Goal: Task Accomplishment & Management: Manage account settings

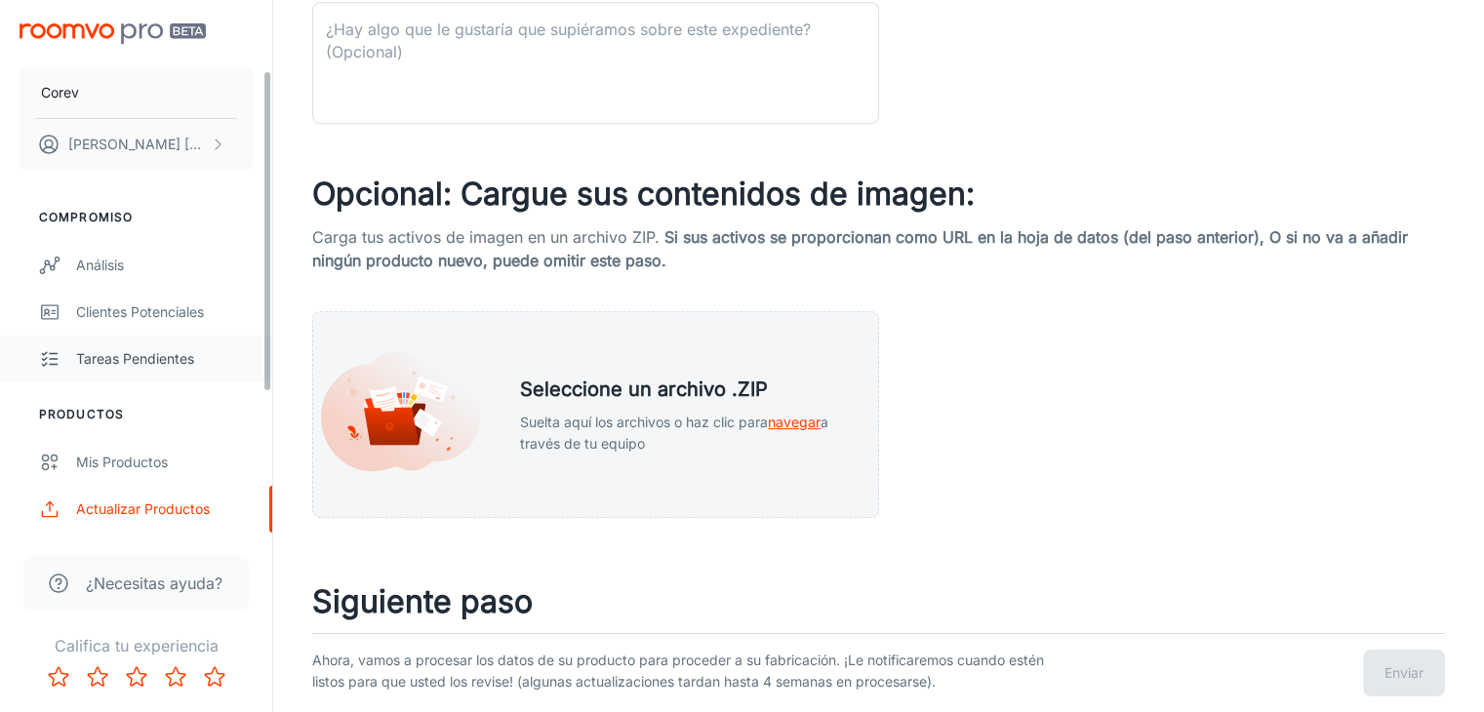
scroll to position [121, 0]
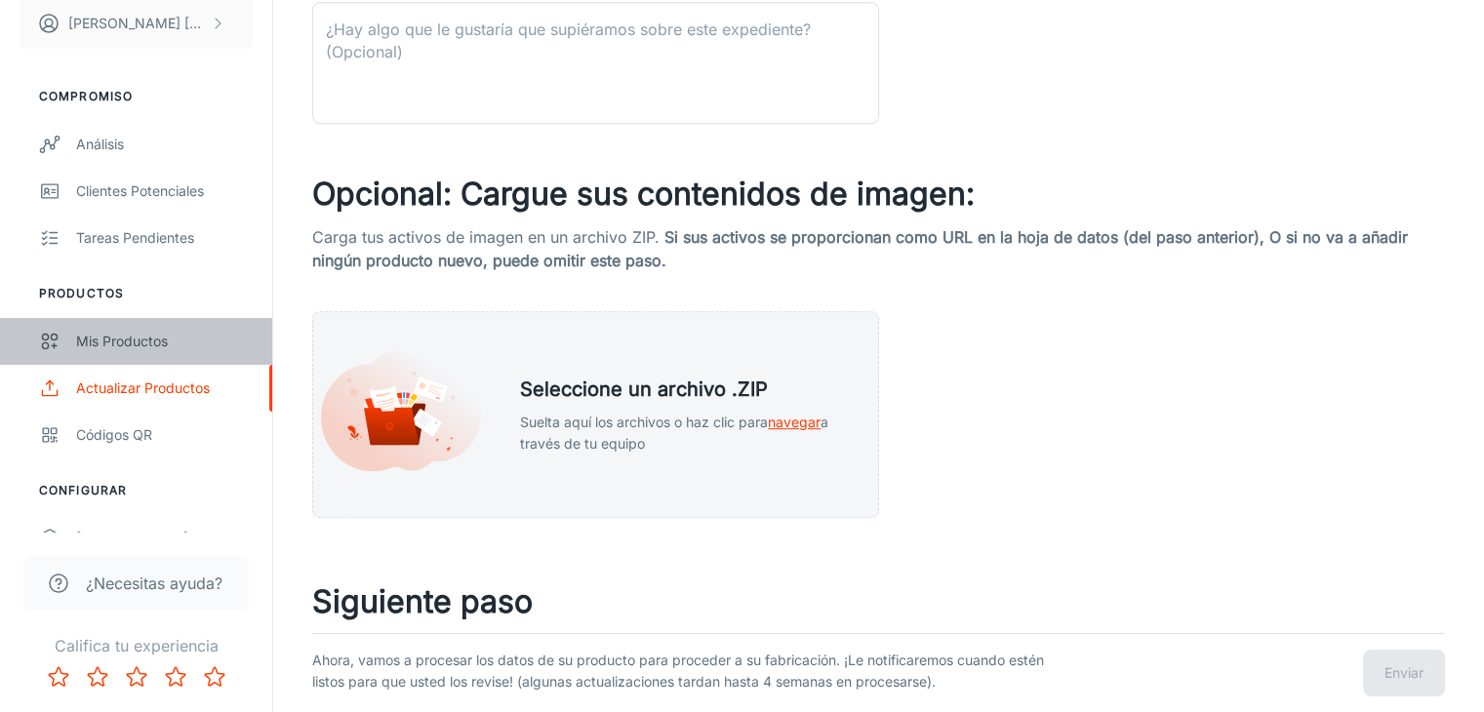
click at [150, 336] on div "Mis productos" at bounding box center [164, 341] width 177 height 21
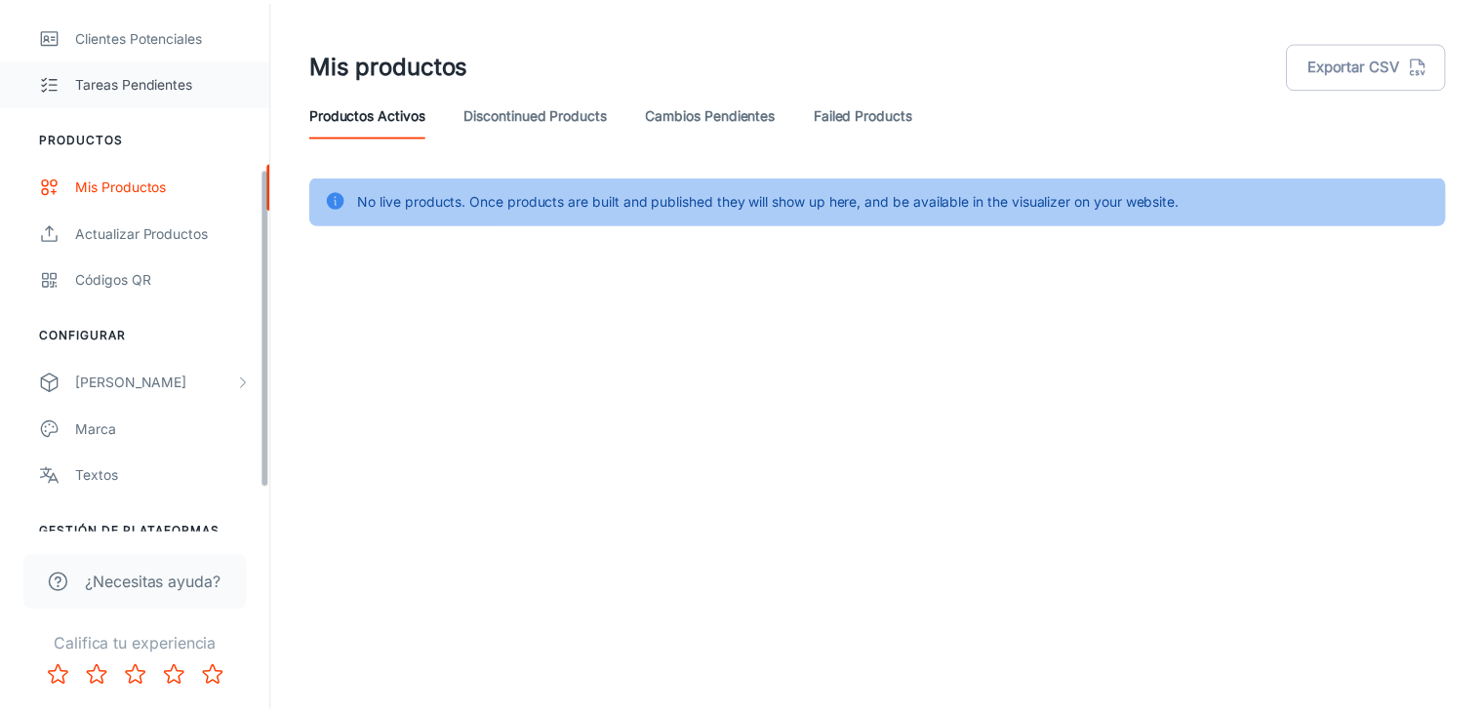
scroll to position [347, 0]
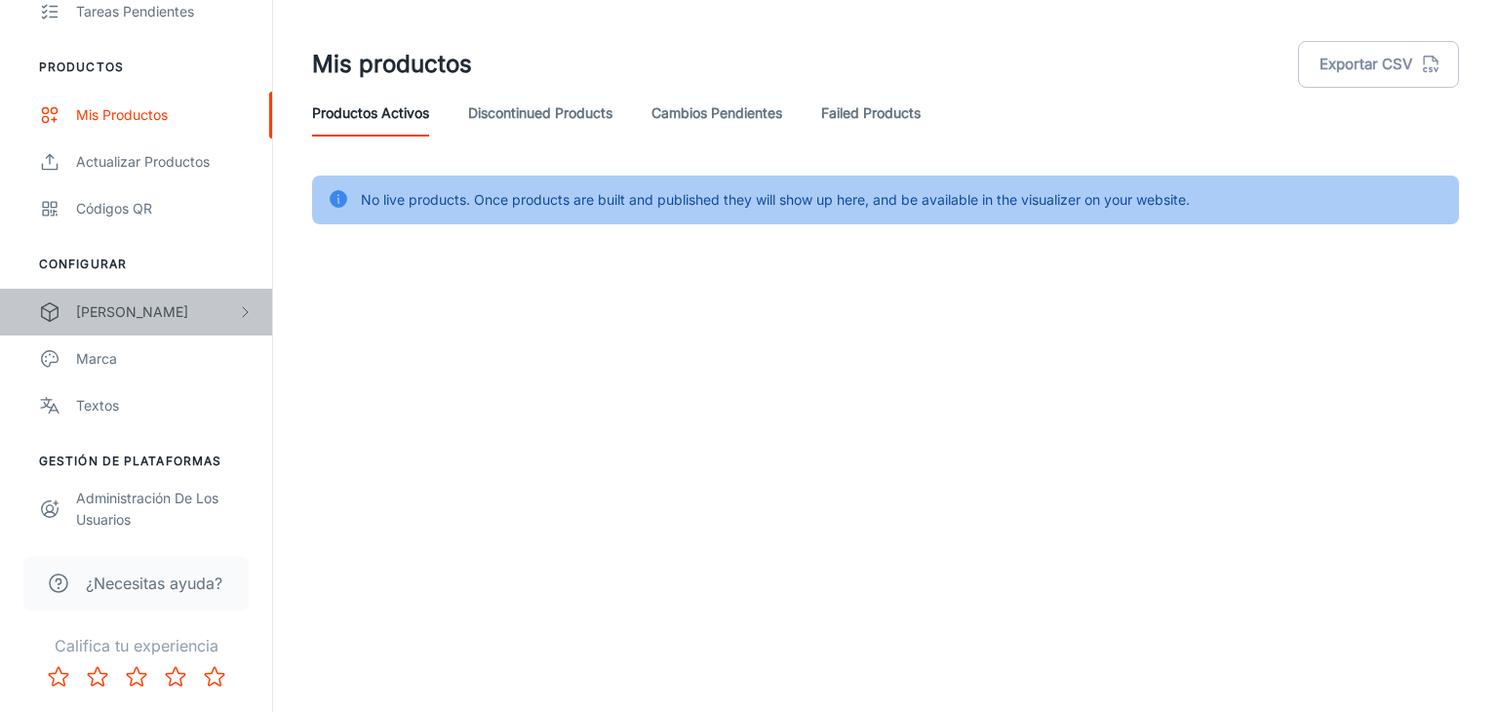
click at [223, 301] on div "[PERSON_NAME]" at bounding box center [156, 311] width 161 height 21
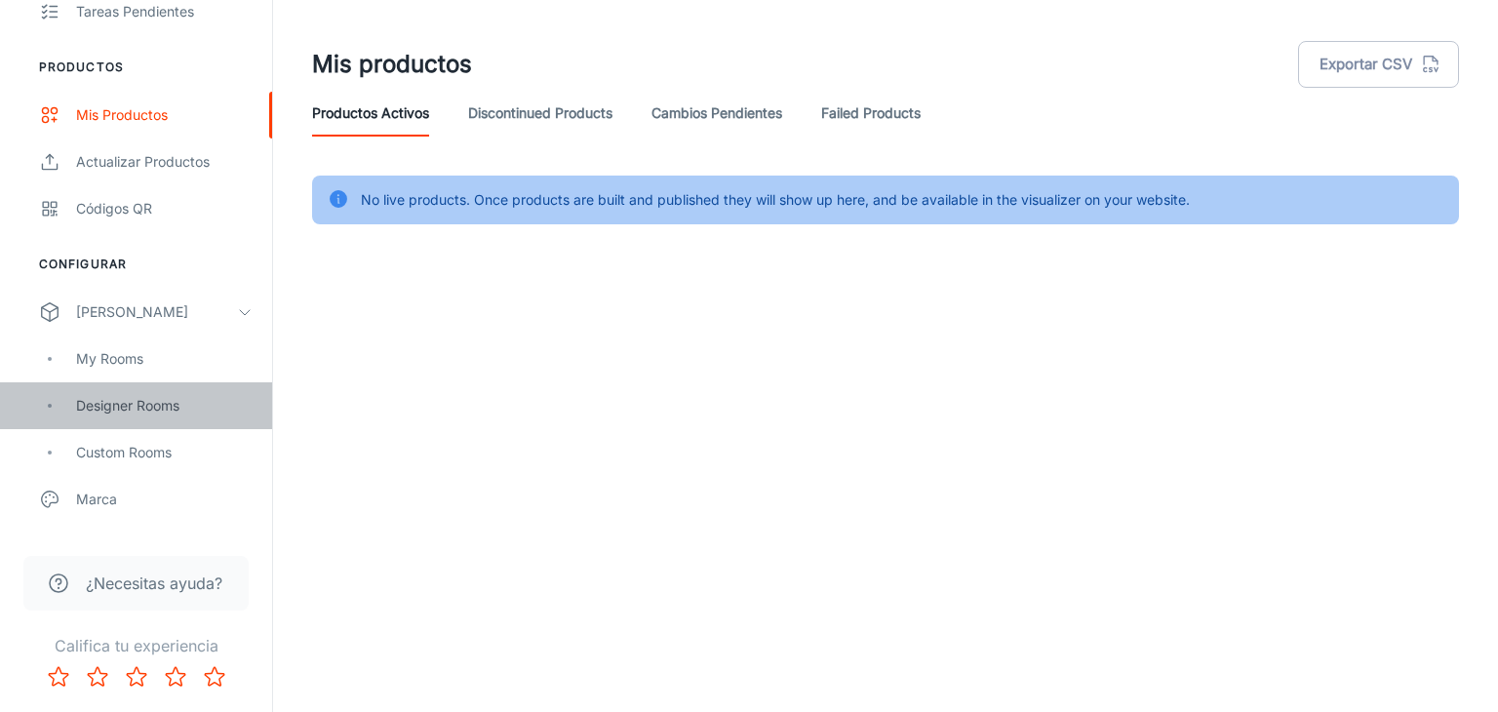
click at [156, 404] on div "Designer Rooms" at bounding box center [164, 405] width 177 height 21
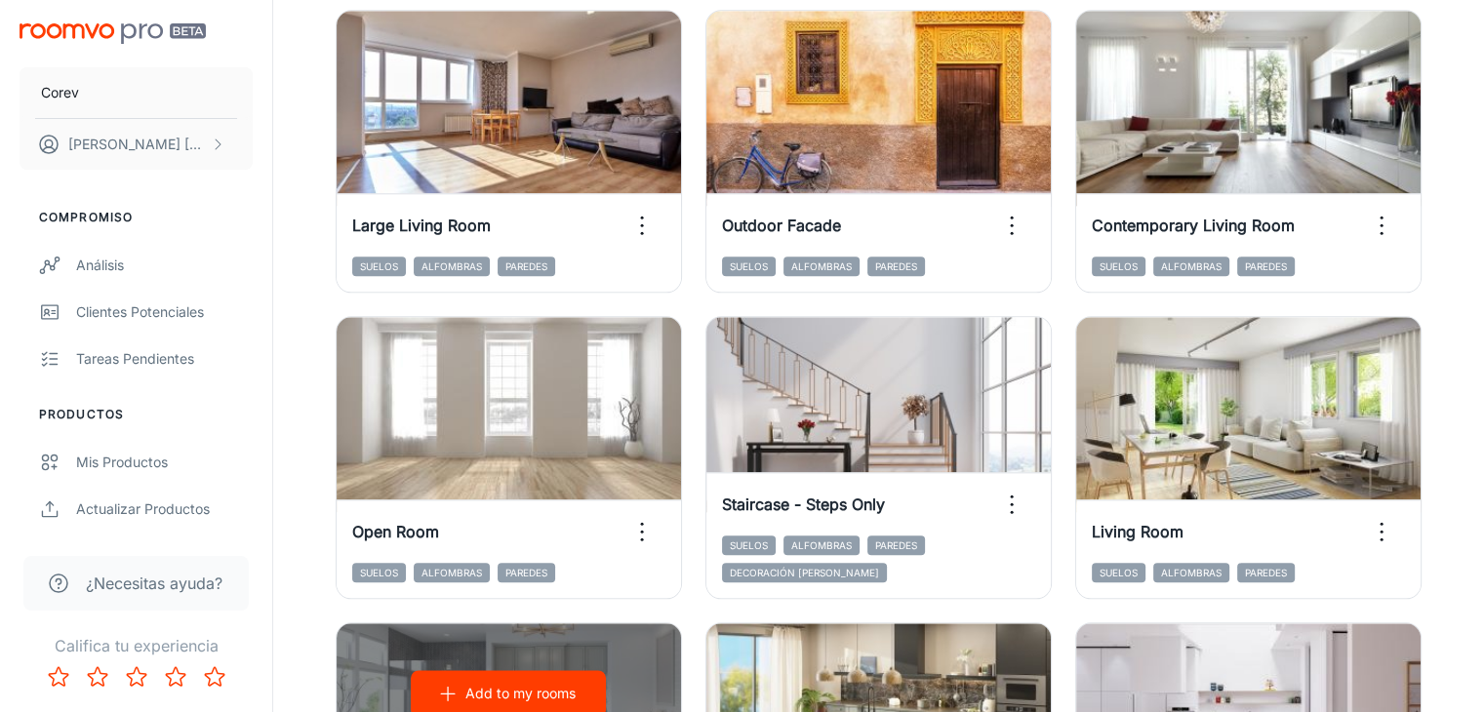
scroll to position [2190, 0]
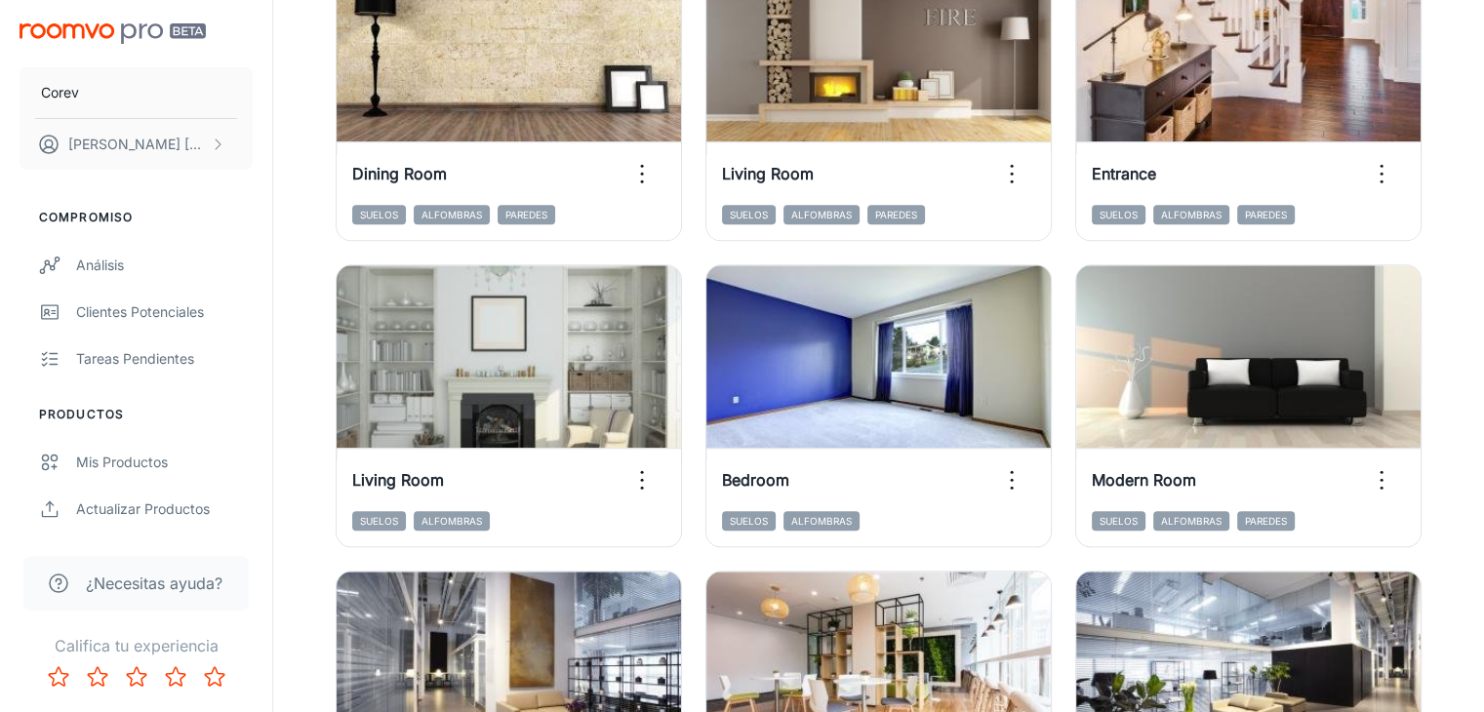
scroll to position [1883, 0]
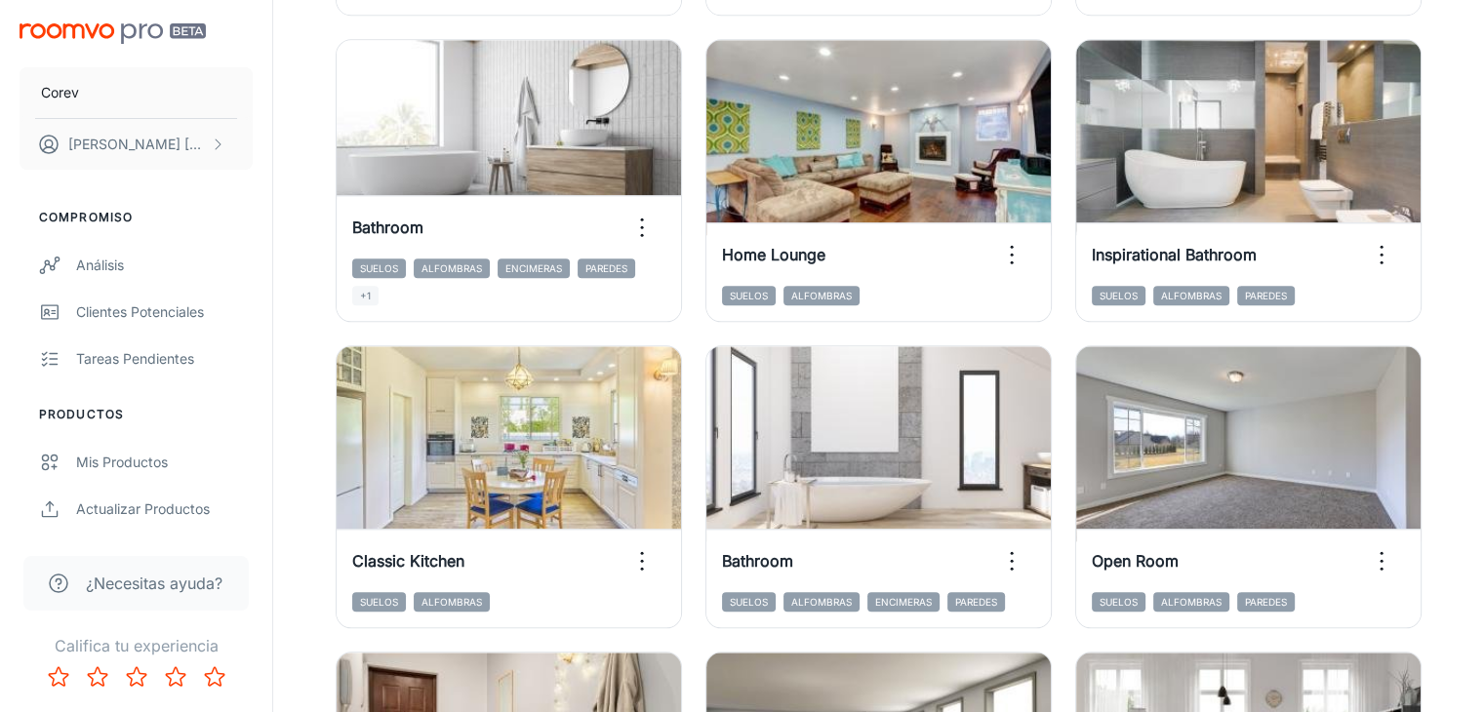
scroll to position [2190, 0]
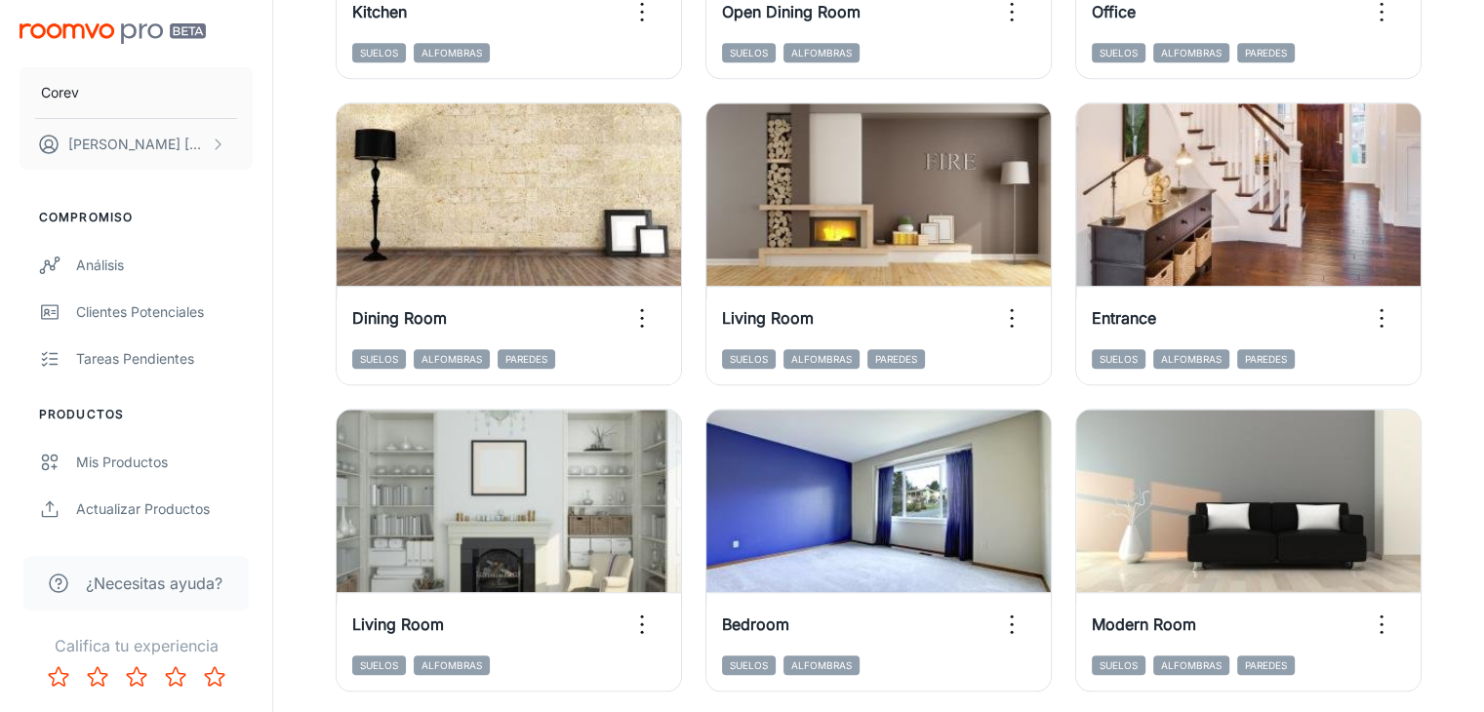
scroll to position [1884, 0]
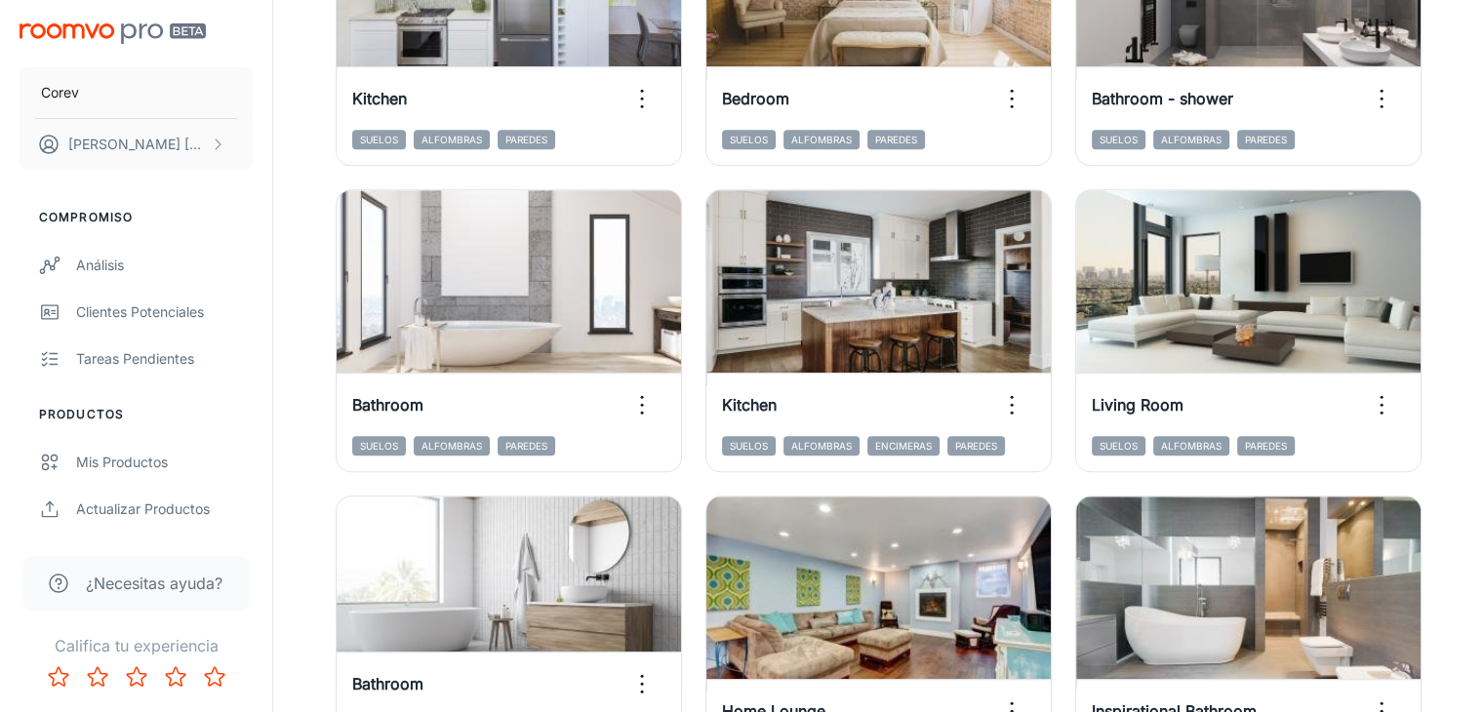
scroll to position [2190, 0]
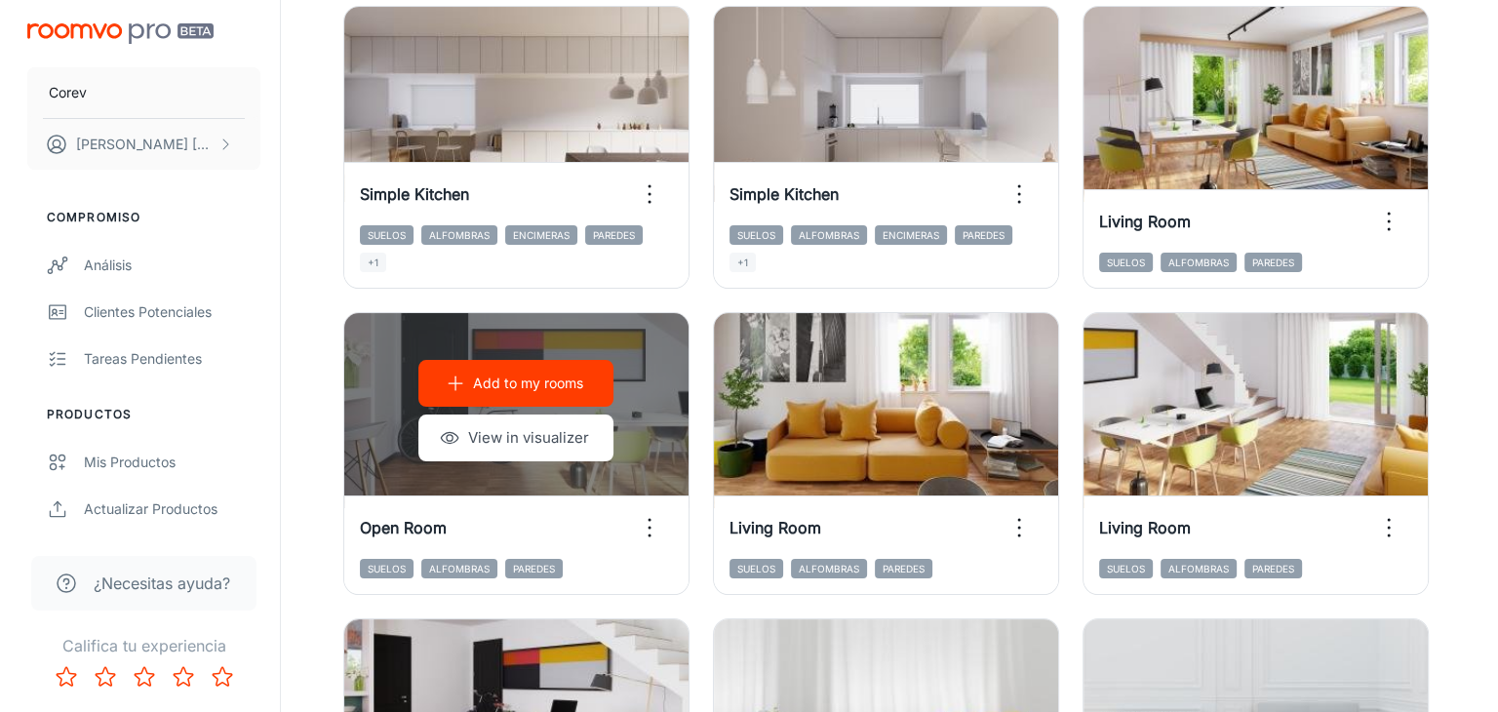
scroll to position [0, 0]
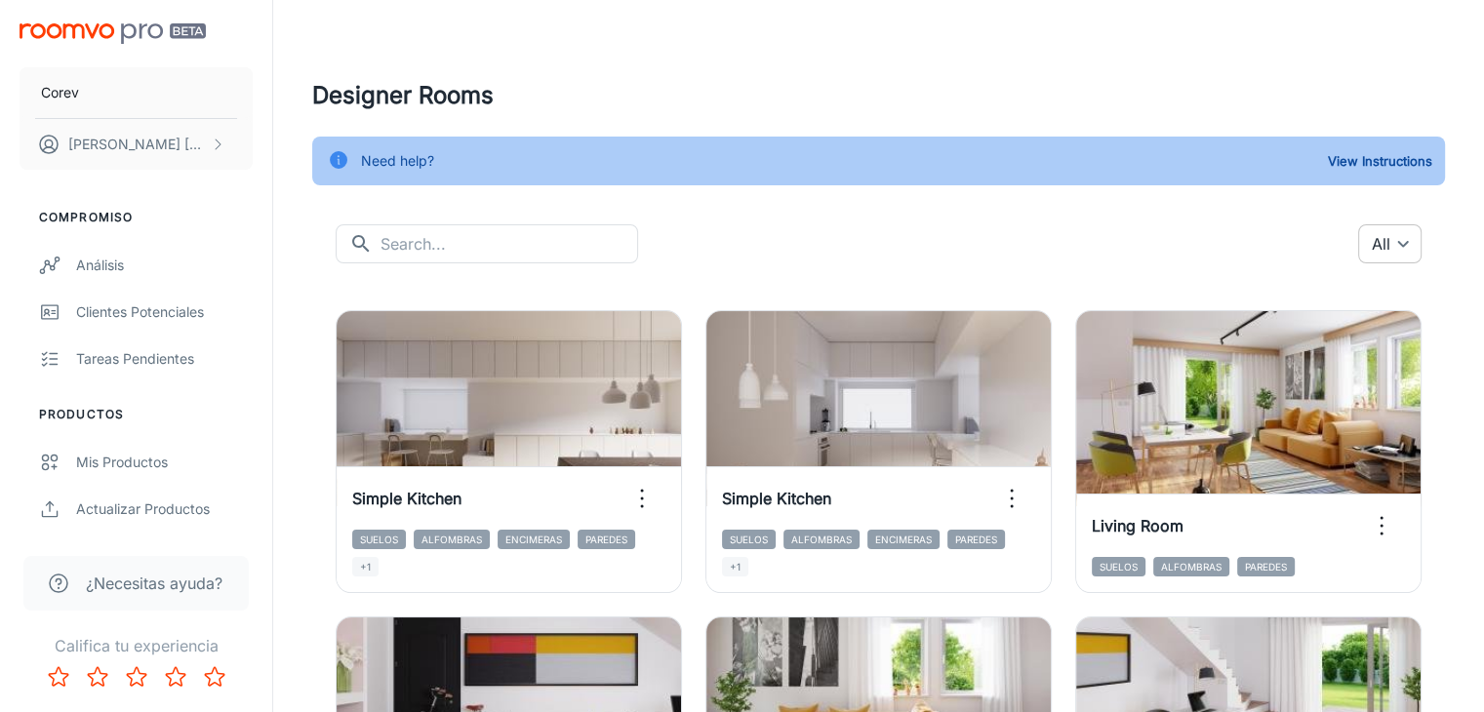
click at [1401, 243] on body "Corev Liliana Vazquez Compromiso Análisis Clientes potenciales Tareas pendiente…" at bounding box center [742, 356] width 1484 height 712
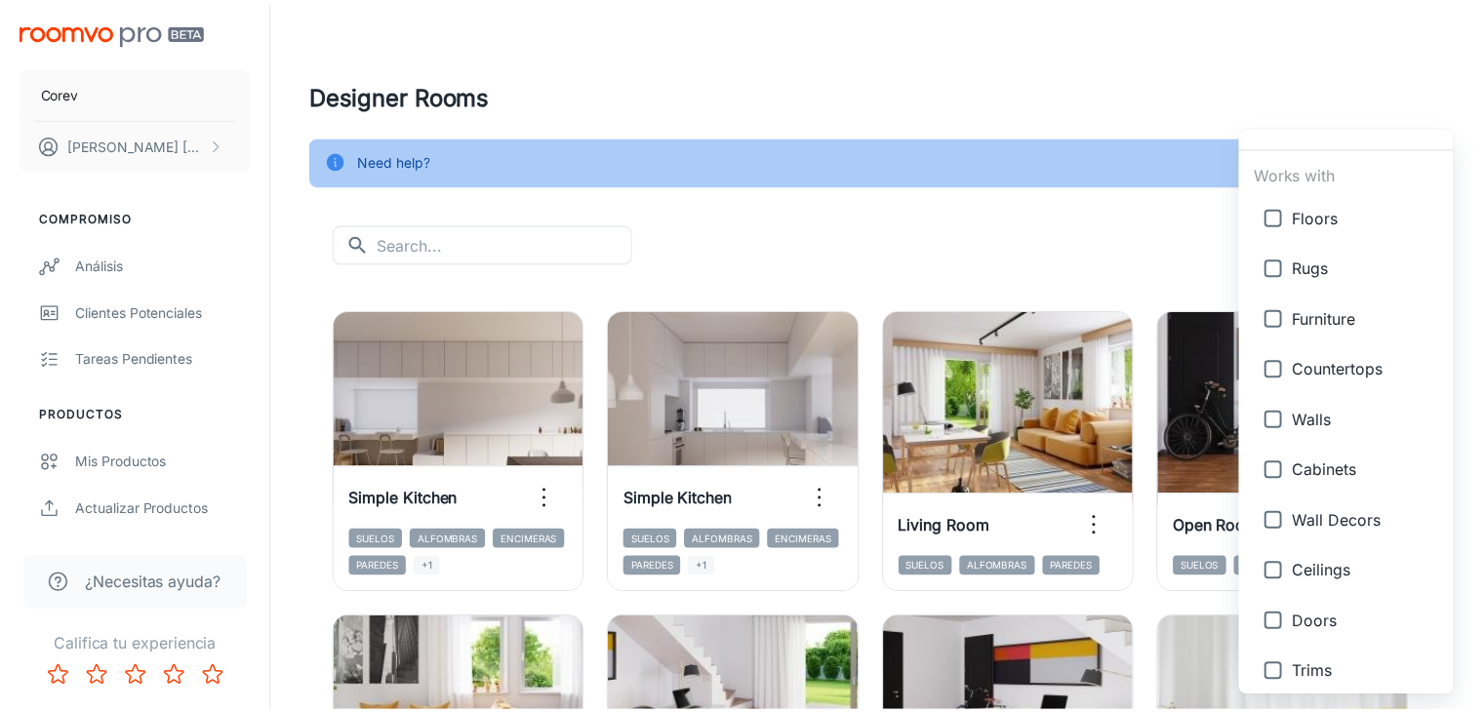
scroll to position [133, 0]
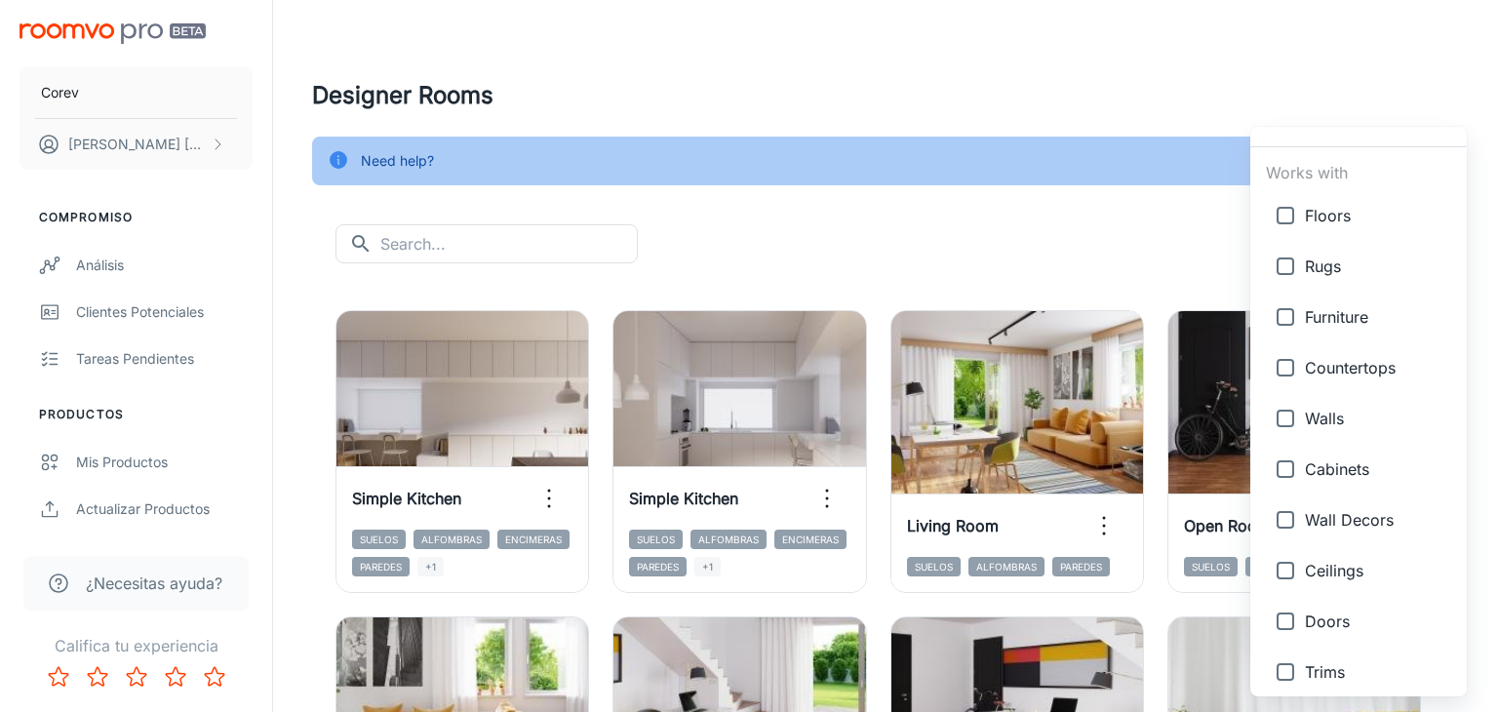
click at [1288, 415] on input "checkbox" at bounding box center [1285, 418] width 39 height 39
checkbox input "true"
click at [1038, 228] on div at bounding box center [749, 356] width 1498 height 712
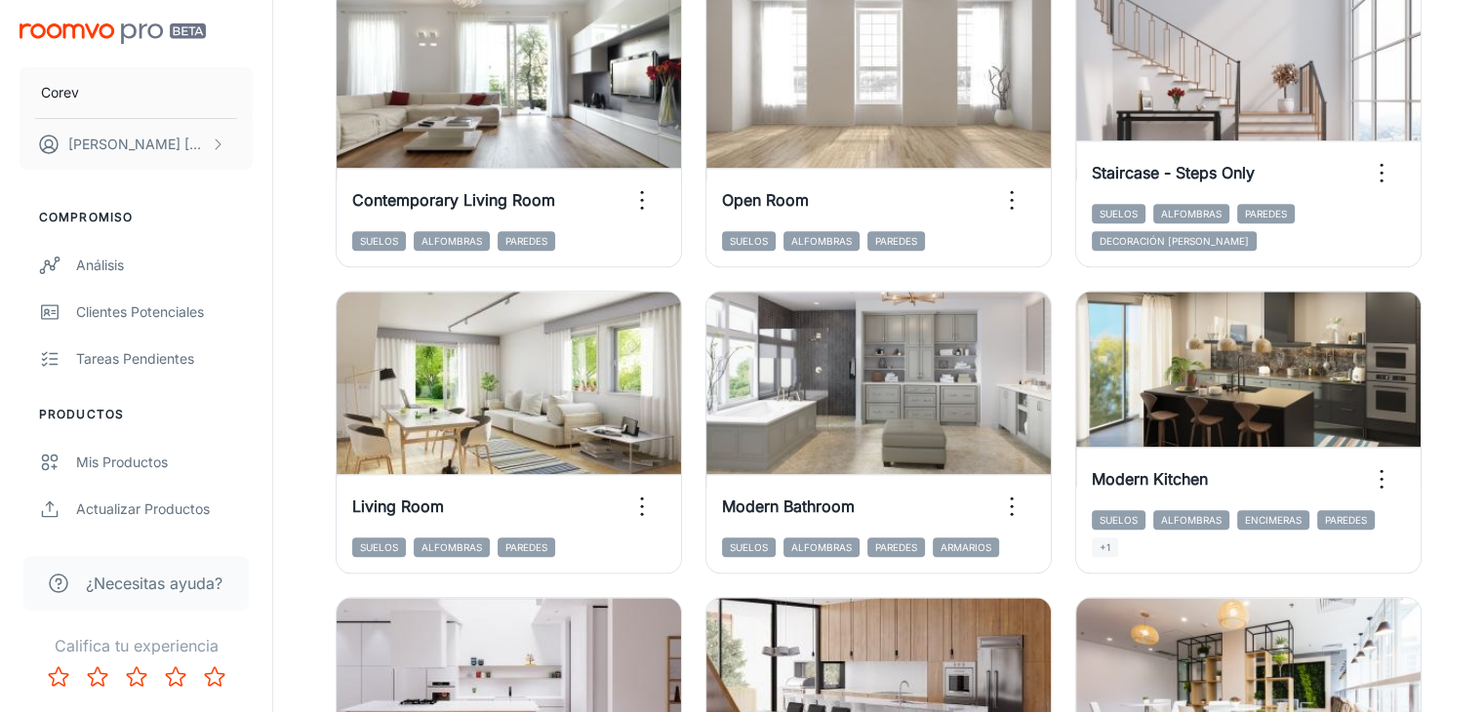
scroll to position [2190, 0]
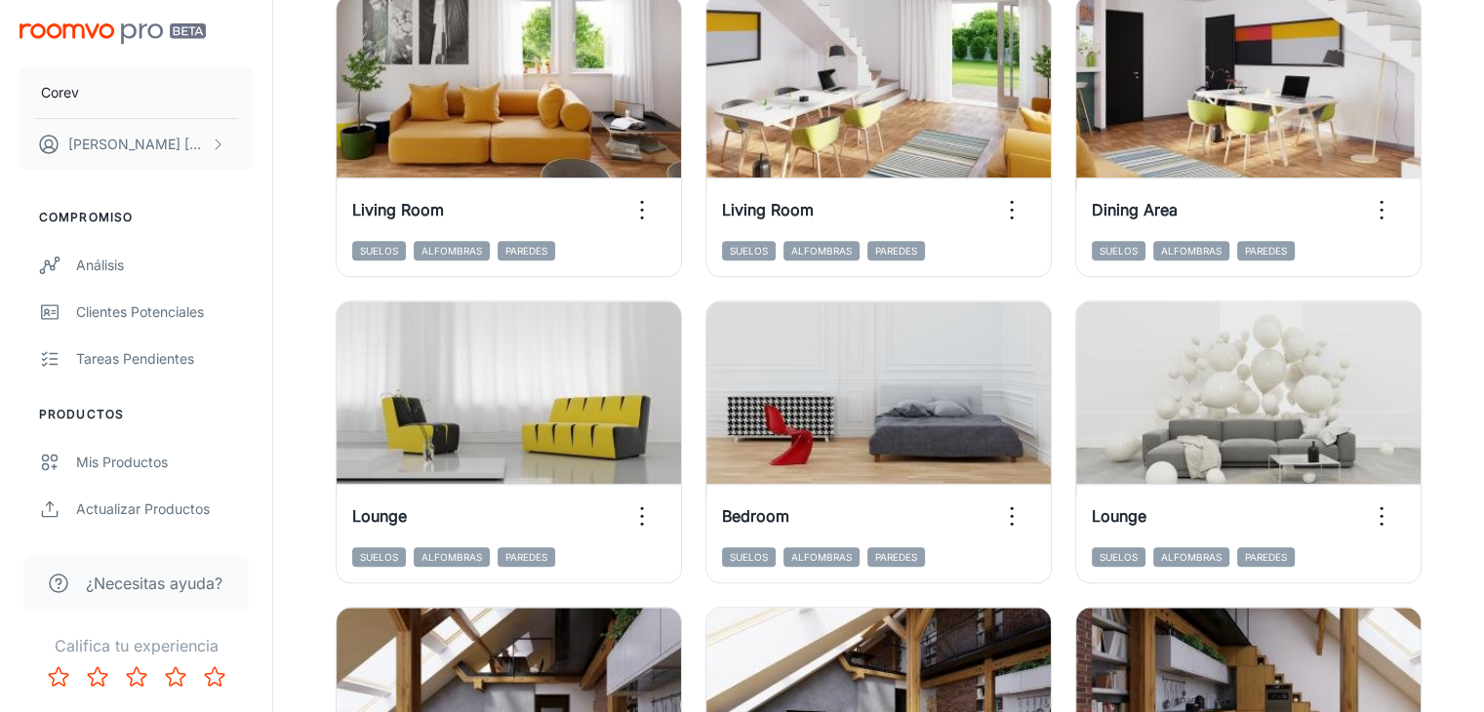
scroll to position [2173, 0]
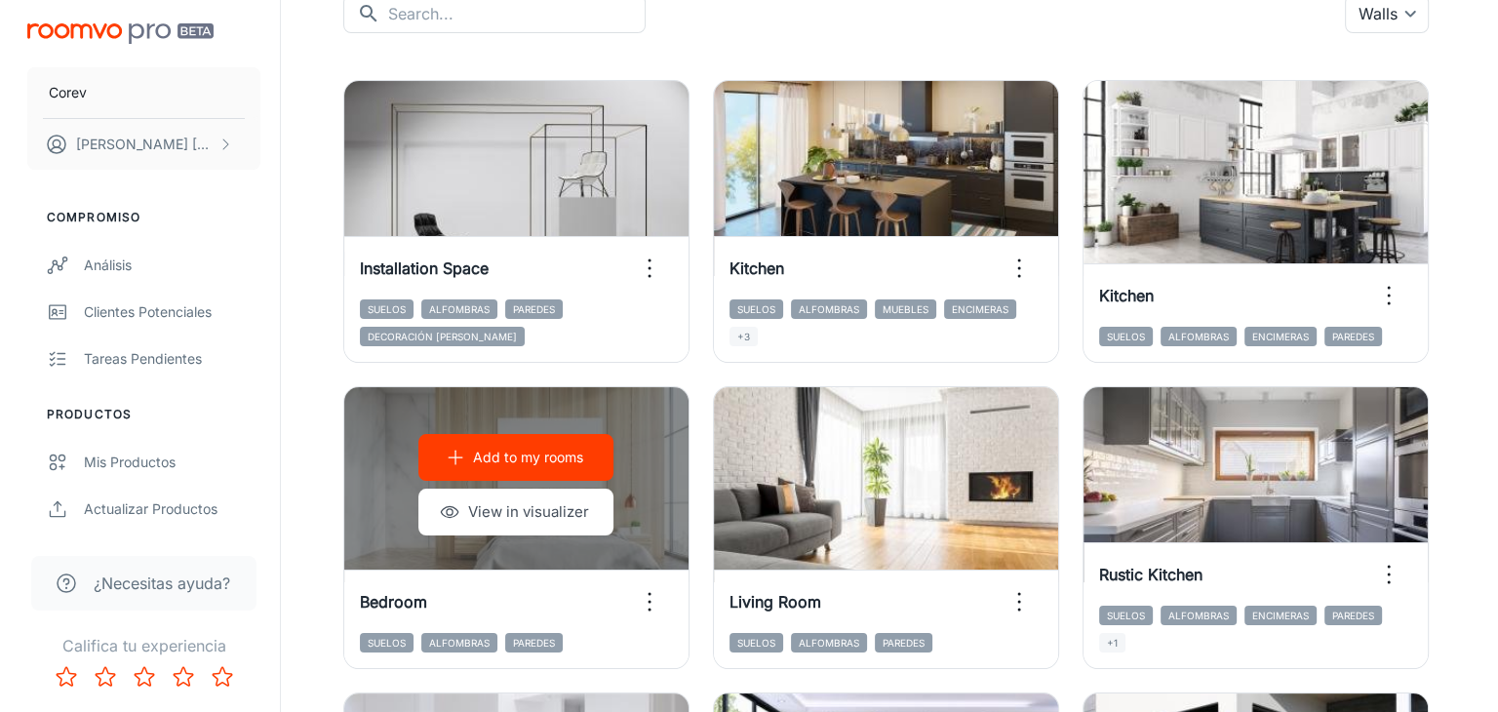
scroll to position [0, 0]
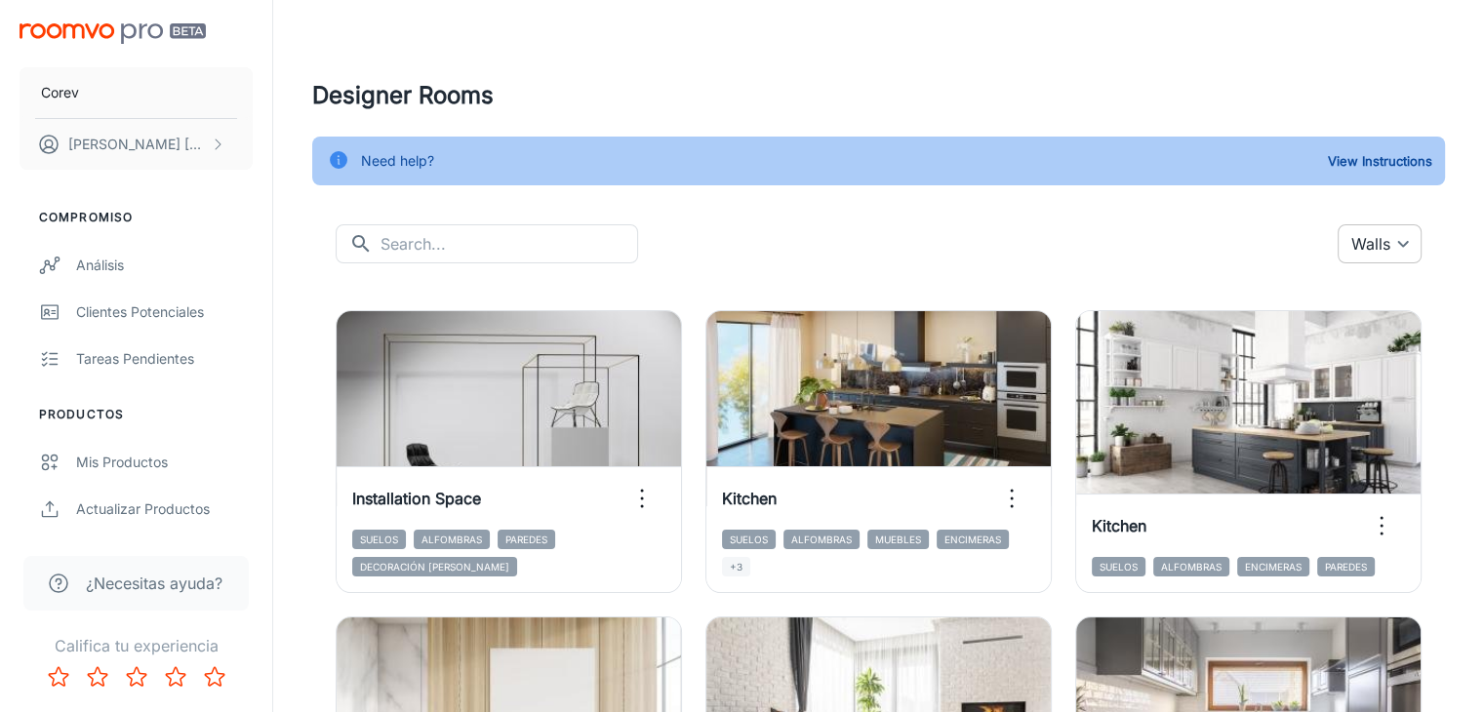
click at [1413, 247] on body "Corev Liliana Vazquez Compromiso Análisis Clientes potenciales Tareas pendiente…" at bounding box center [742, 356] width 1484 height 712
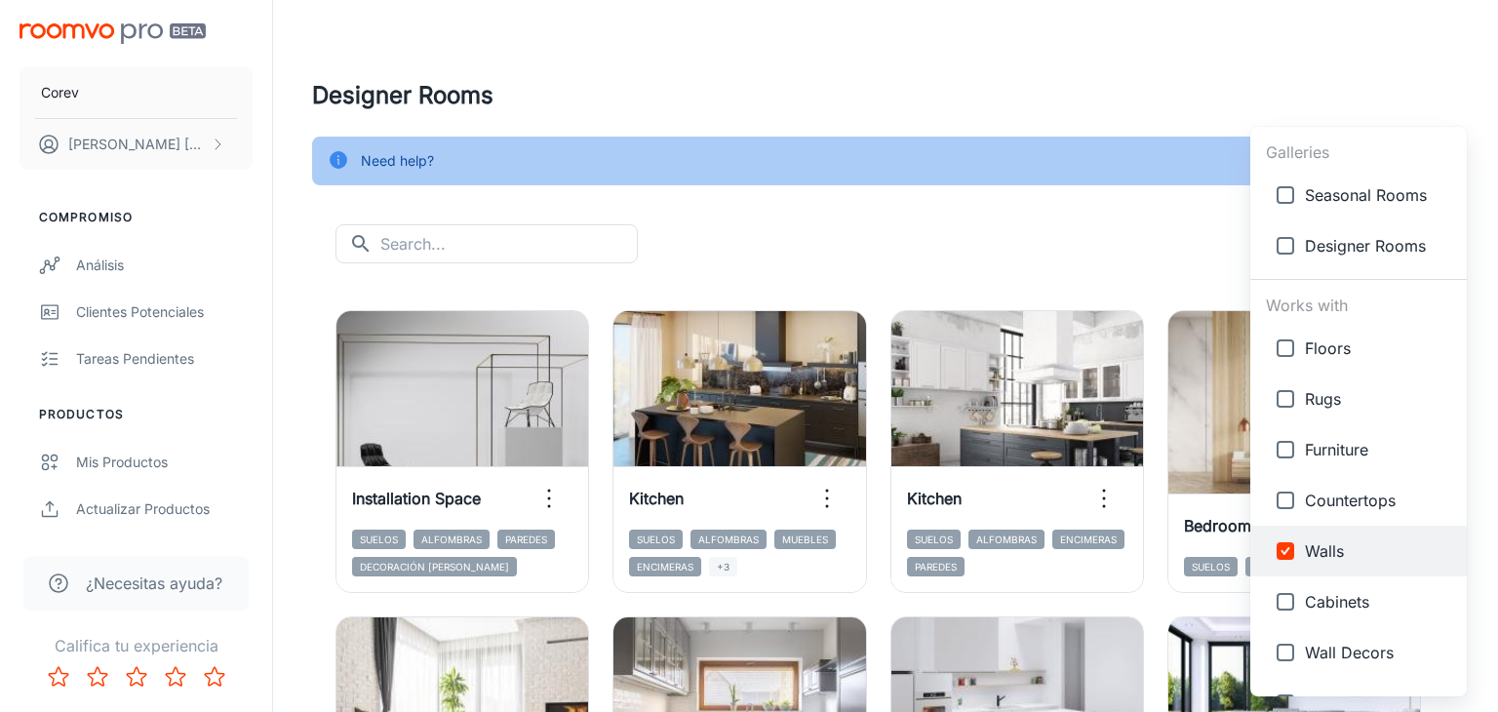
click at [1416, 262] on li "Designer Rooms" at bounding box center [1358, 245] width 217 height 51
type input "{"type":"gallery","id":4},{"type":"productType","id":"5"}"
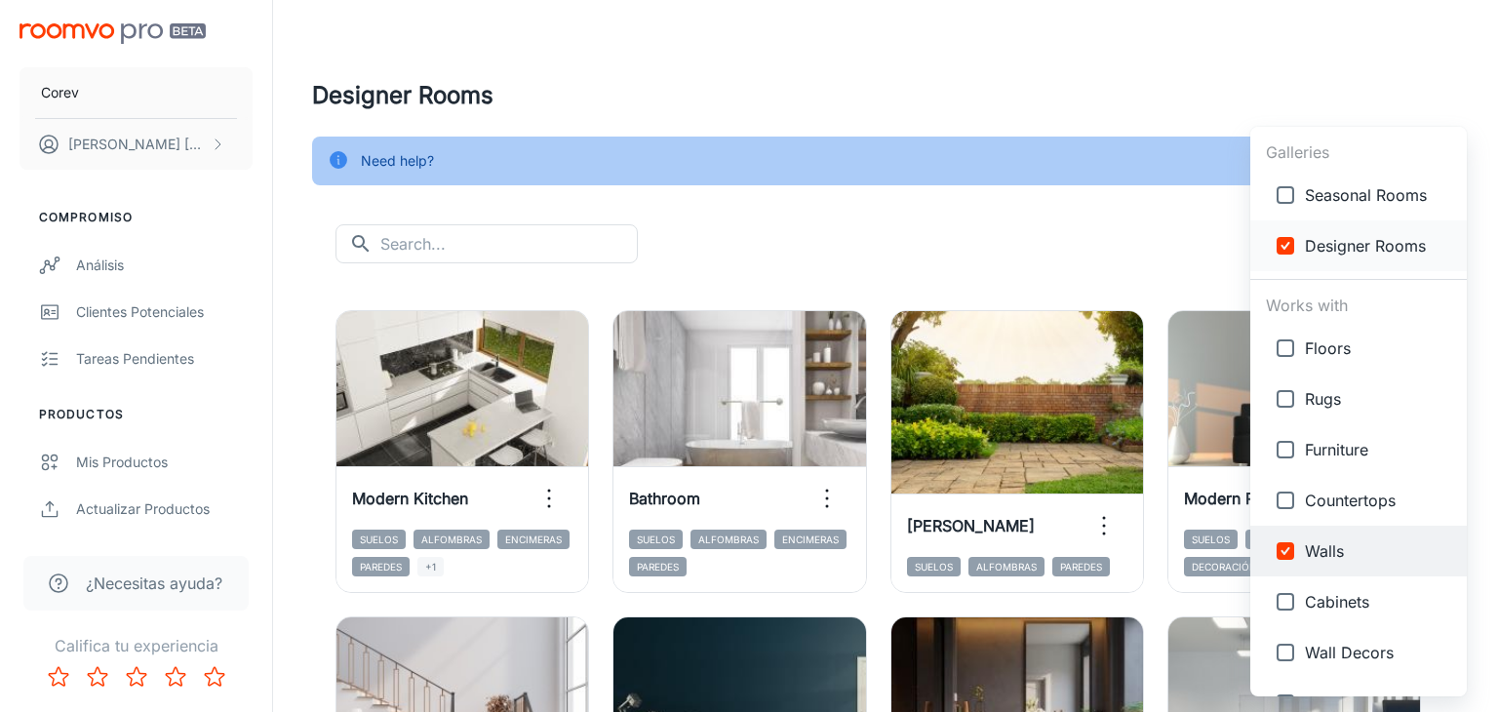
click at [1287, 250] on input "checkbox" at bounding box center [1285, 245] width 39 height 39
checkbox input "false"
type input "{"type":"productType","id":"5"}"
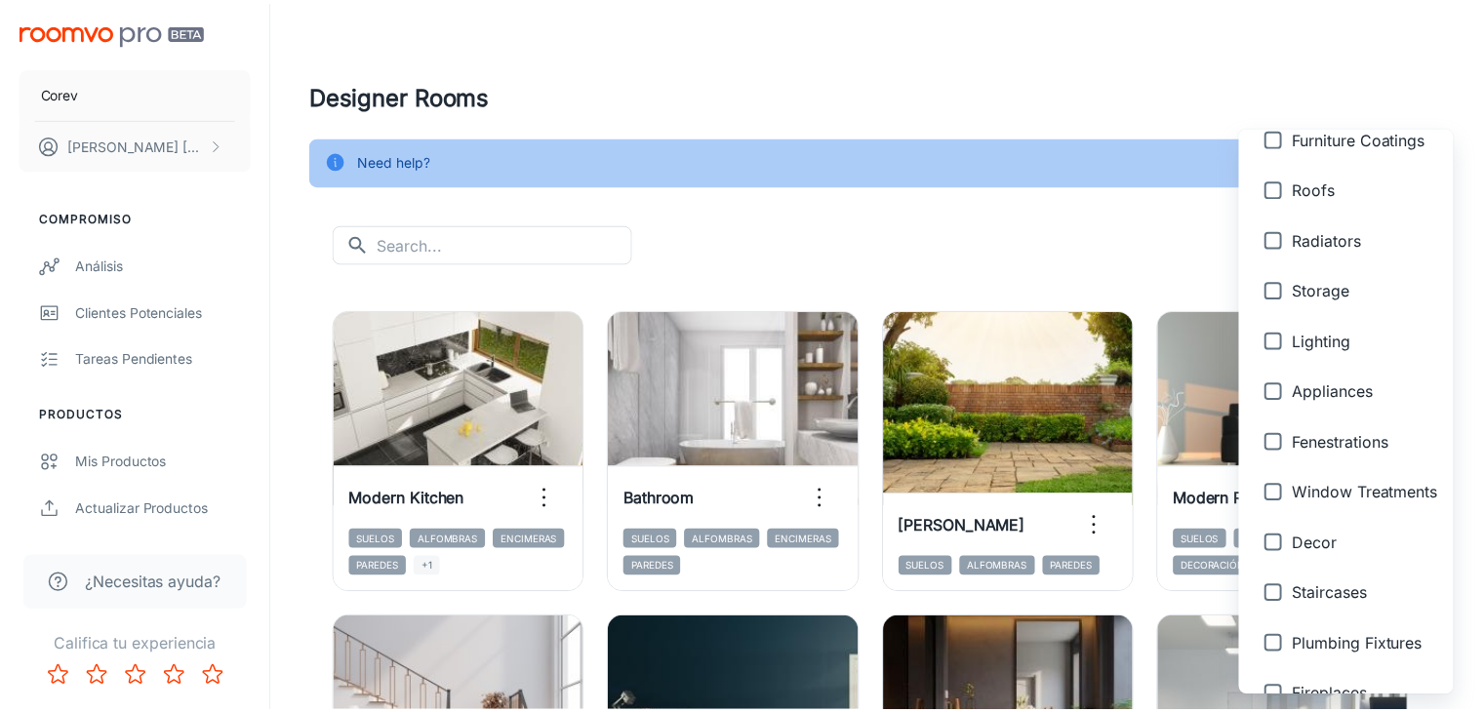
scroll to position [851, 0]
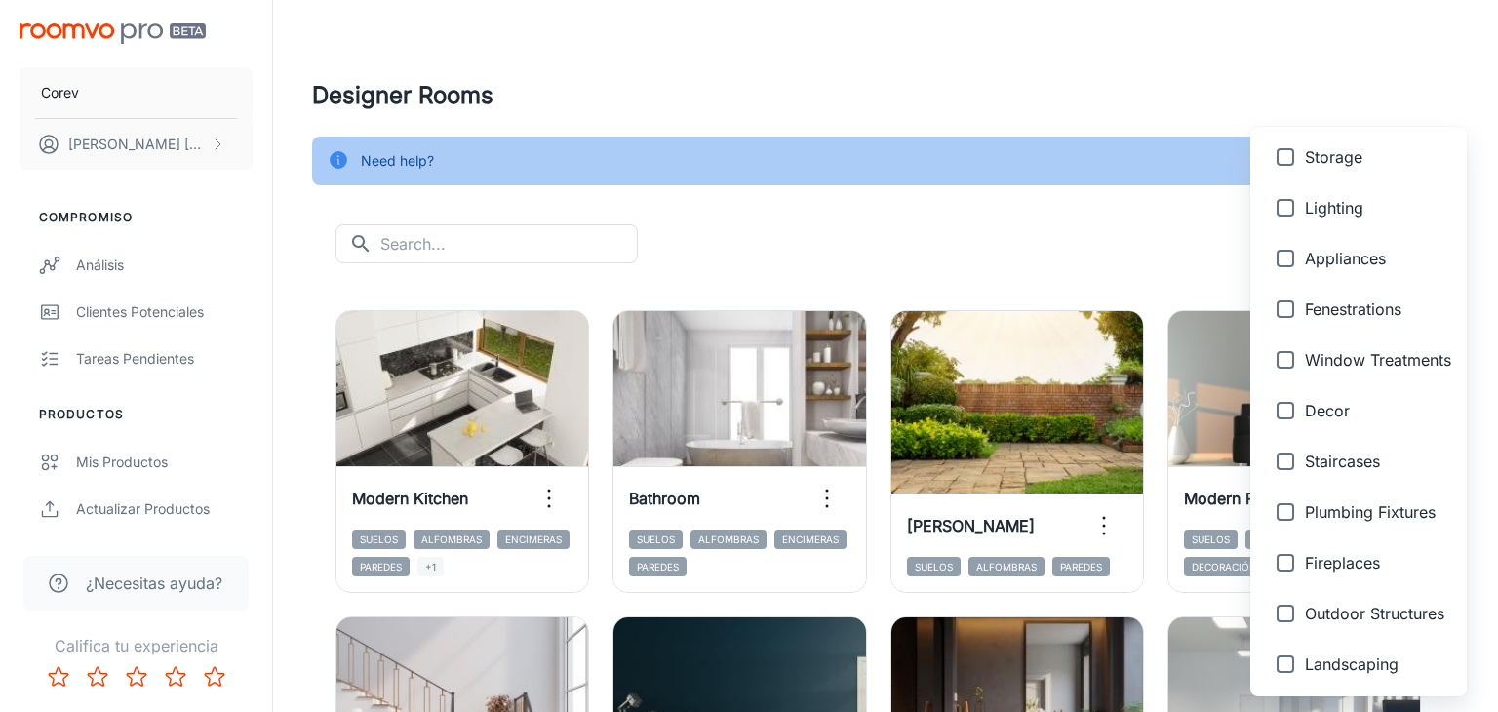
click at [1102, 175] on div at bounding box center [749, 356] width 1498 height 712
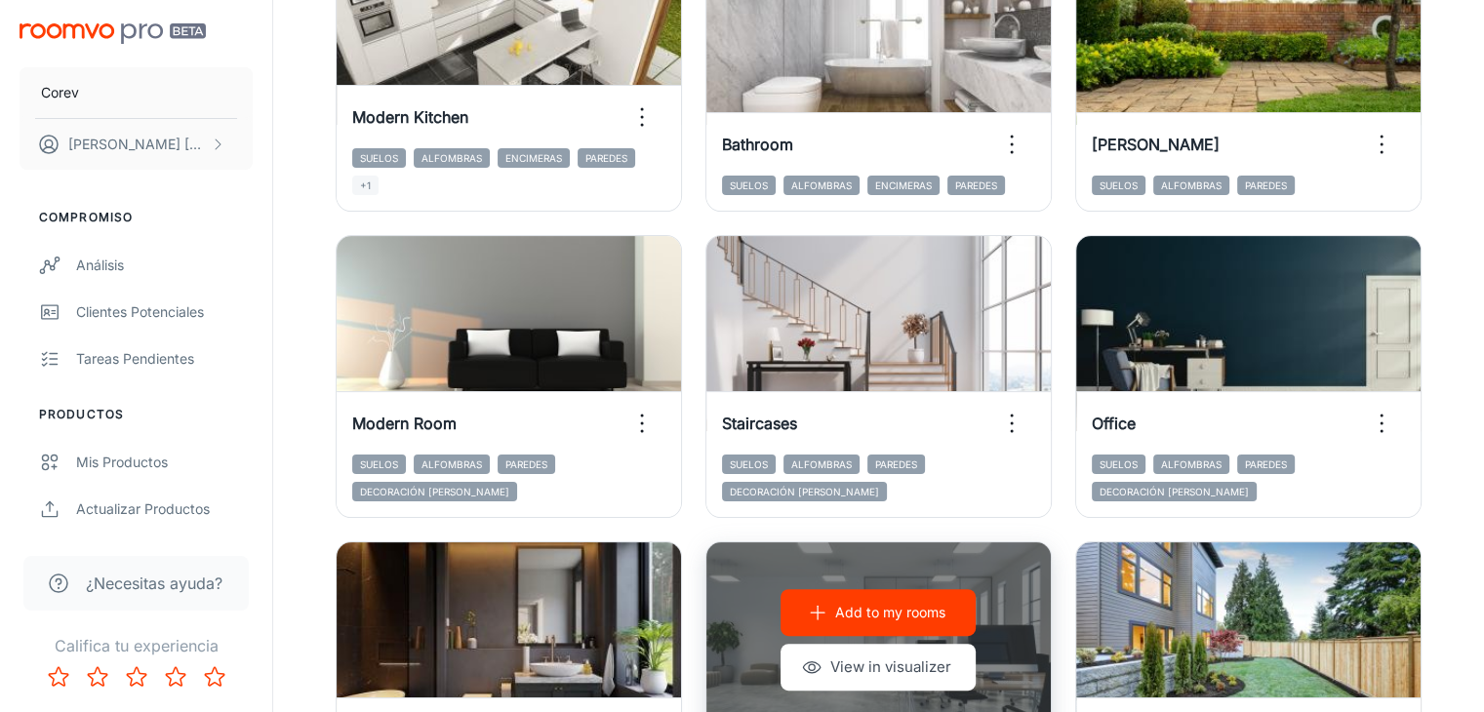
scroll to position [382, 0]
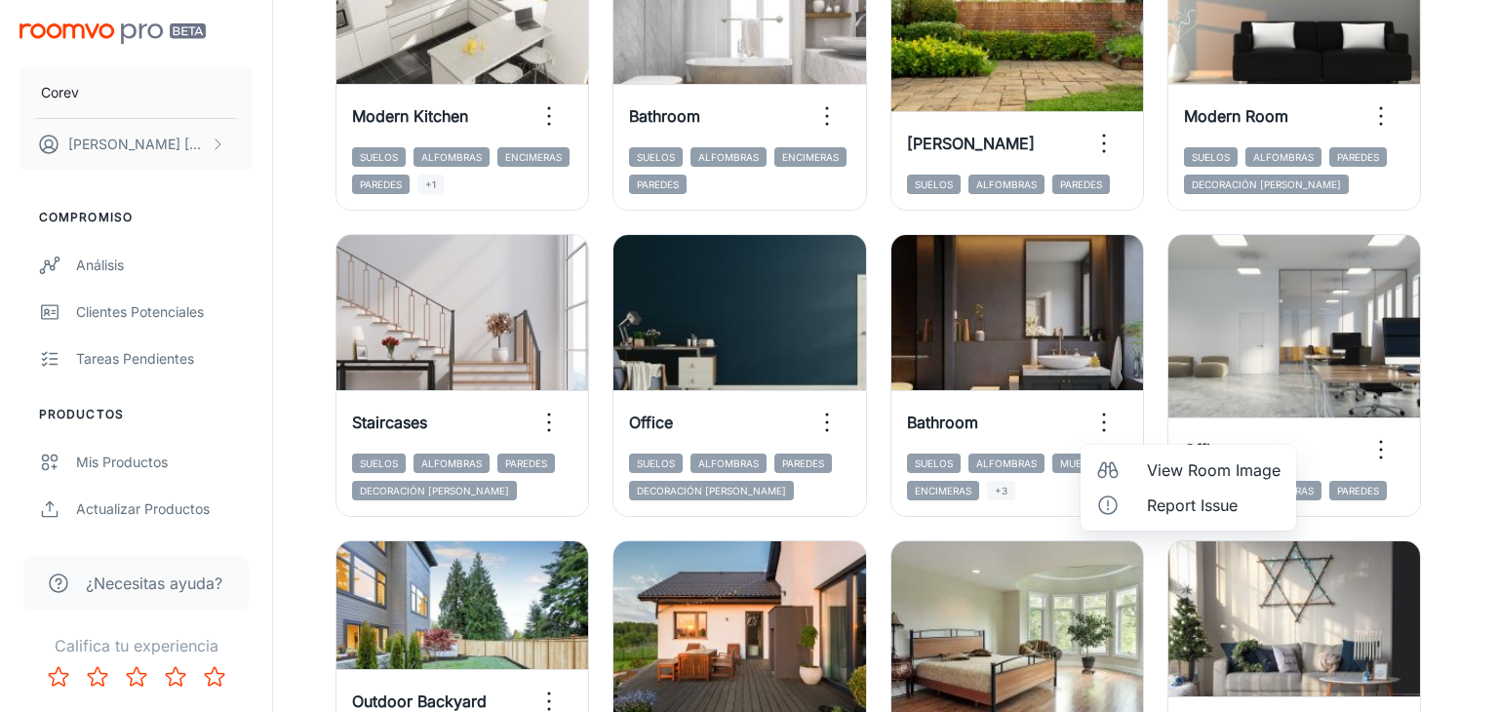
click at [1141, 466] on li "View Room Image" at bounding box center [1189, 470] width 216 height 35
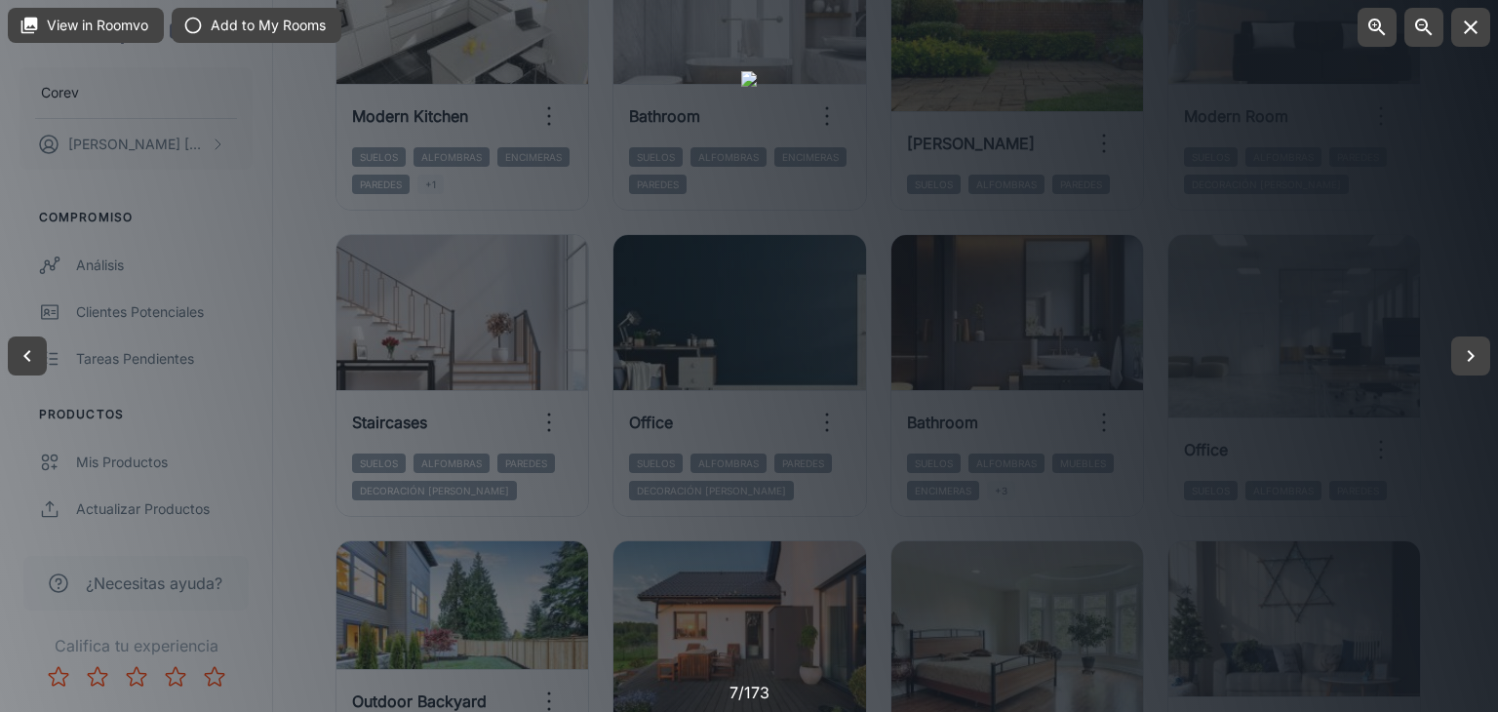
click at [757, 538] on div at bounding box center [749, 356] width 16 height 570
click at [1480, 31] on icon "button" at bounding box center [1470, 27] width 23 height 23
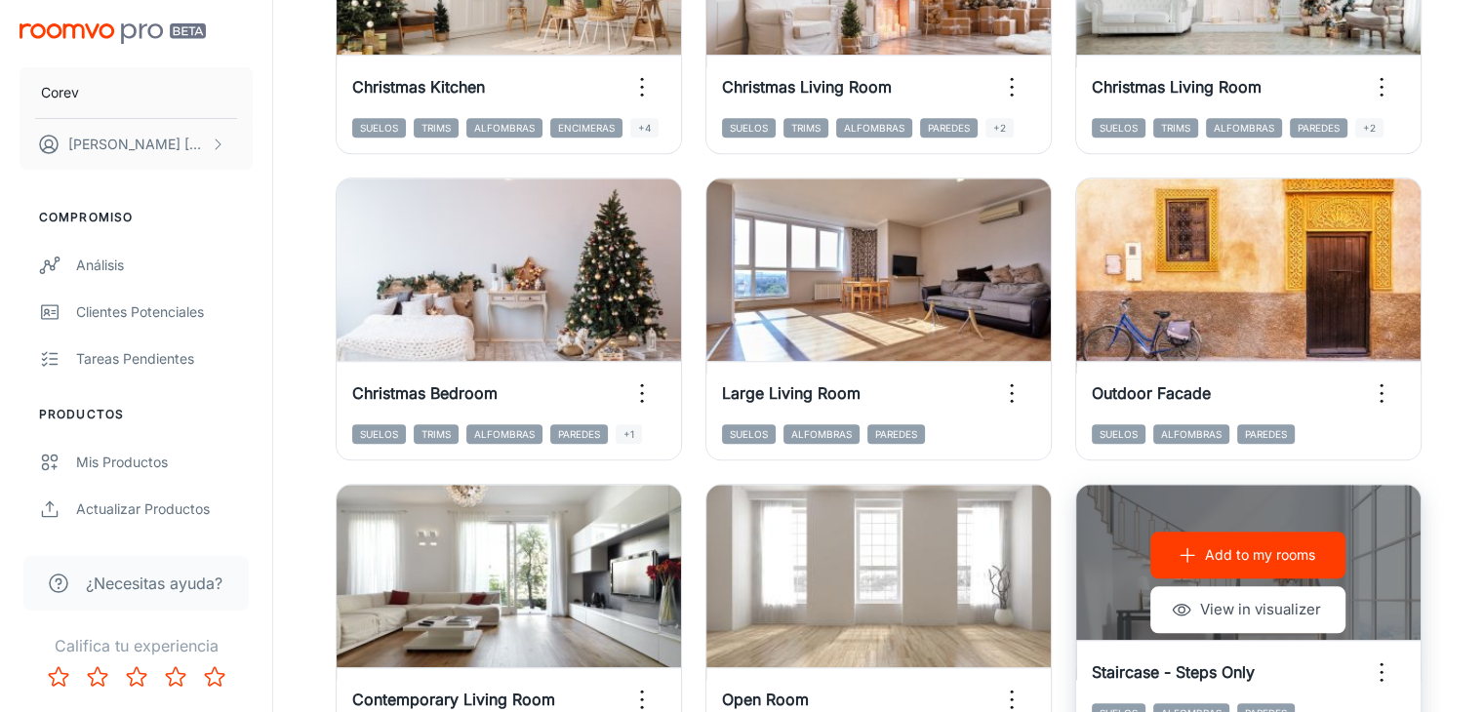
scroll to position [1656, 0]
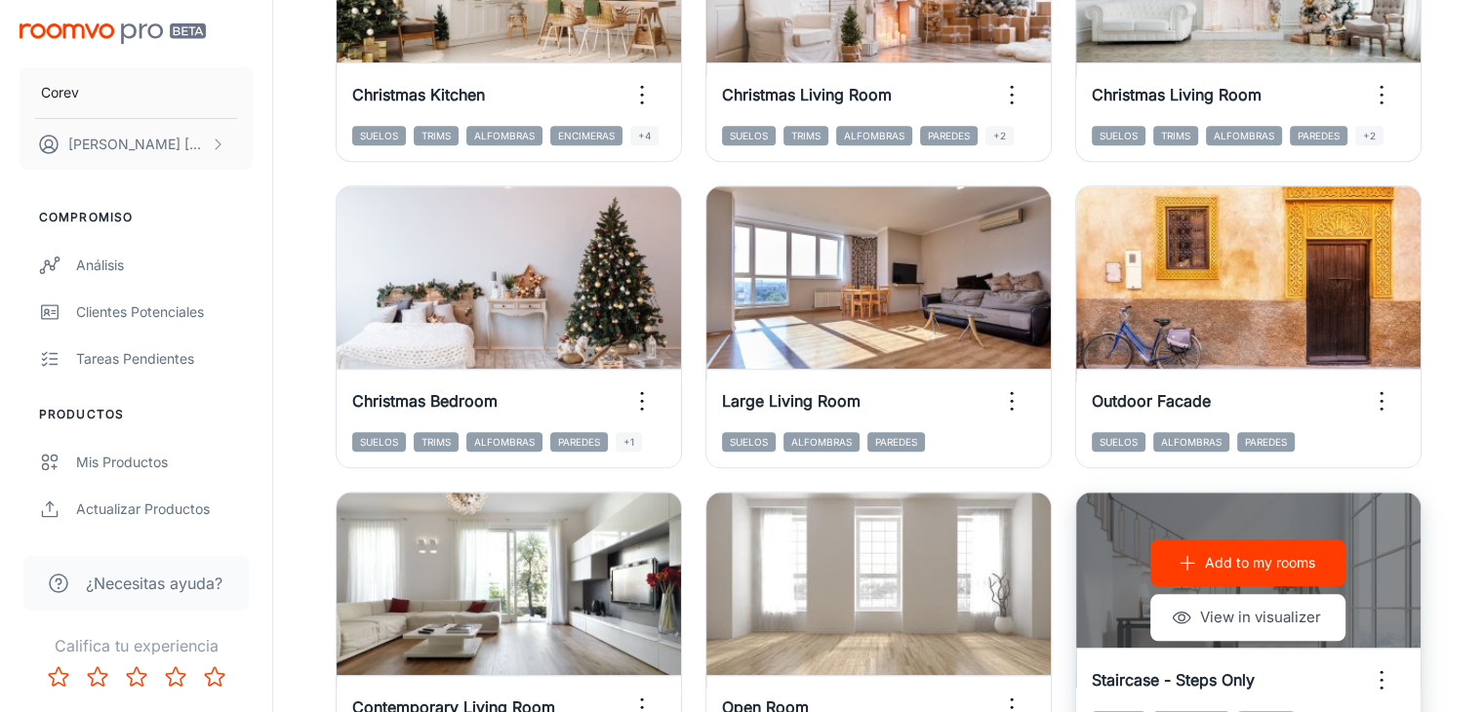
click at [1366, 664] on icon "button" at bounding box center [1381, 679] width 31 height 31
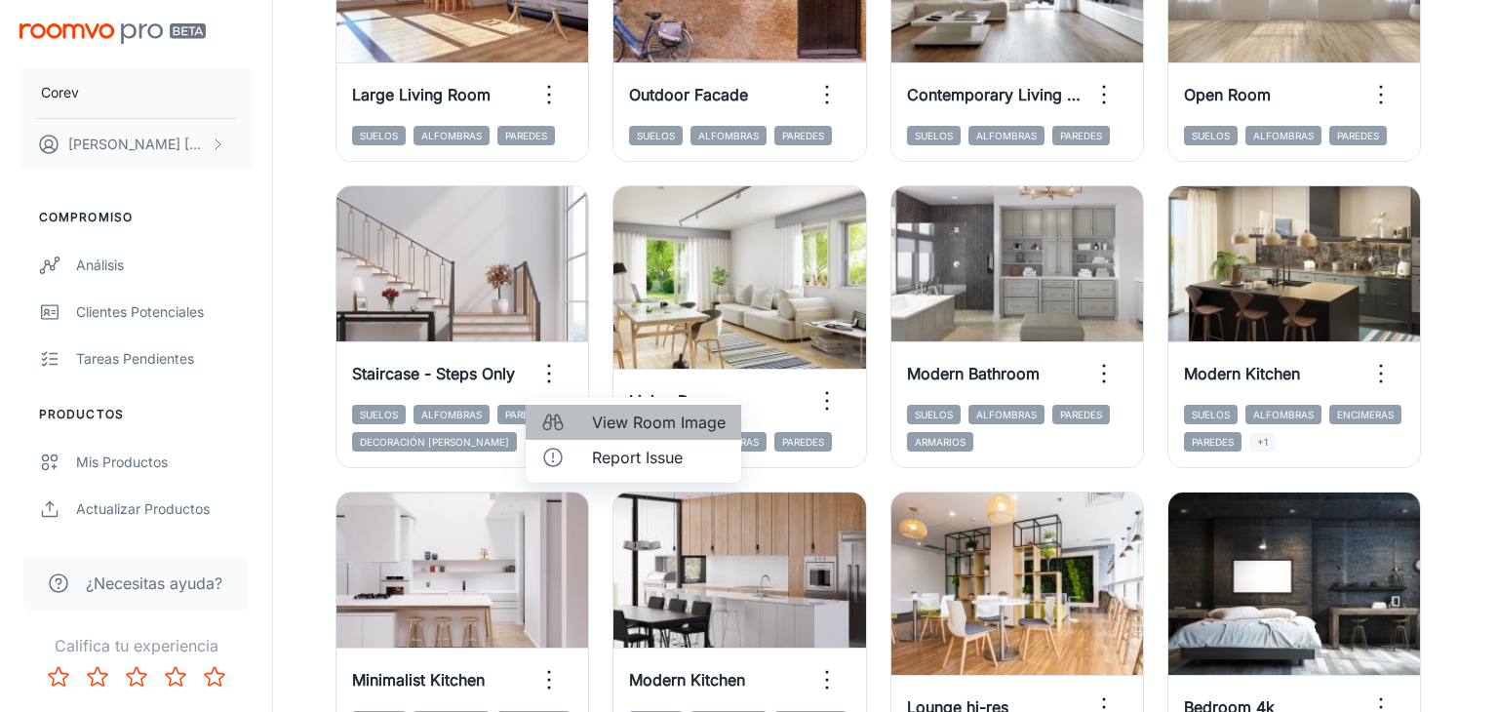
click at [620, 430] on span "View Room Image" at bounding box center [659, 422] width 134 height 23
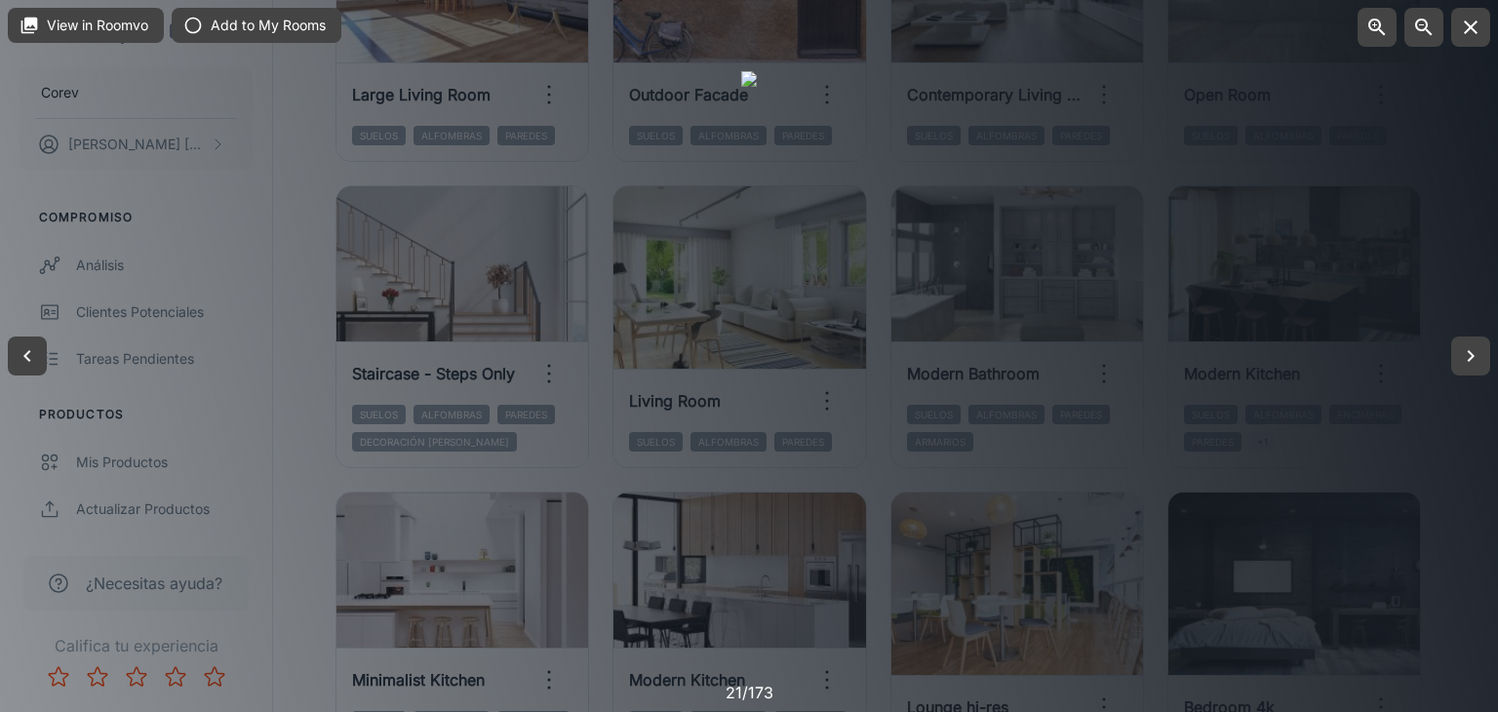
click at [757, 151] on div at bounding box center [749, 356] width 16 height 570
click at [1472, 24] on icon "button" at bounding box center [1471, 27] width 14 height 14
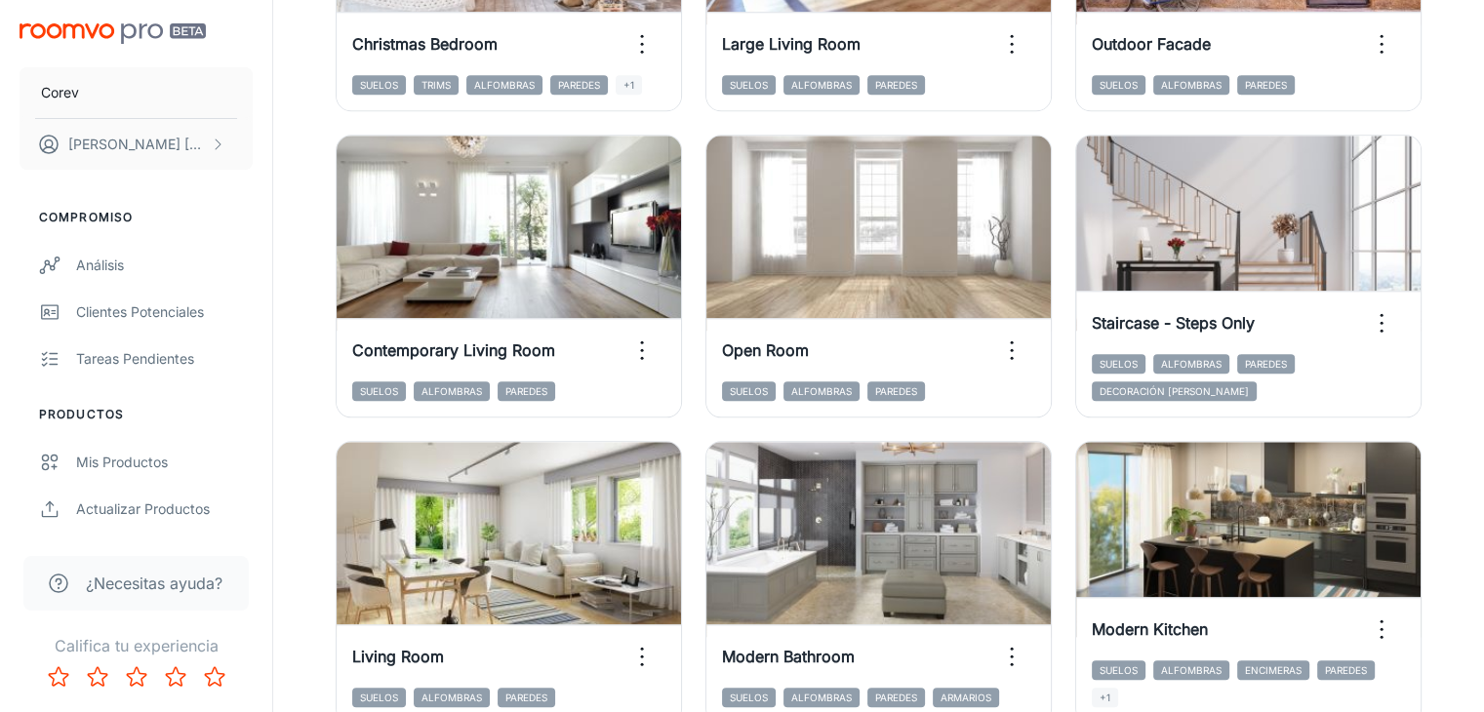
scroll to position [2190, 0]
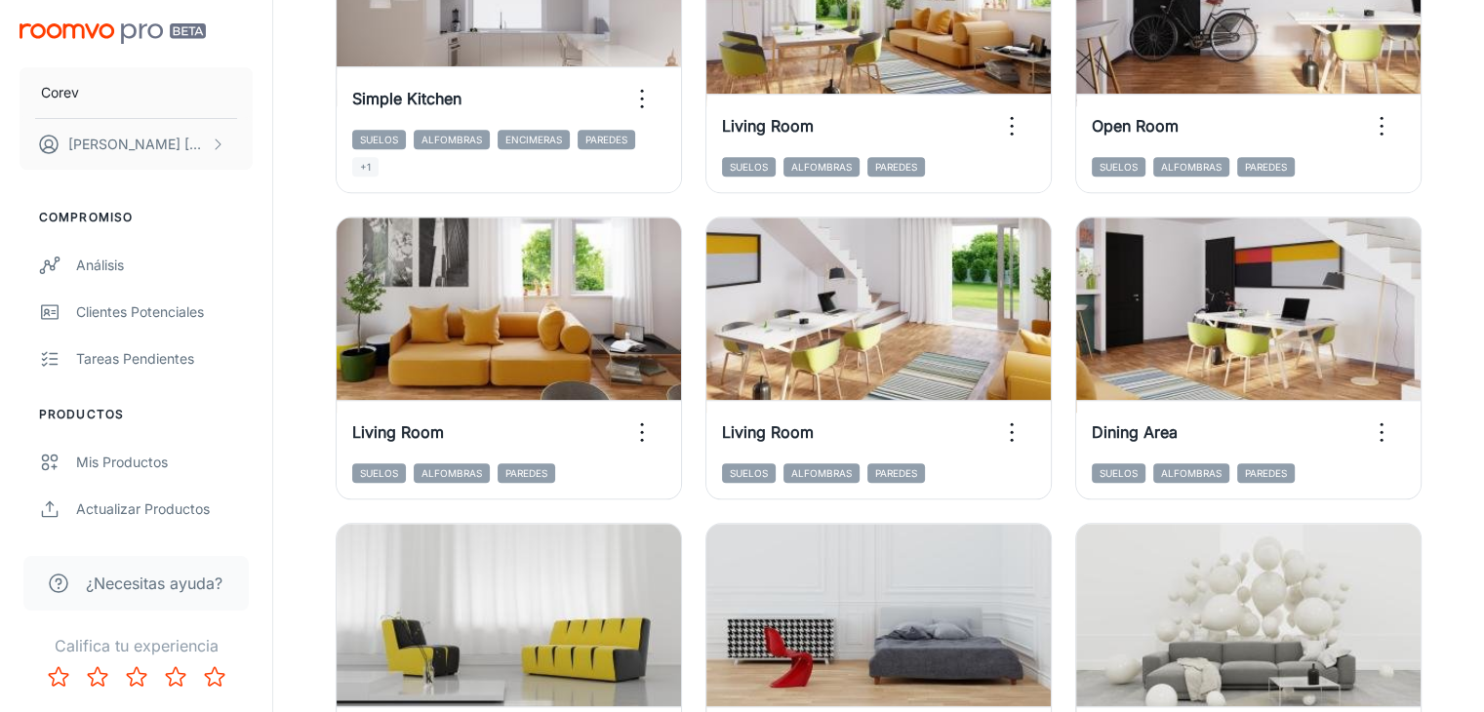
scroll to position [1920, 0]
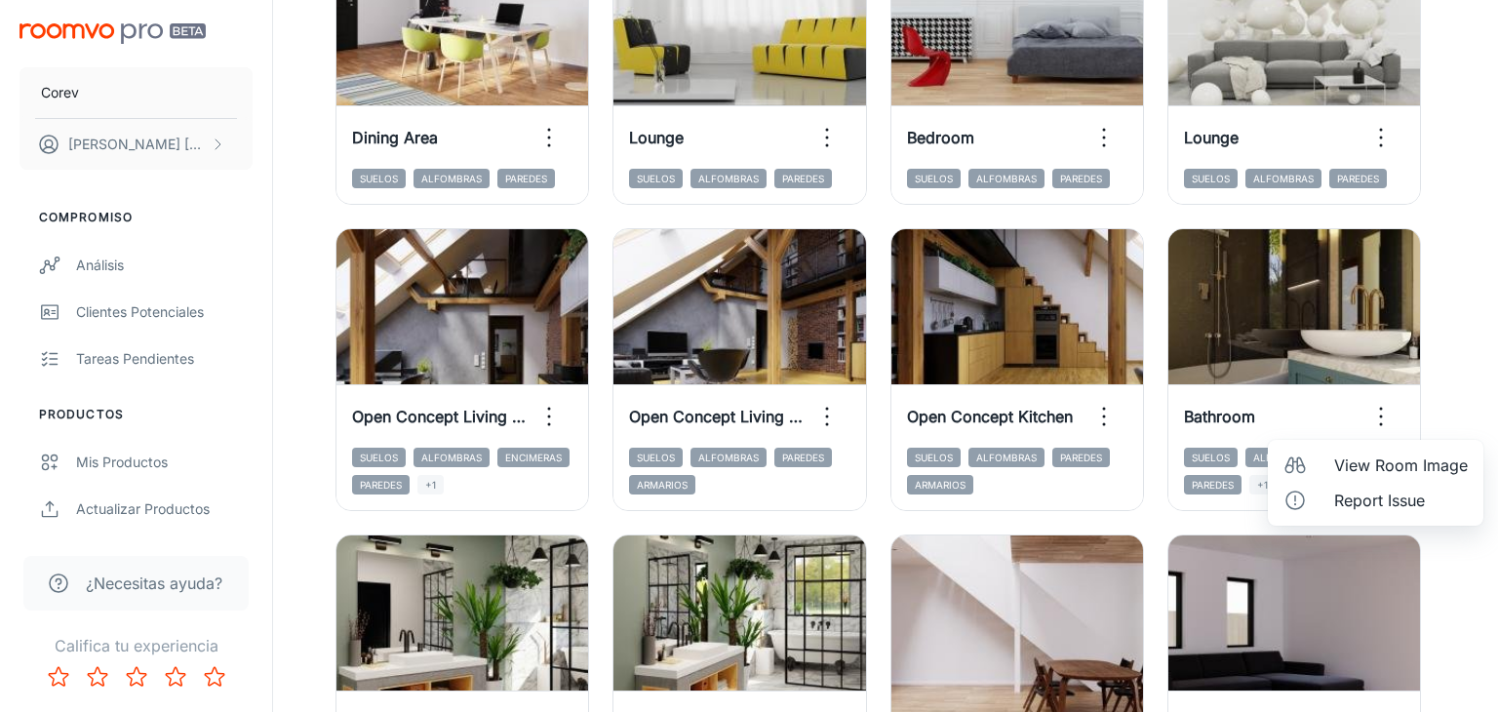
click at [1382, 470] on span "View Room Image" at bounding box center [1401, 465] width 134 height 23
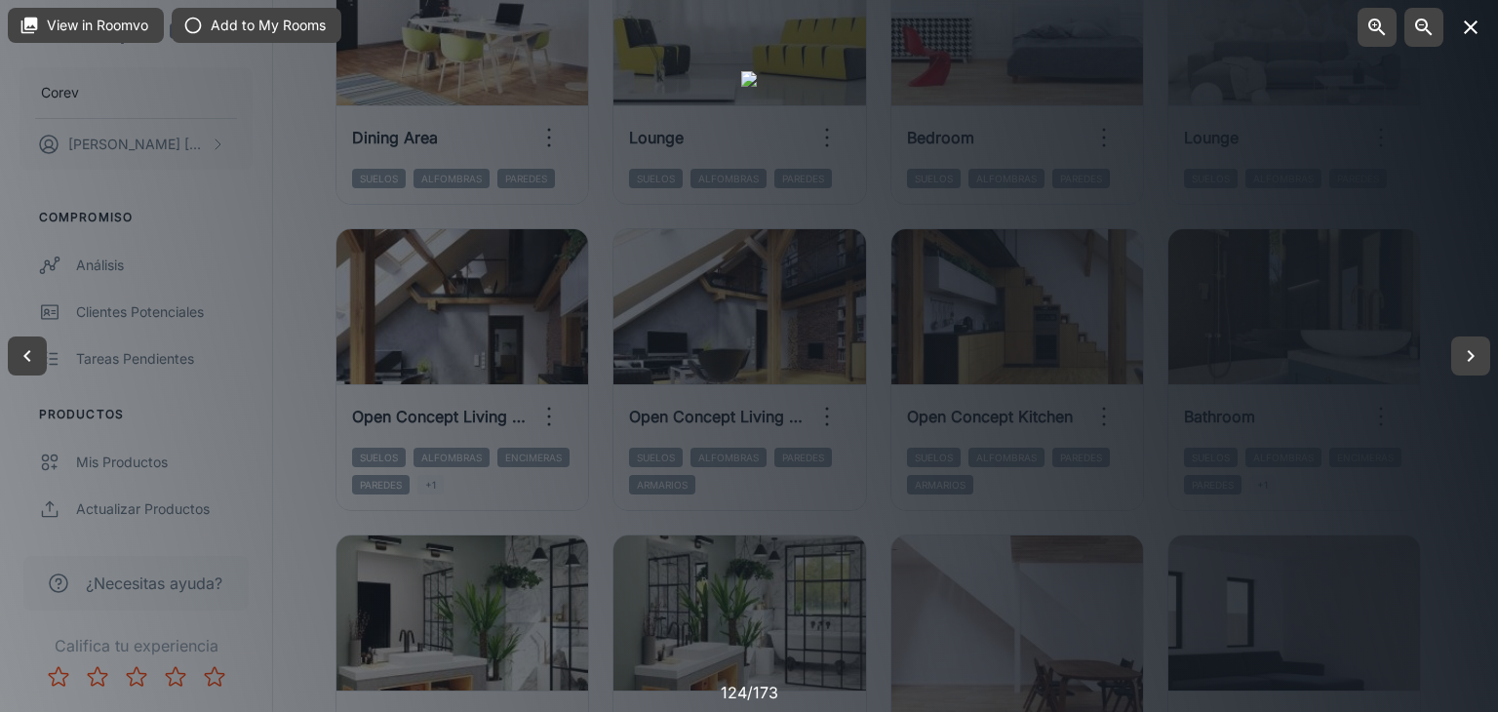
click at [1467, 16] on icon "button" at bounding box center [1470, 27] width 23 height 23
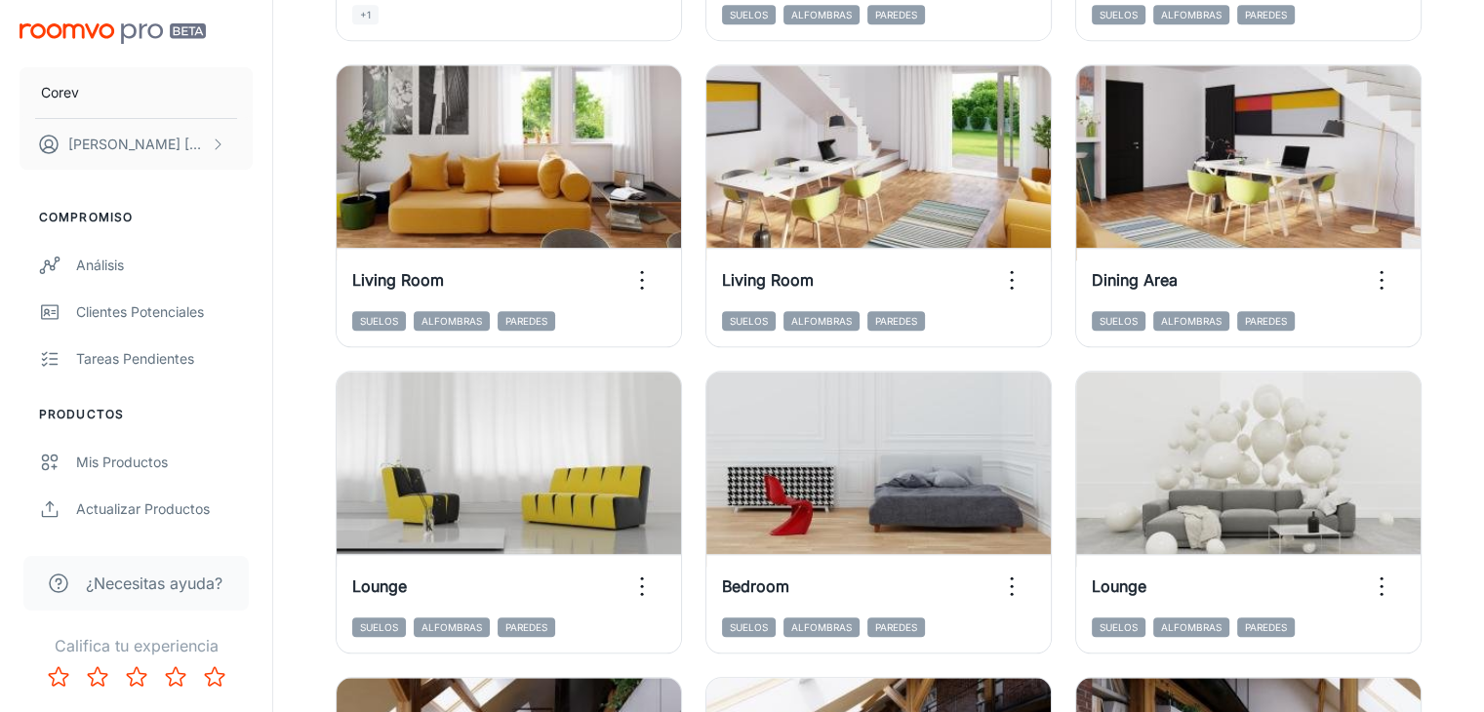
scroll to position [2182, 0]
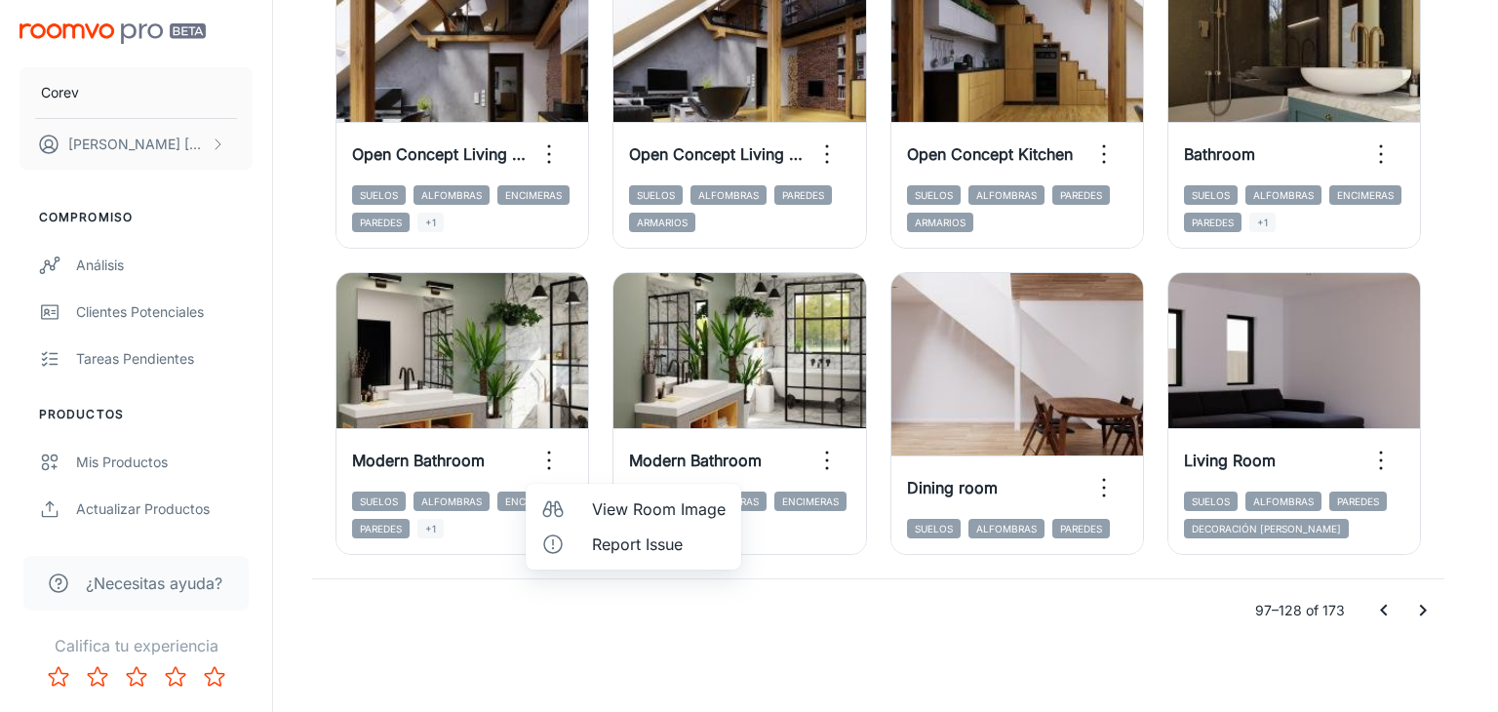
click at [642, 508] on span "View Room Image" at bounding box center [659, 508] width 134 height 23
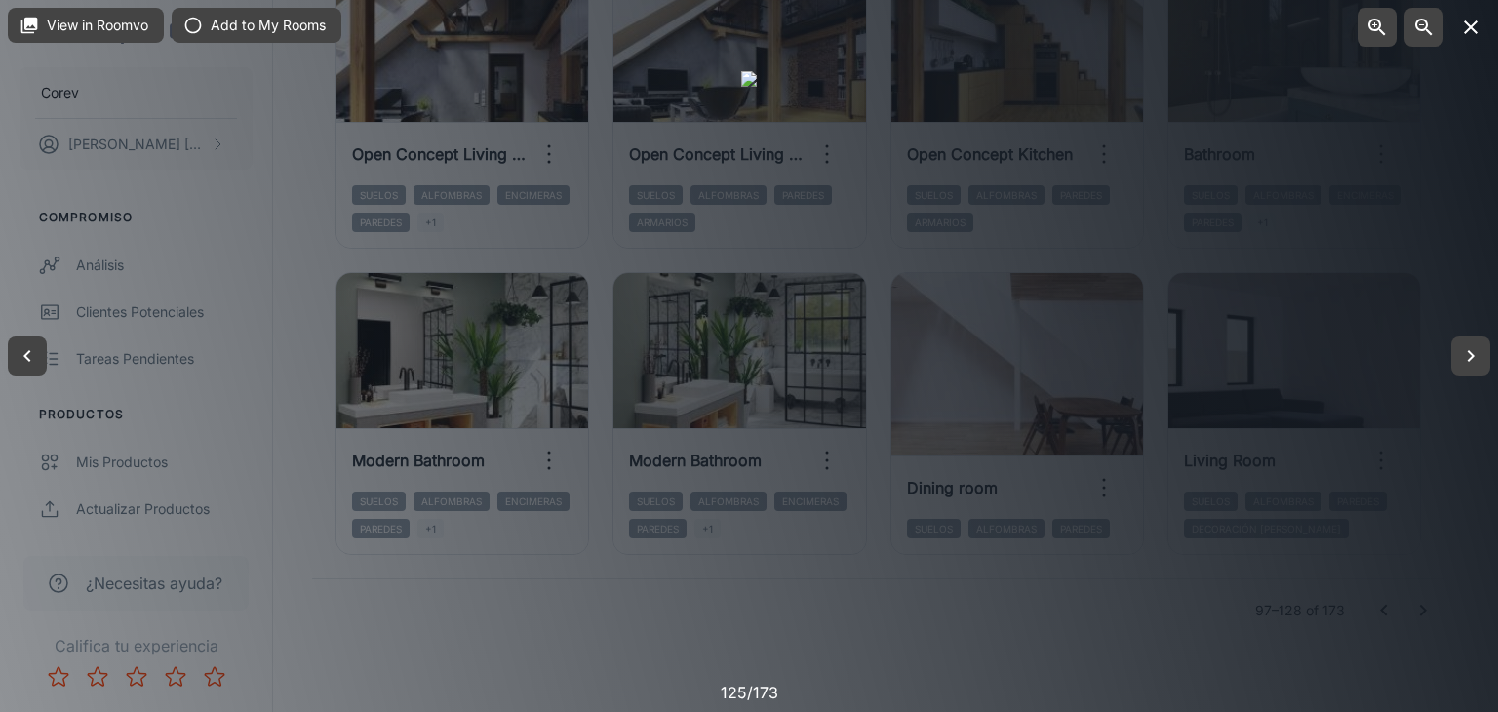
click at [1478, 20] on icon "button" at bounding box center [1470, 27] width 23 height 23
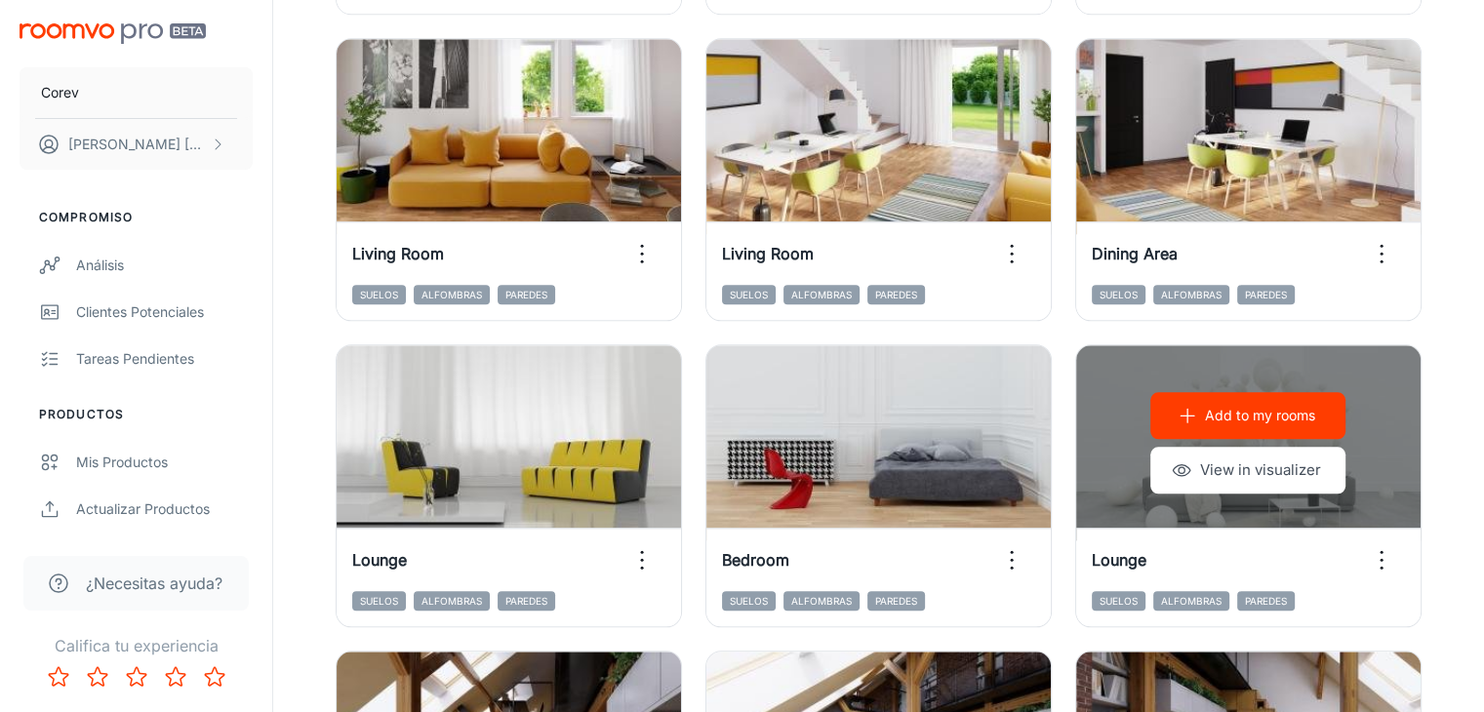
scroll to position [2190, 0]
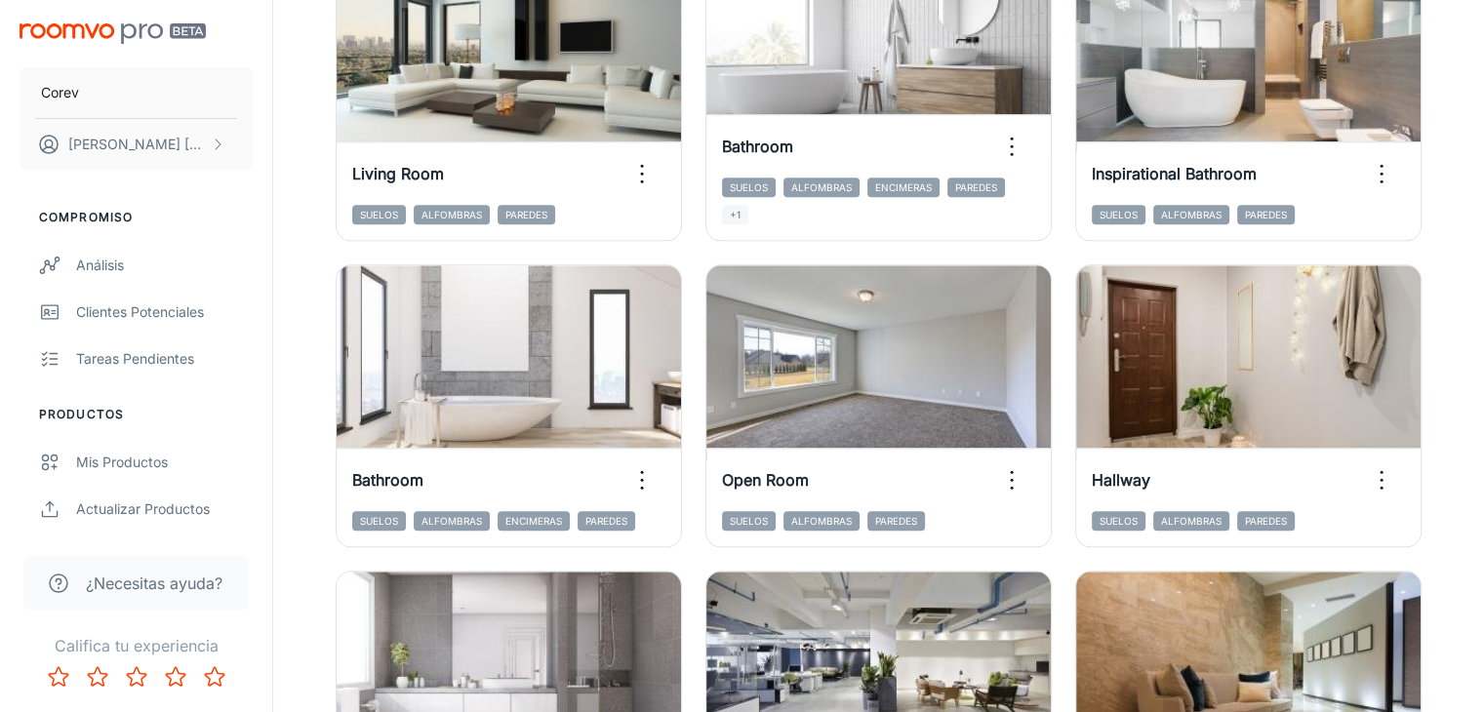
drag, startPoint x: 1418, startPoint y: 606, endPoint x: 1036, endPoint y: 519, distance: 392.1
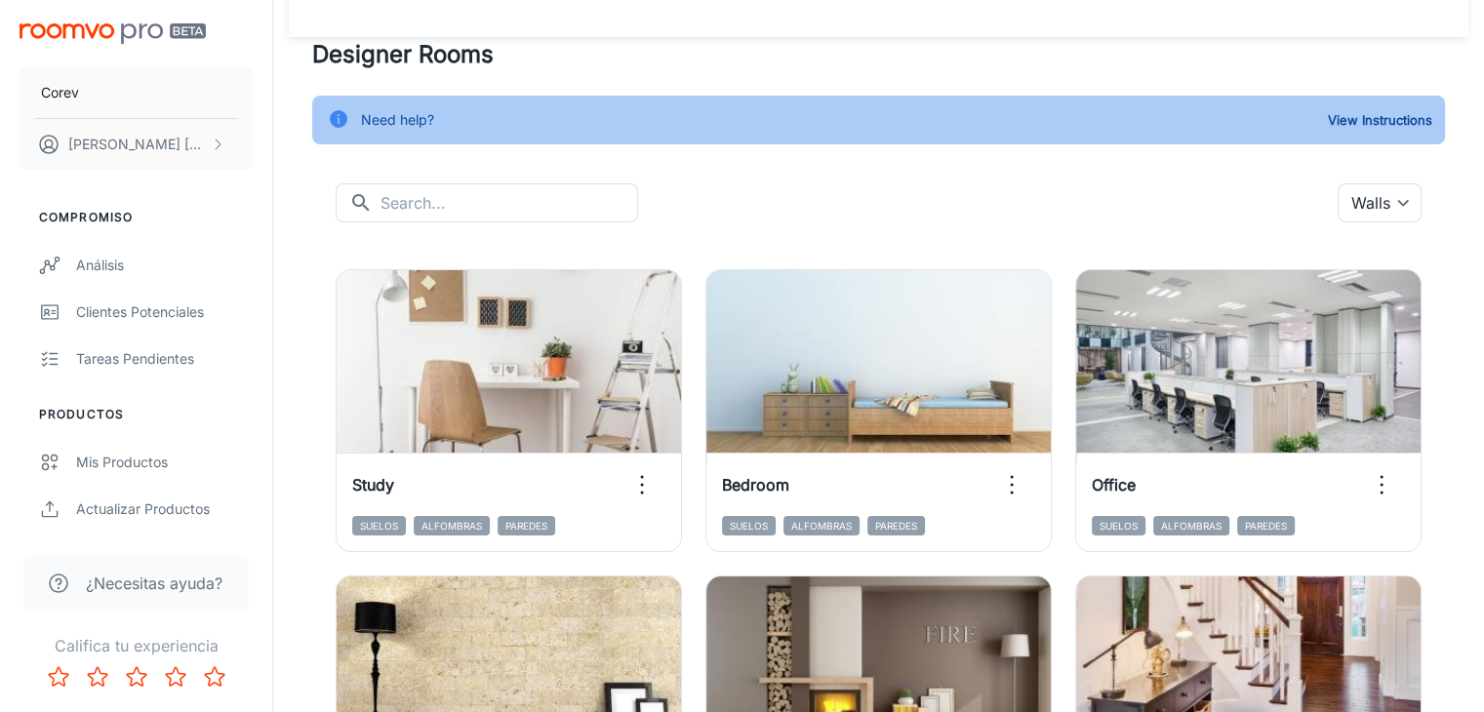
scroll to position [0, 0]
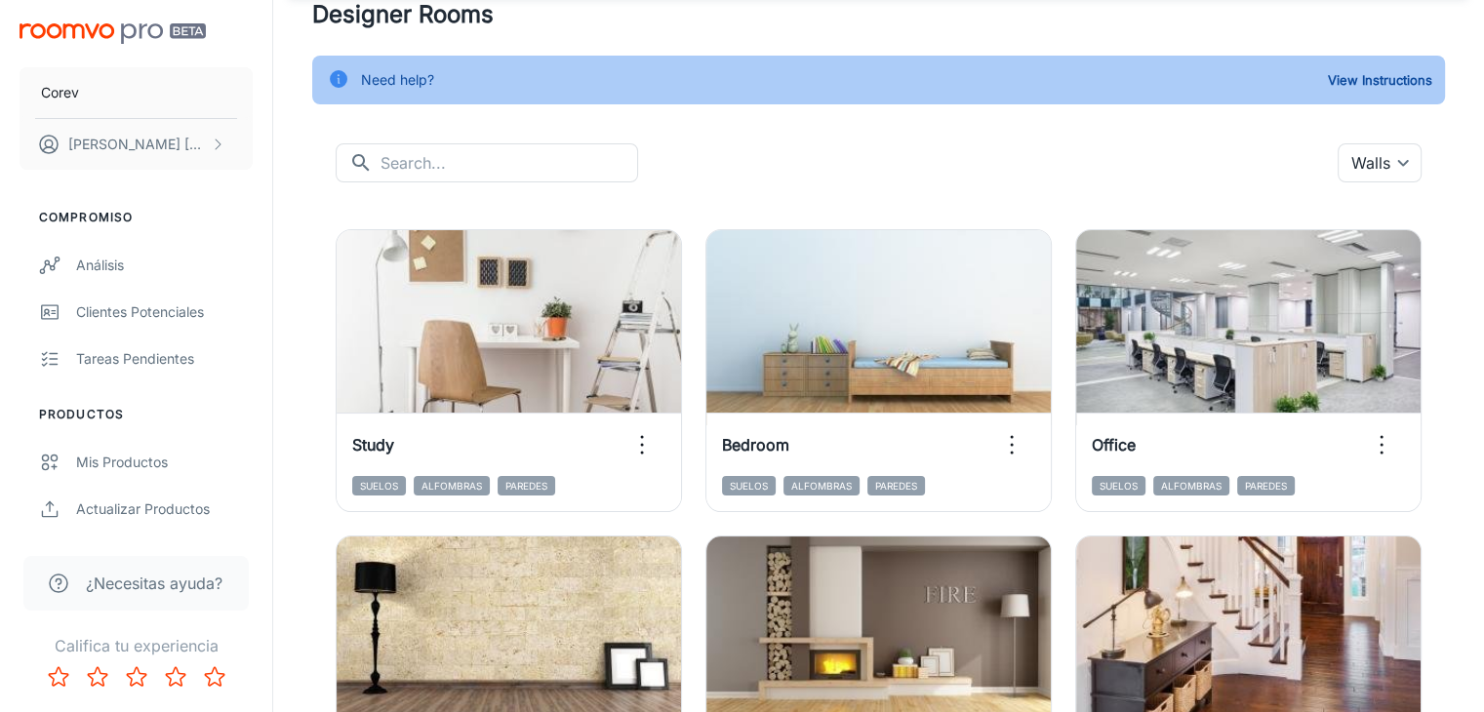
scroll to position [82, 0]
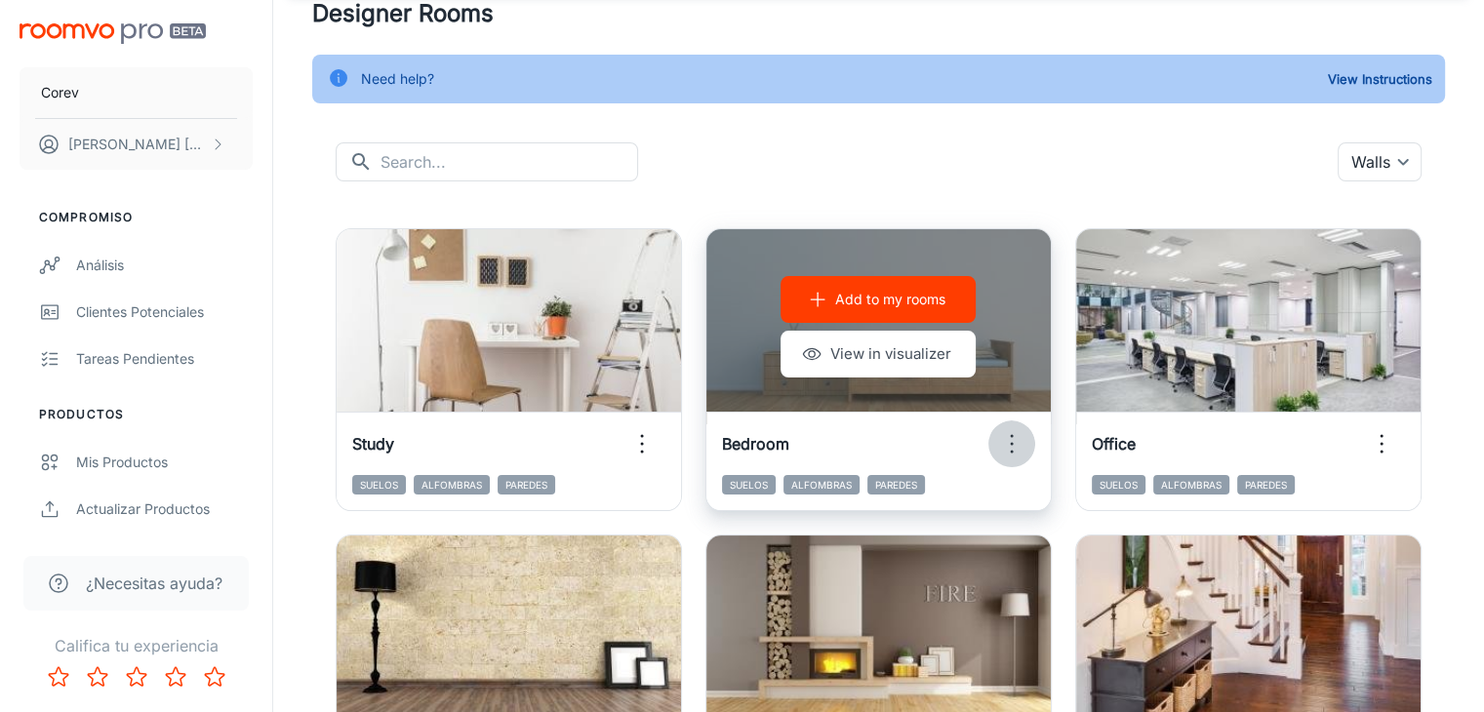
click at [1010, 436] on circle "button" at bounding box center [1011, 436] width 3 height 3
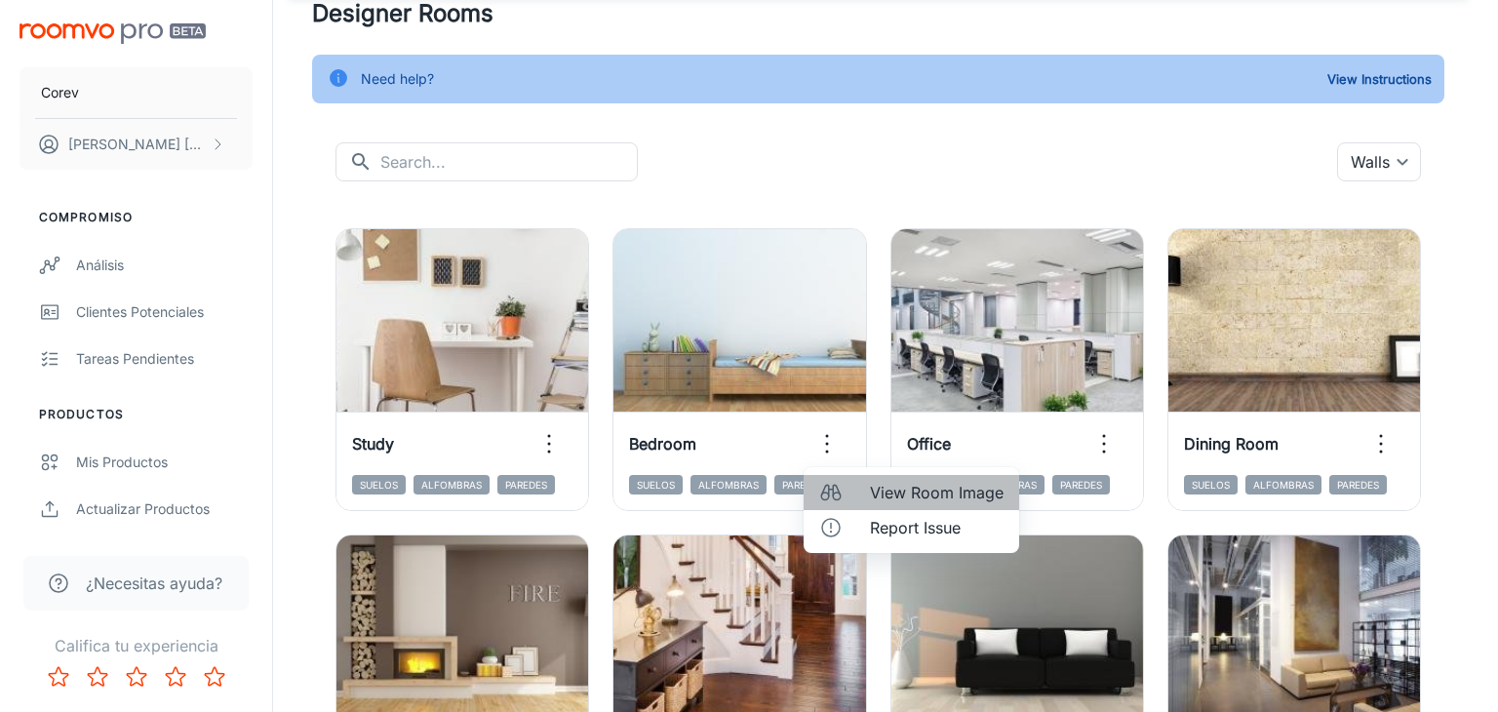
click at [870, 493] on span "View Room Image" at bounding box center [937, 492] width 134 height 23
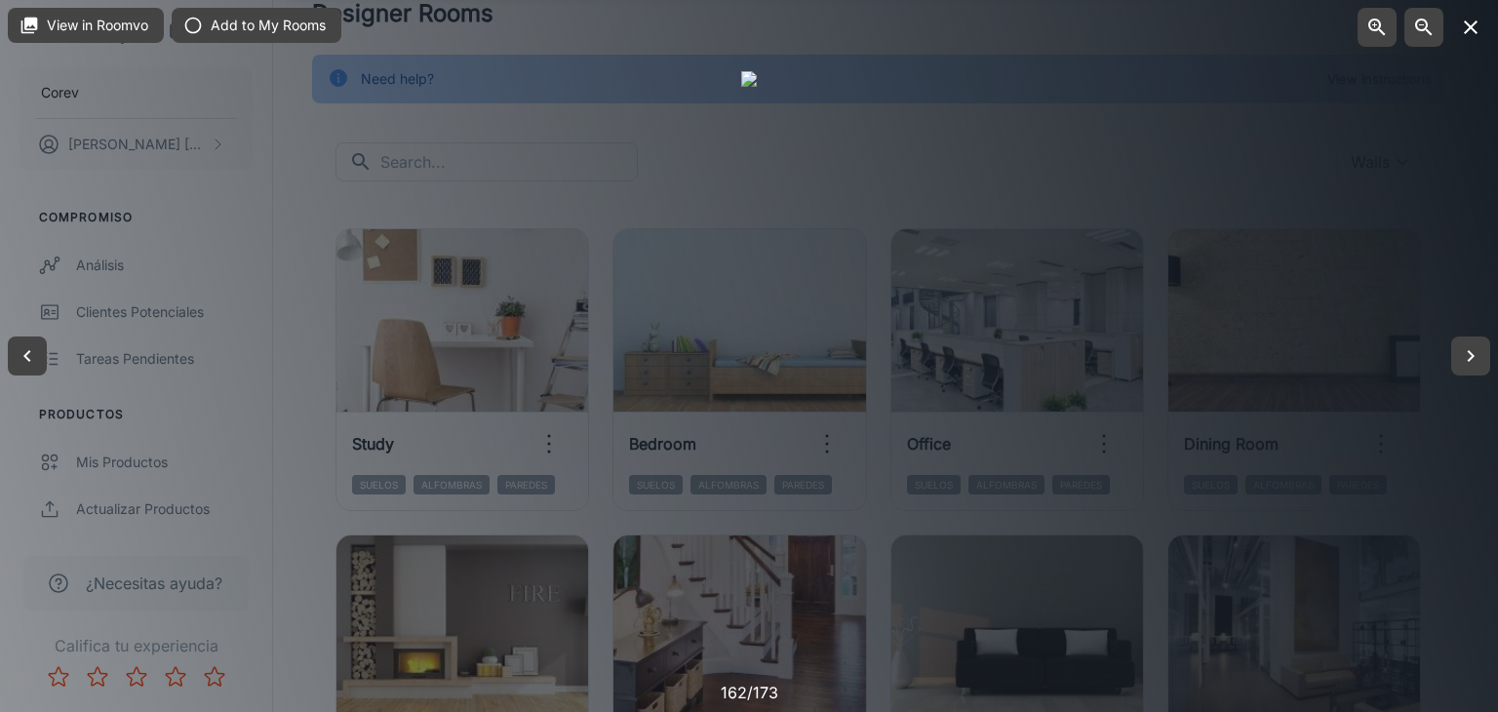
click at [1471, 29] on icon "button" at bounding box center [1470, 27] width 23 height 23
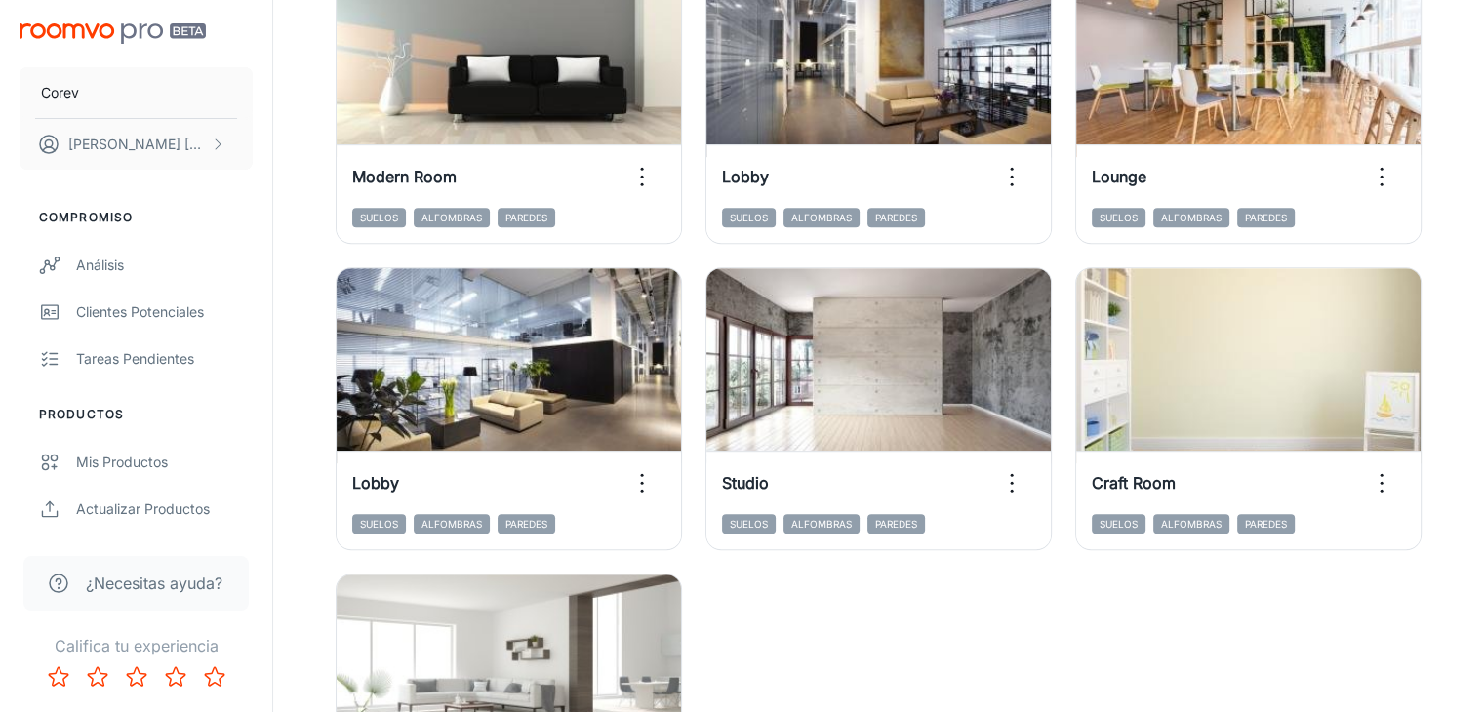
scroll to position [965, 0]
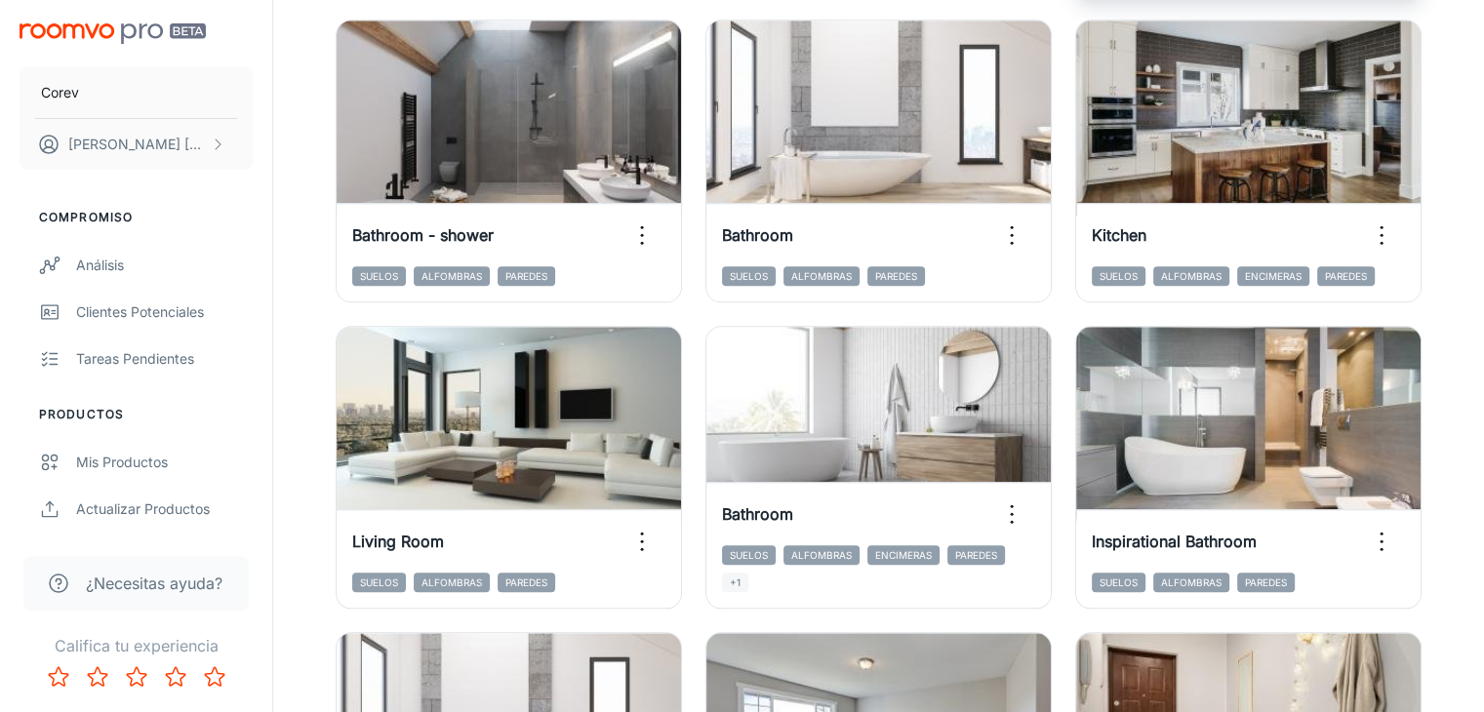
scroll to position [2190, 0]
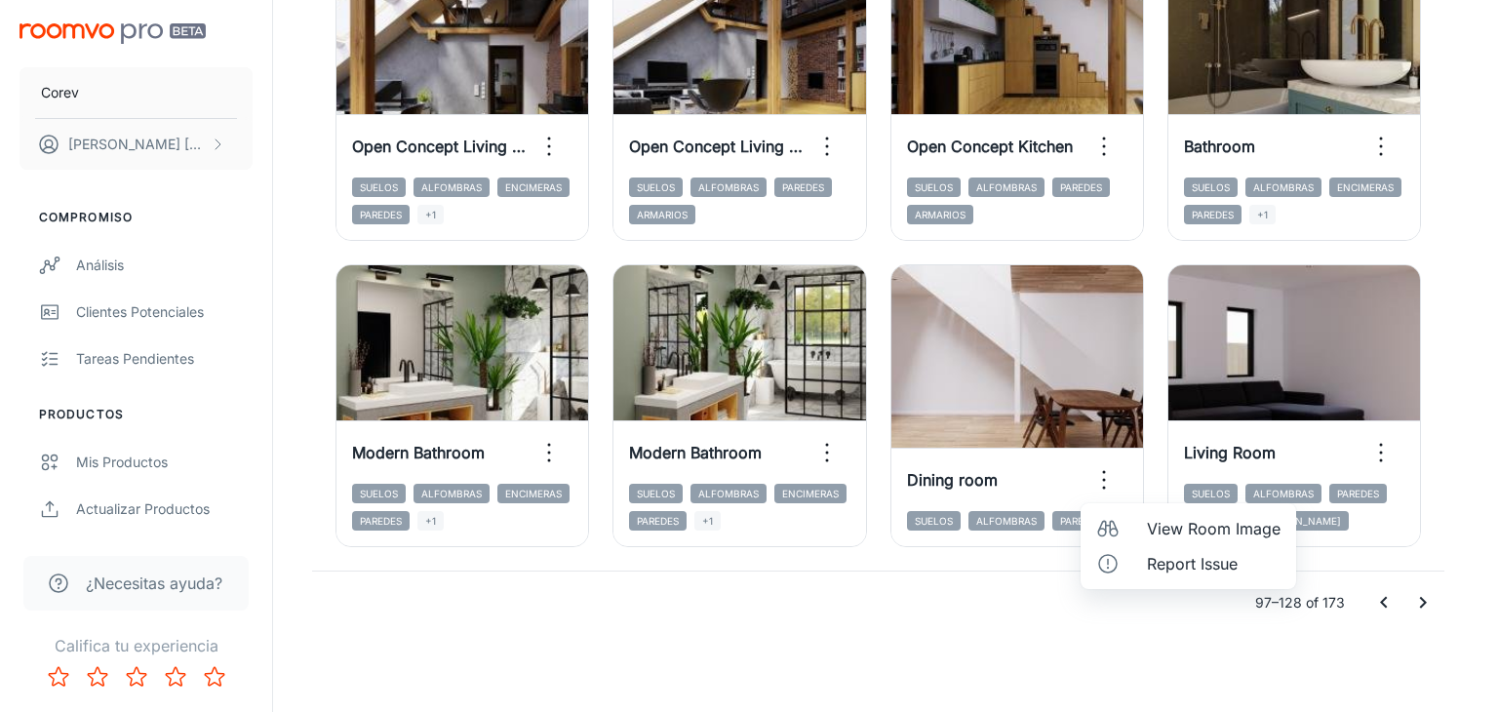
click at [1140, 532] on li "View Room Image" at bounding box center [1189, 528] width 216 height 35
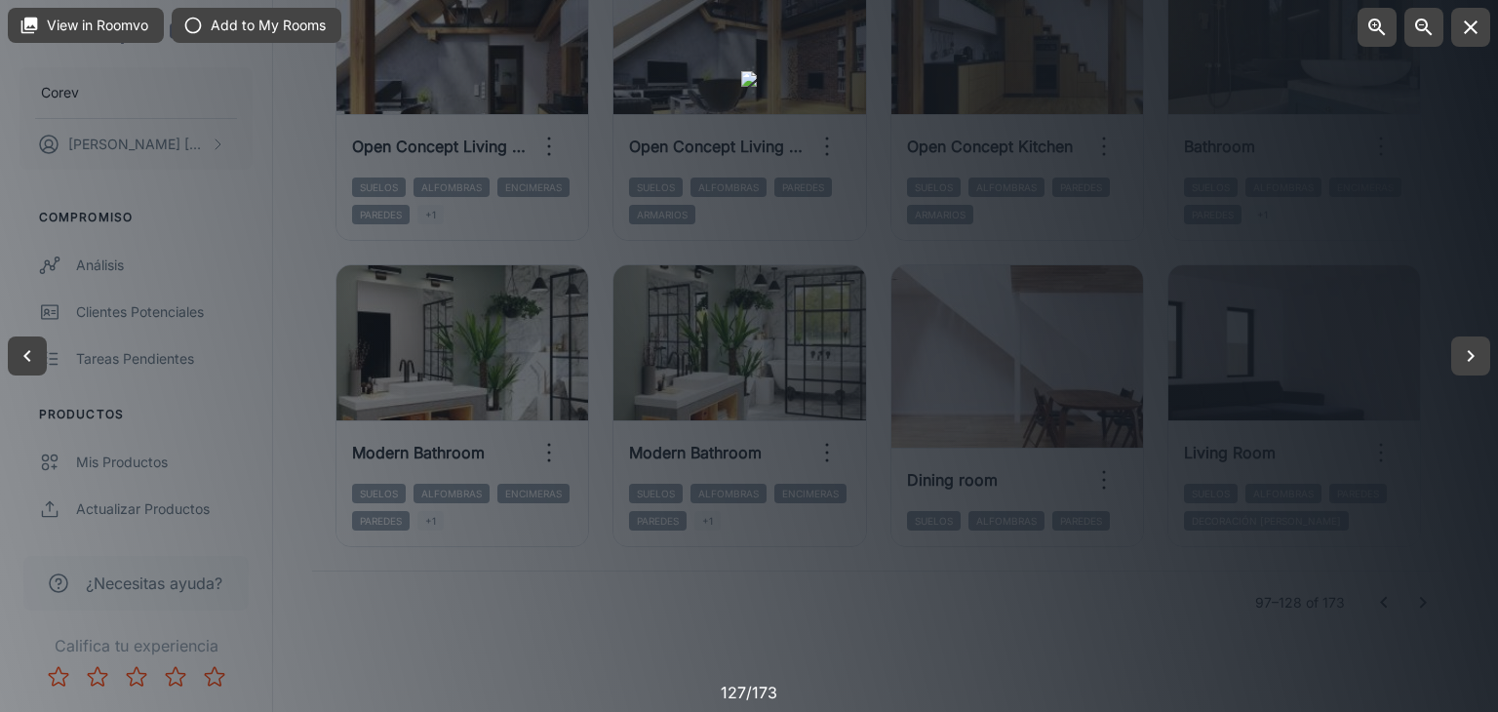
click at [1257, 316] on div at bounding box center [749, 356] width 1498 height 712
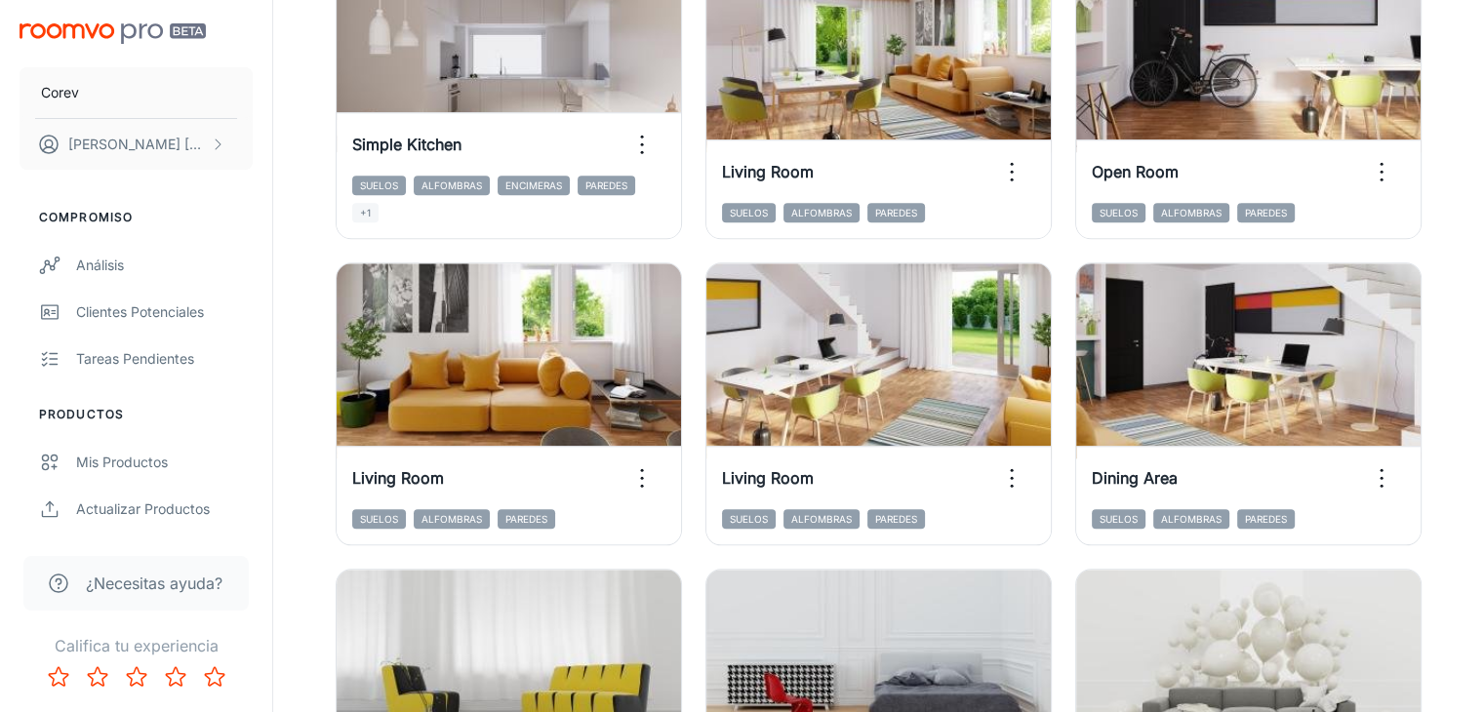
scroll to position [1873, 0]
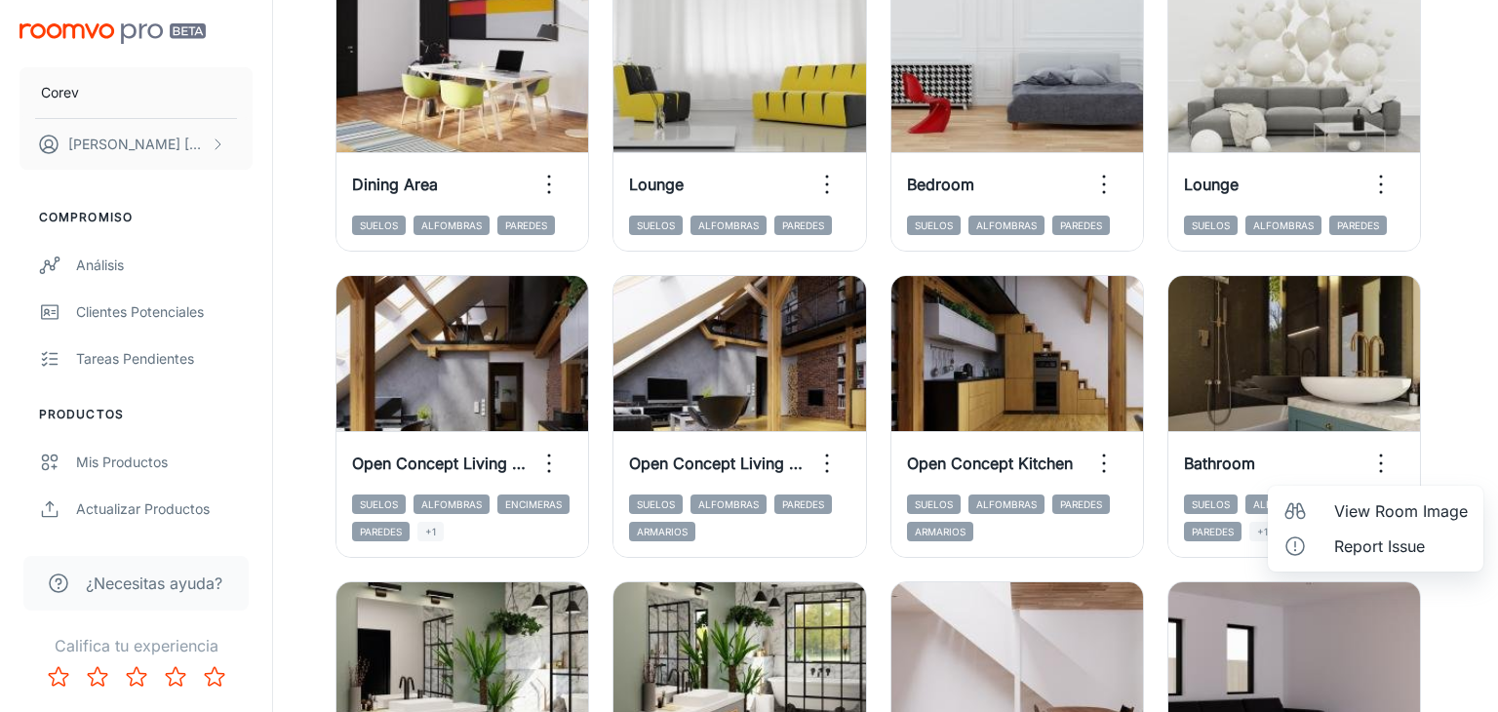
click at [1466, 374] on div at bounding box center [749, 356] width 1498 height 712
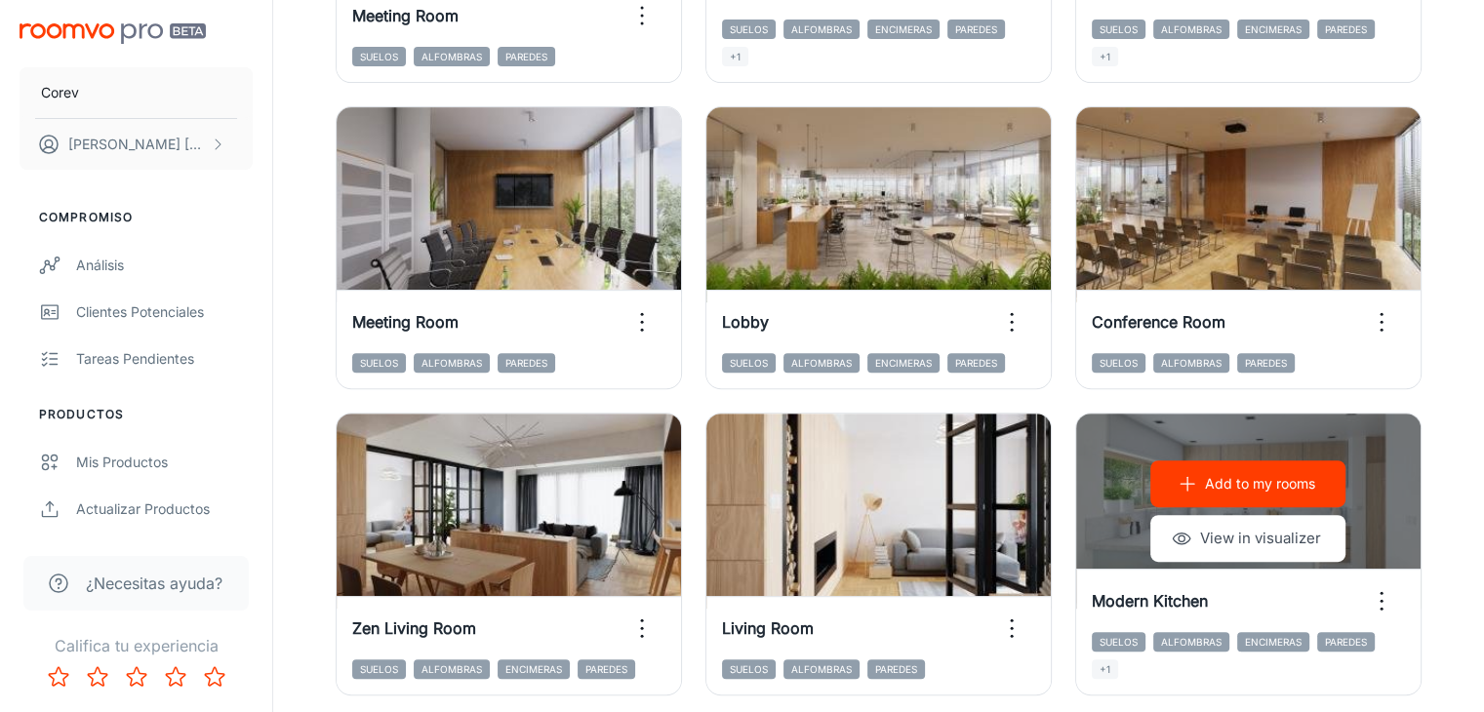
scroll to position [860, 0]
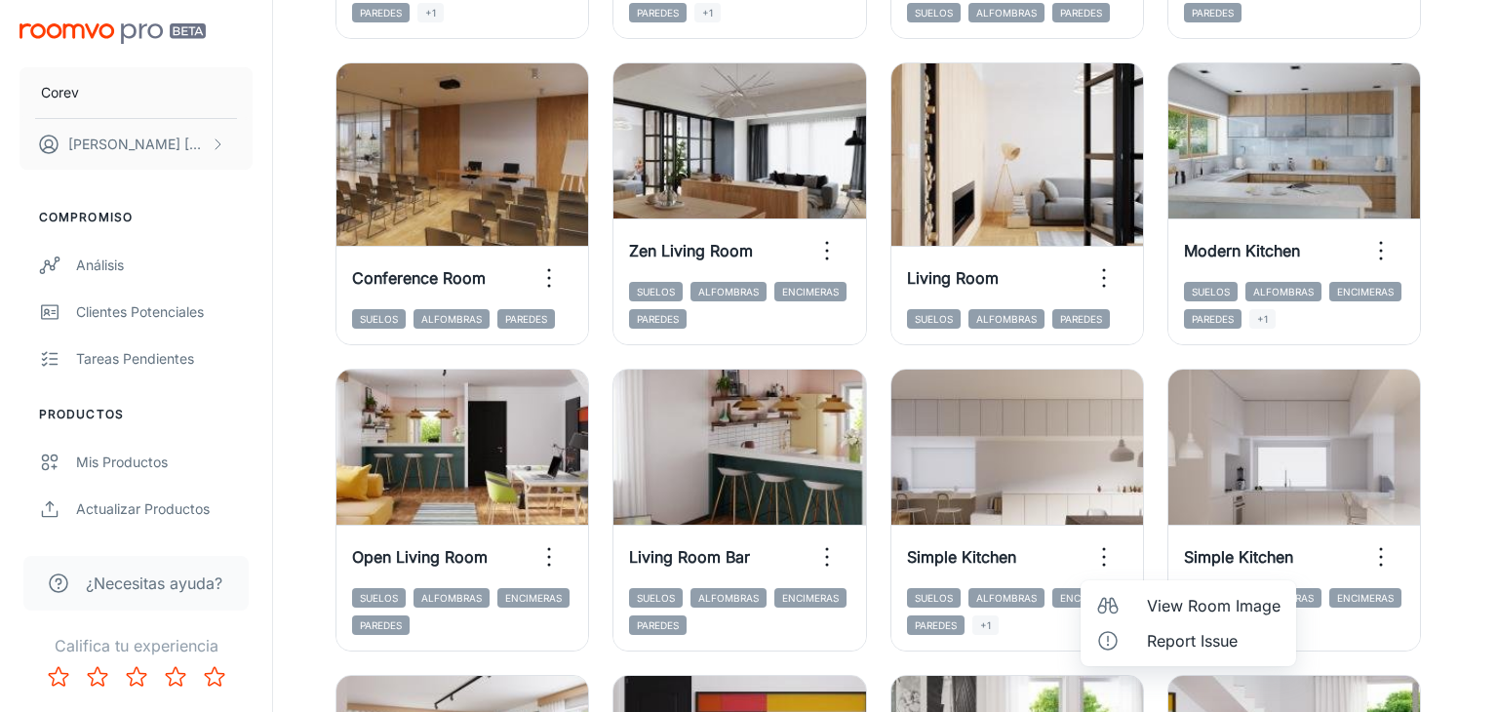
click at [1468, 372] on div at bounding box center [749, 356] width 1498 height 712
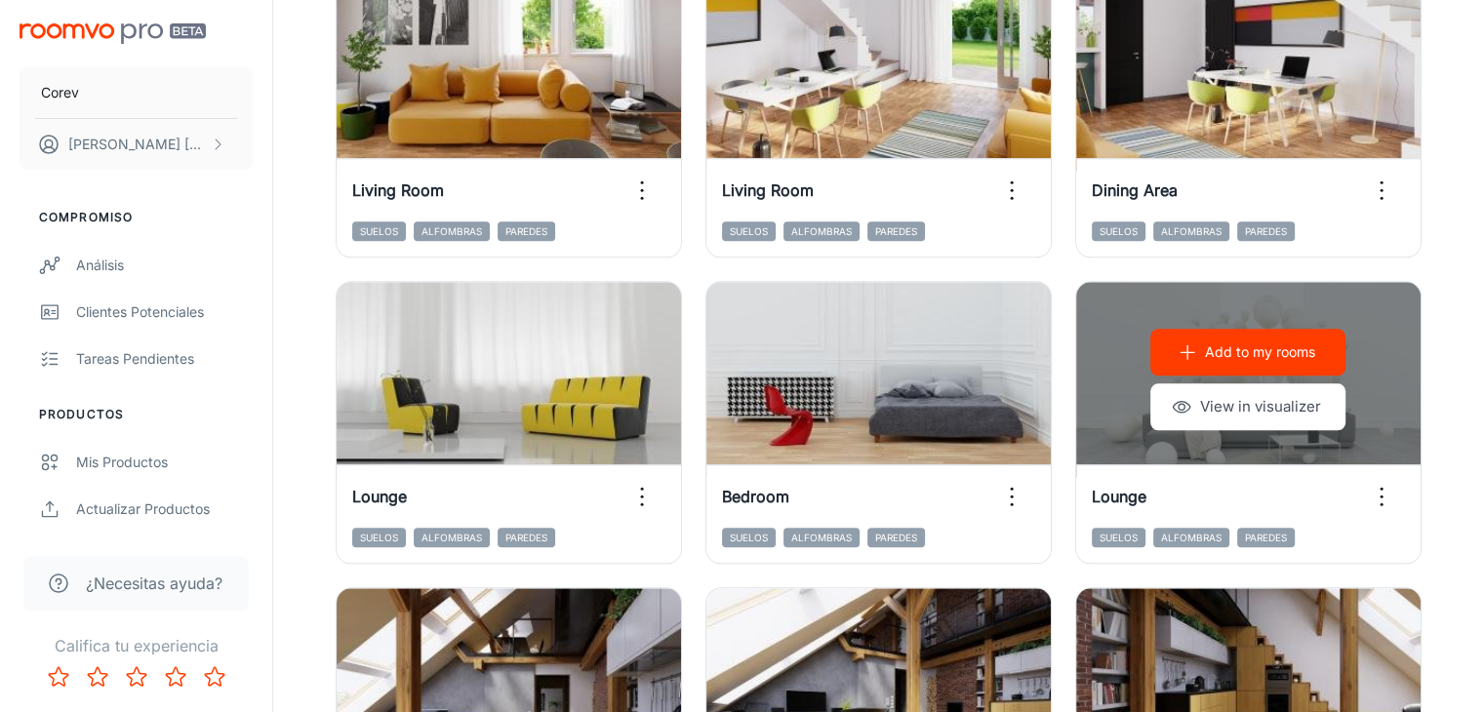
scroll to position [2190, 0]
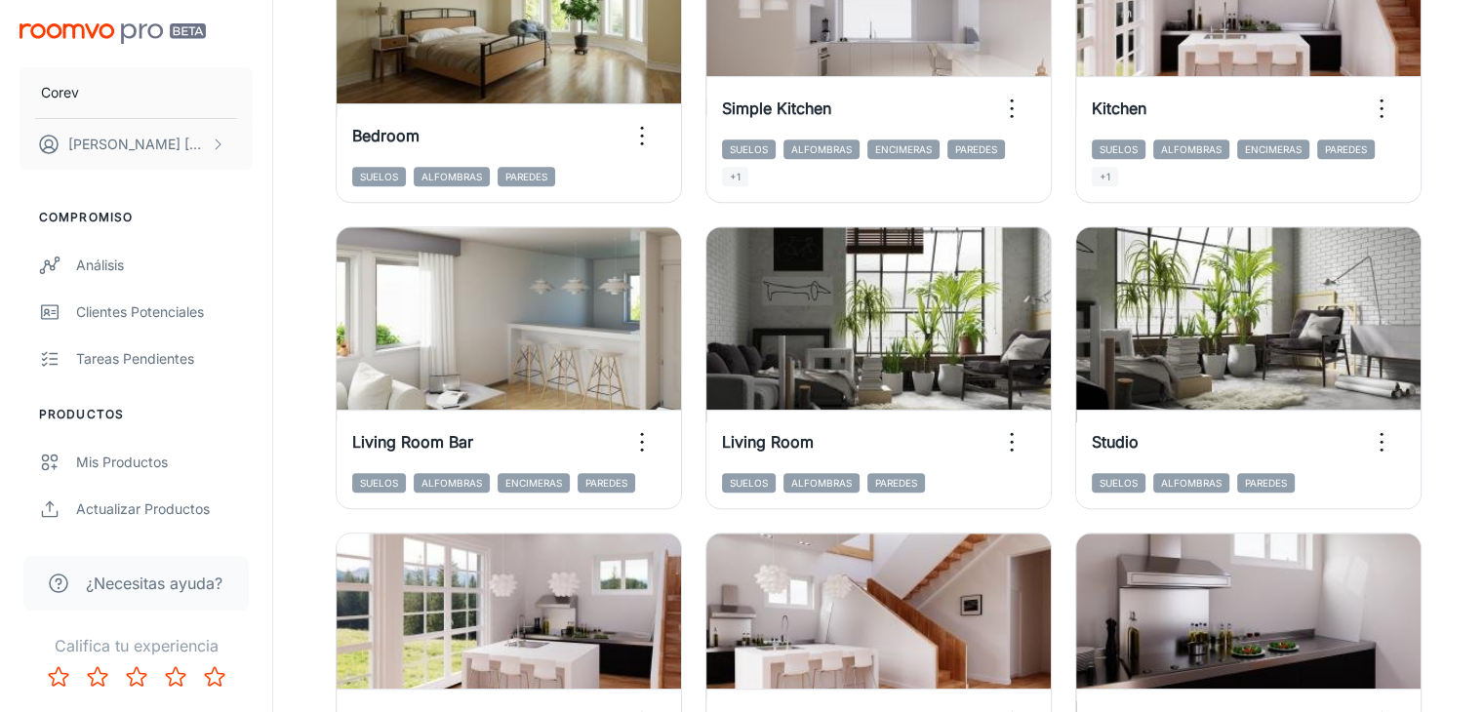
scroll to position [999, 0]
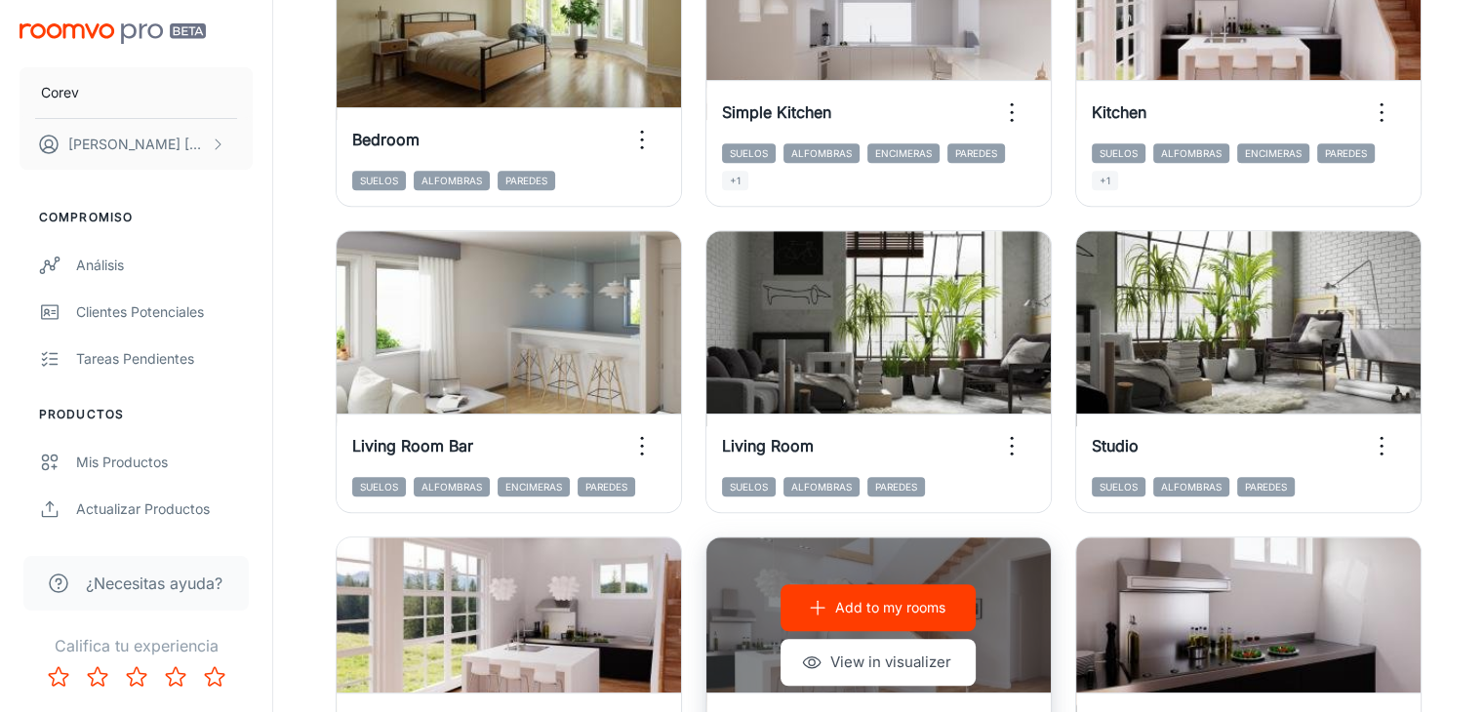
drag, startPoint x: 823, startPoint y: 413, endPoint x: 822, endPoint y: 425, distance: 12.7
click at [996, 709] on icon "button" at bounding box center [1011, 724] width 31 height 31
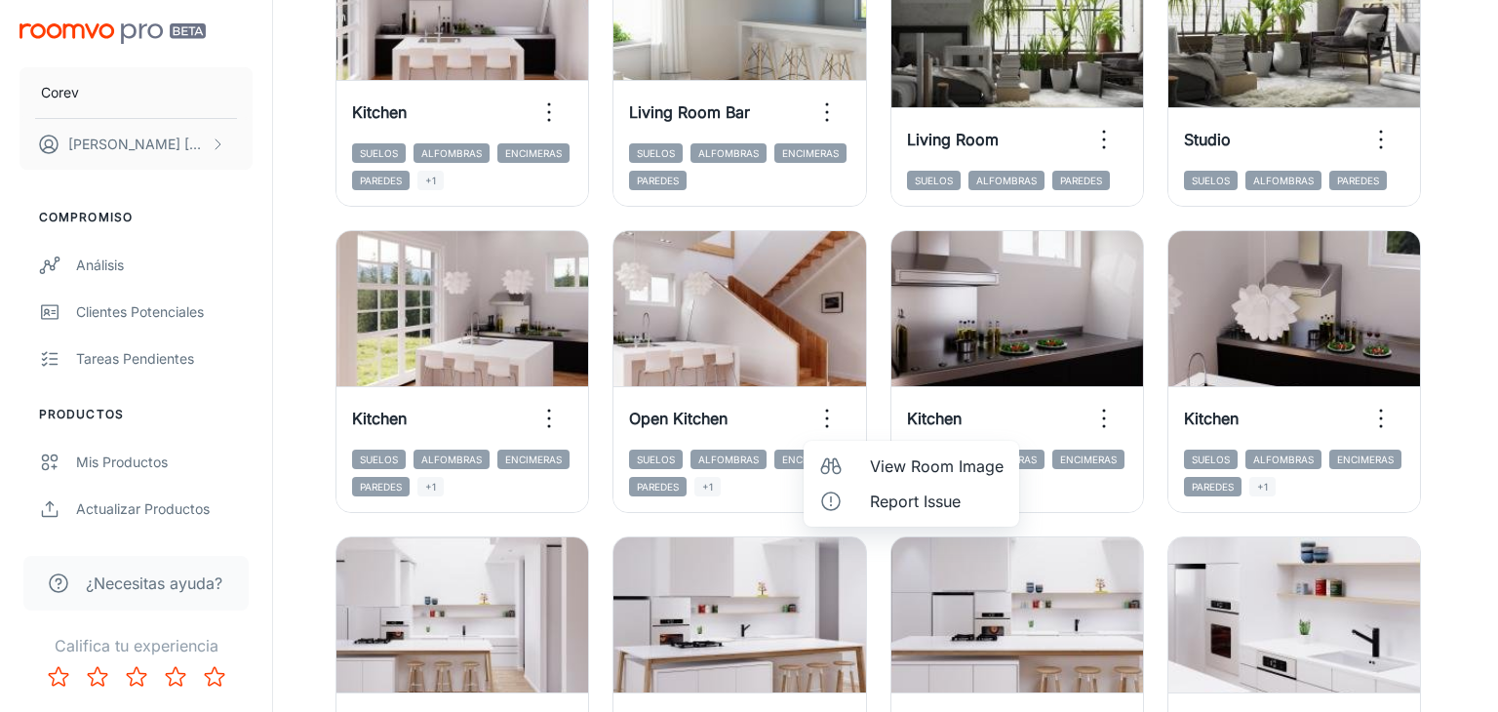
click at [896, 464] on span "View Room Image" at bounding box center [937, 466] width 134 height 23
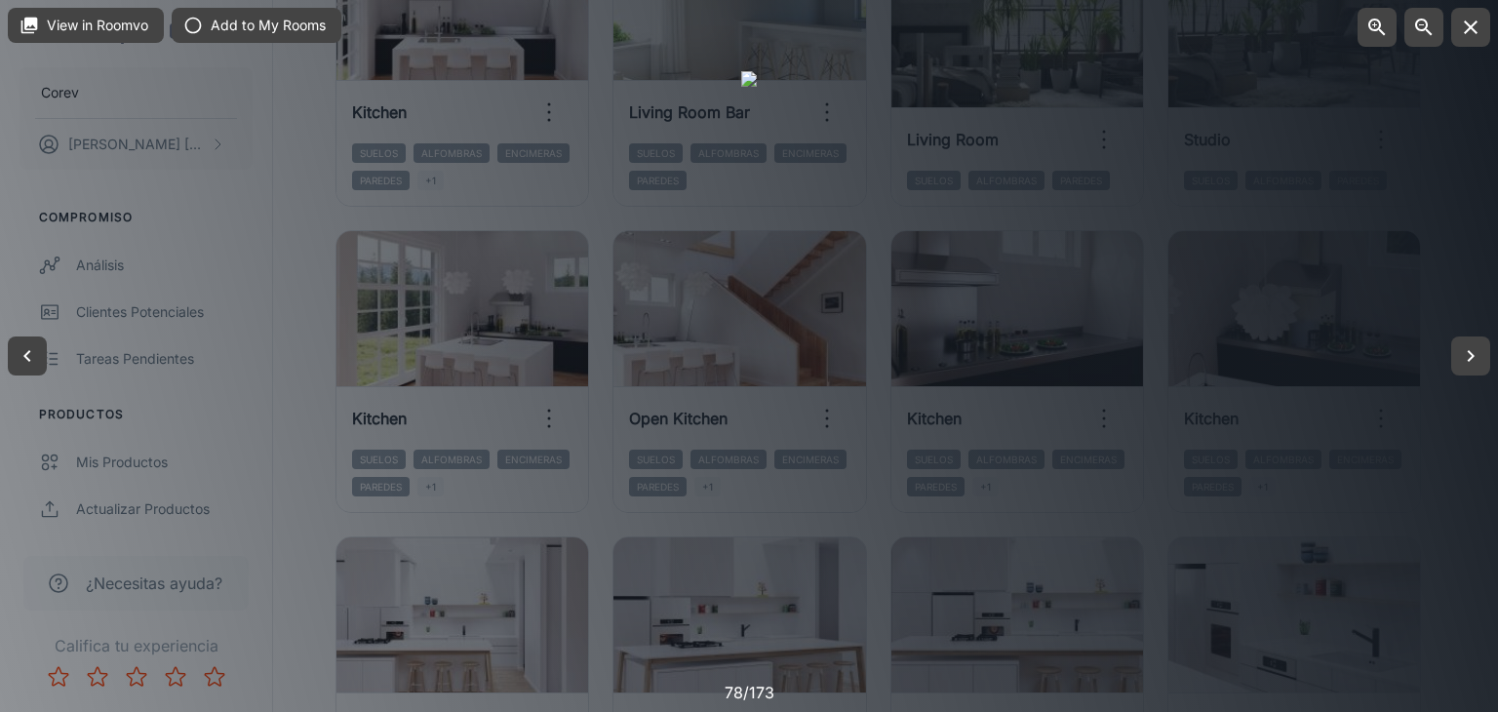
click at [757, 462] on div at bounding box center [749, 356] width 16 height 570
click at [1454, 352] on button "button" at bounding box center [1470, 356] width 39 height 39
click at [1347, 478] on div at bounding box center [749, 356] width 1498 height 712
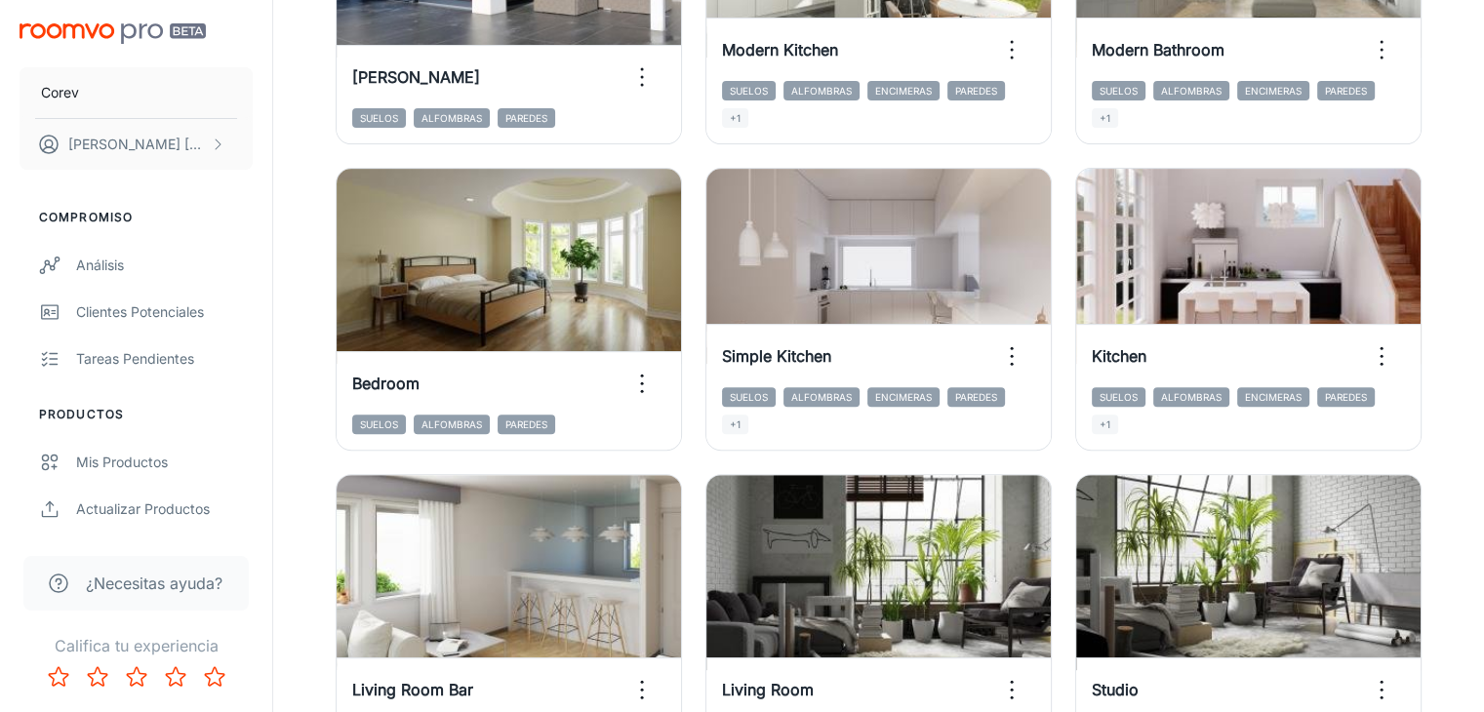
scroll to position [754, 0]
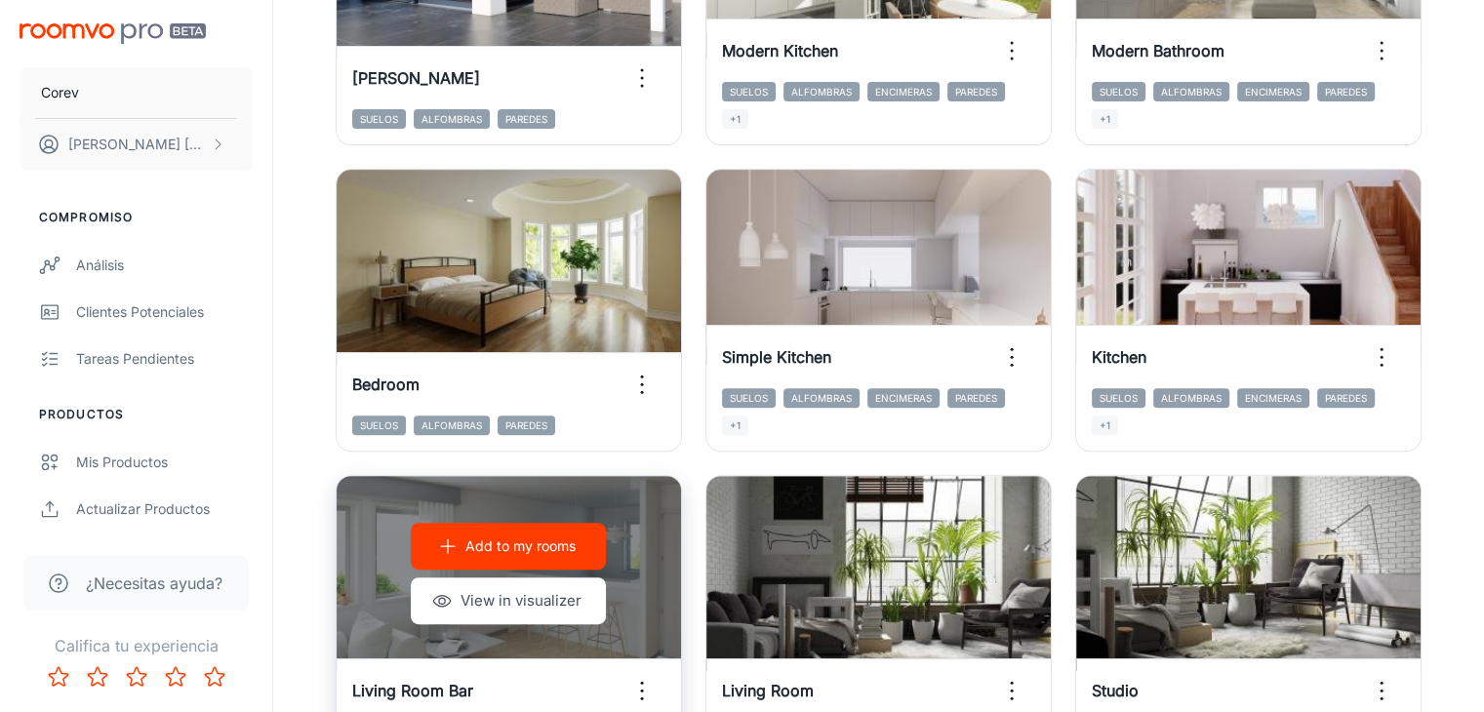
click at [657, 675] on icon "button" at bounding box center [641, 690] width 31 height 31
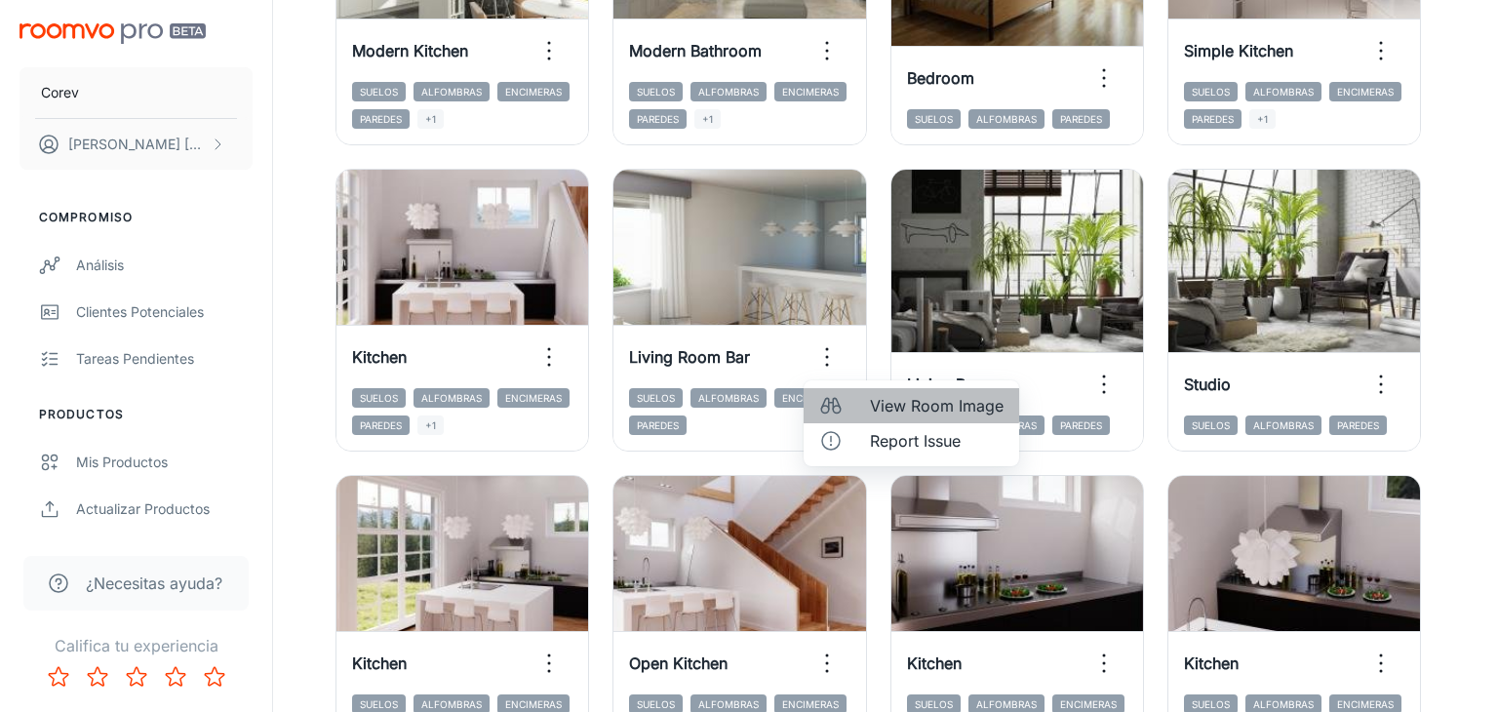
click at [877, 398] on span "View Room Image" at bounding box center [937, 405] width 134 height 23
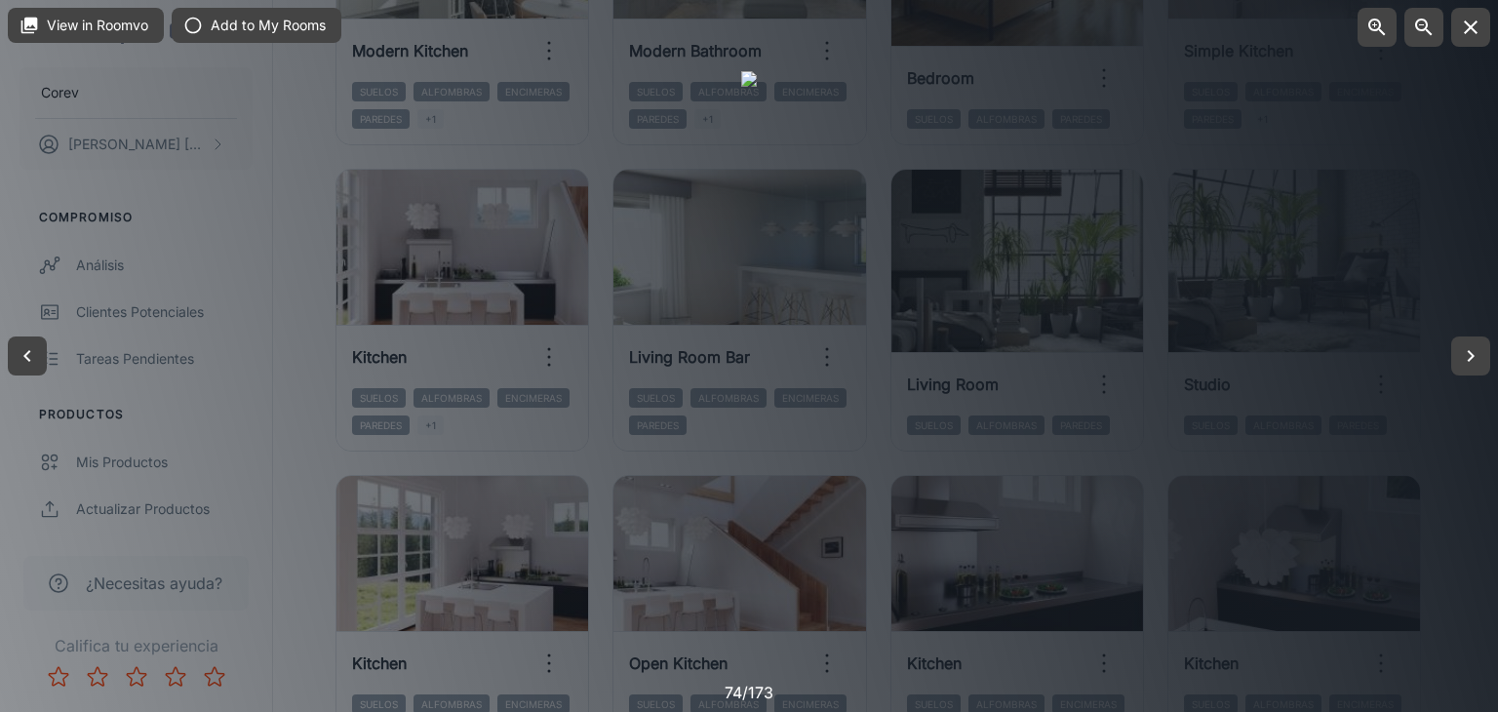
click at [1221, 216] on div at bounding box center [749, 356] width 1498 height 712
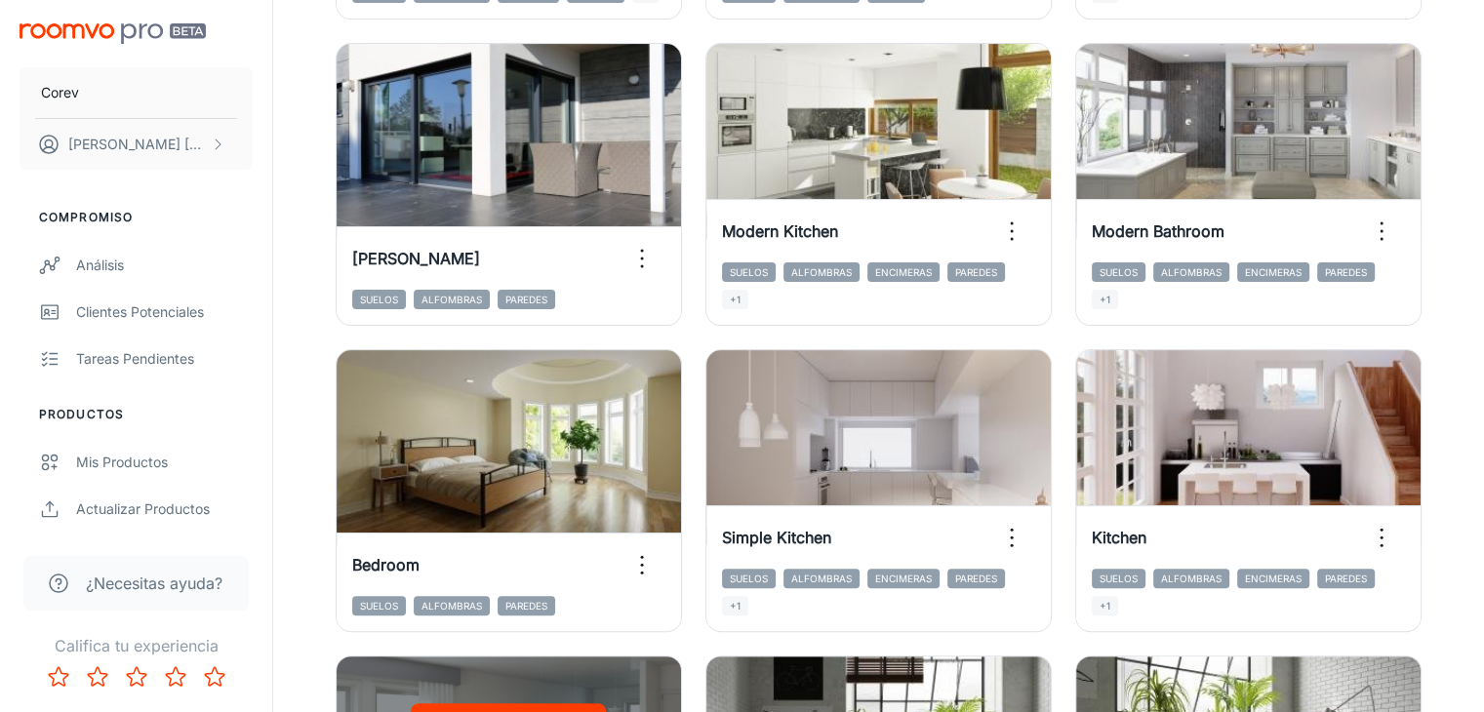
scroll to position [503, 0]
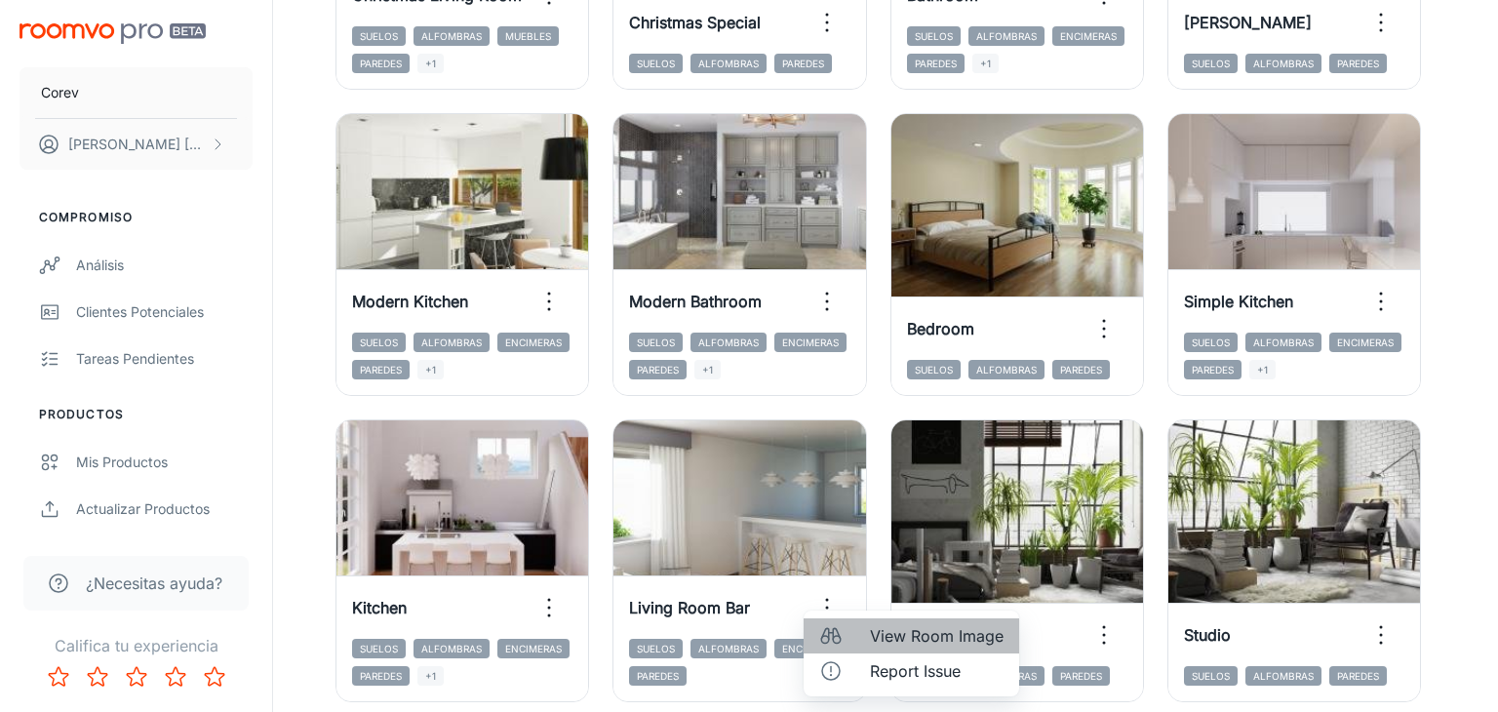
click at [878, 646] on span "View Room Image" at bounding box center [937, 635] width 134 height 23
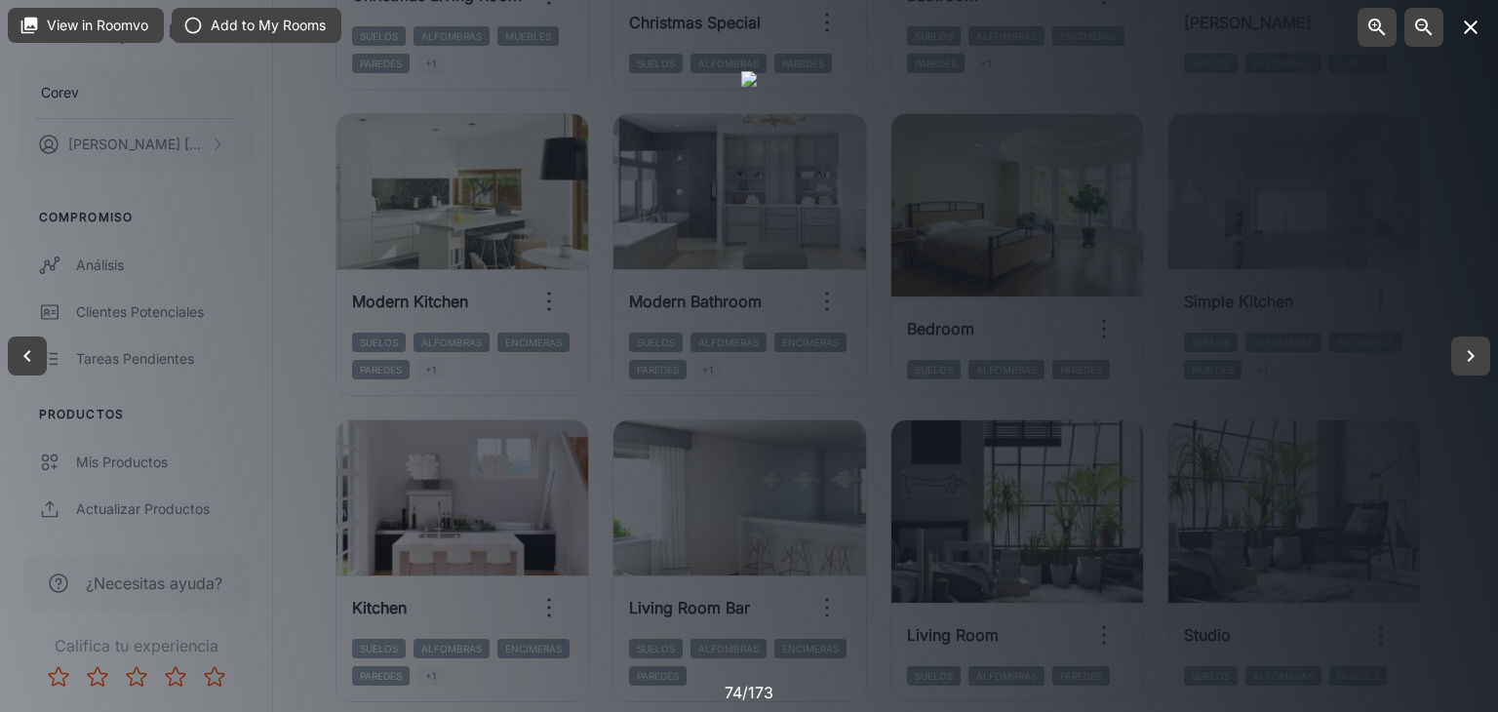
click at [1471, 20] on icon "button" at bounding box center [1470, 27] width 23 height 23
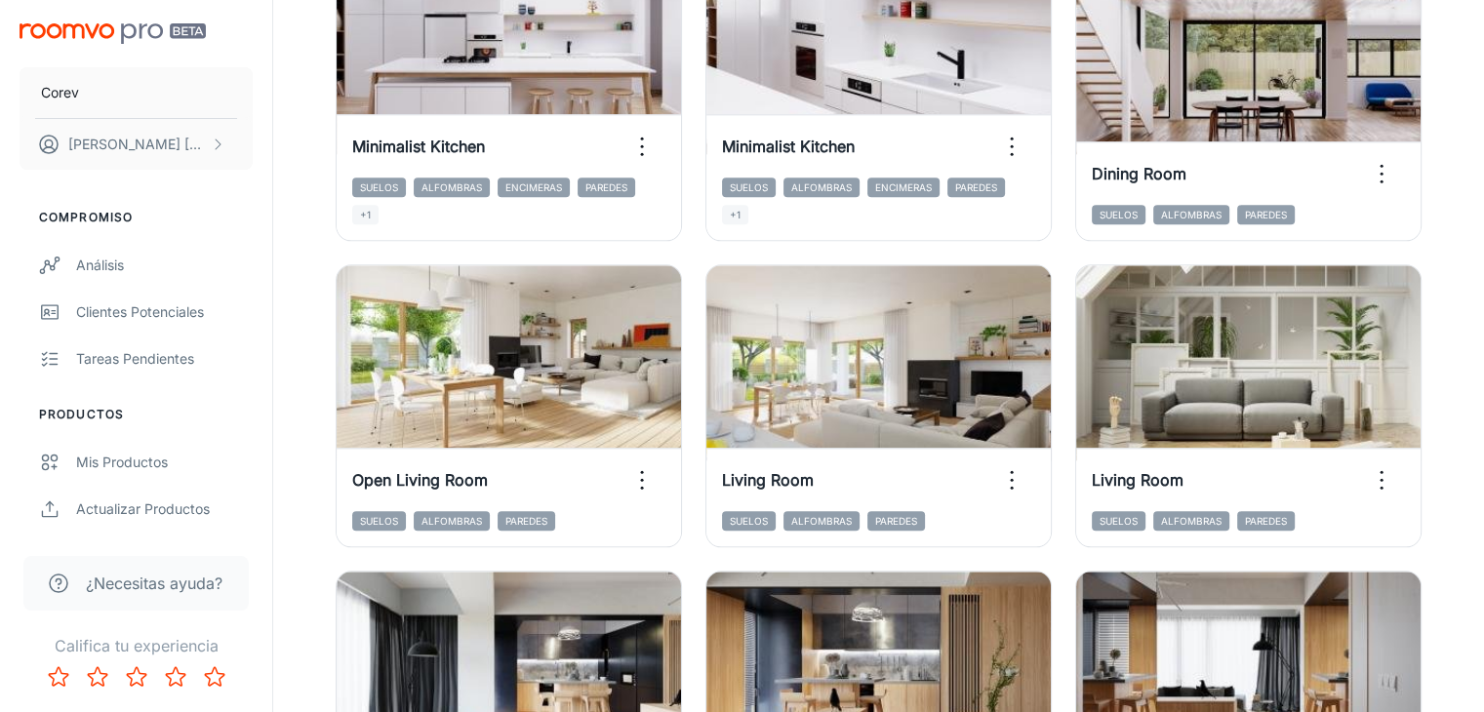
scroll to position [2189, 0]
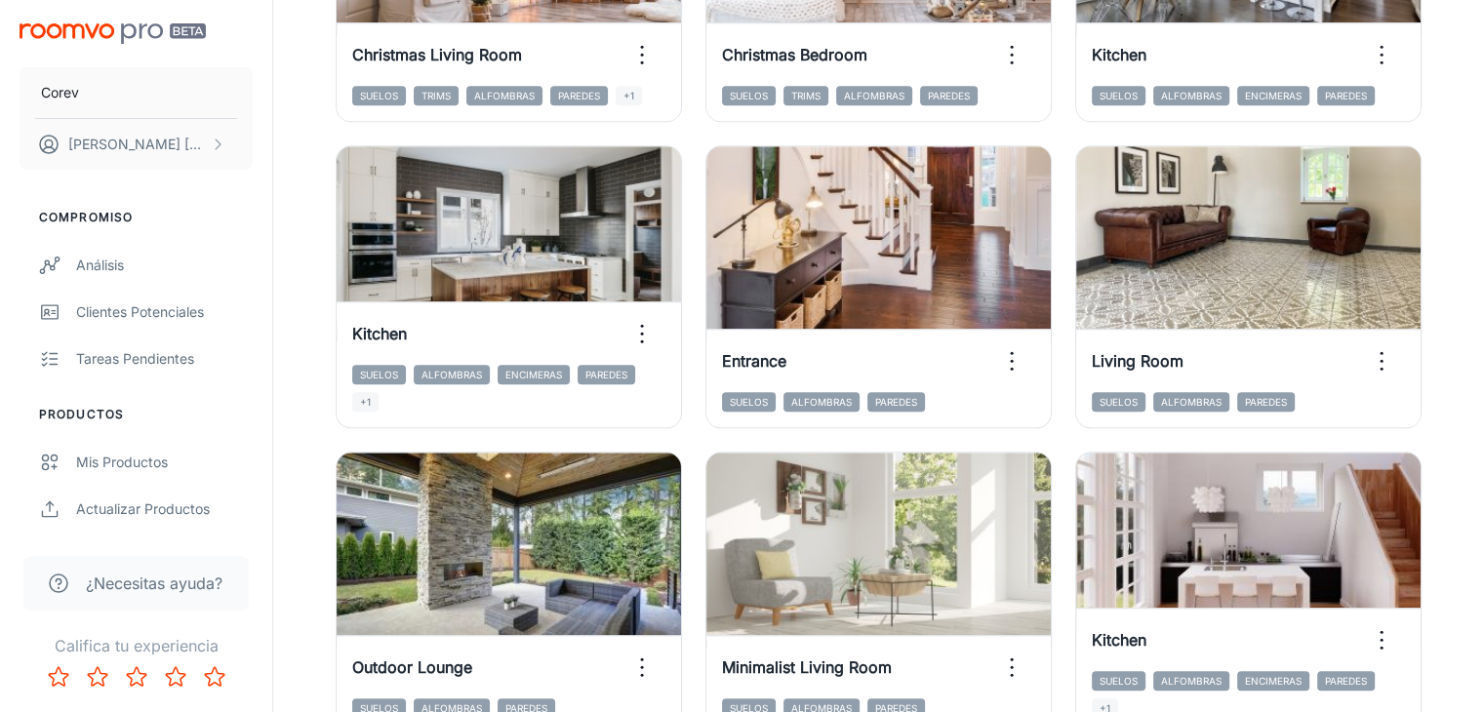
scroll to position [2185, 0]
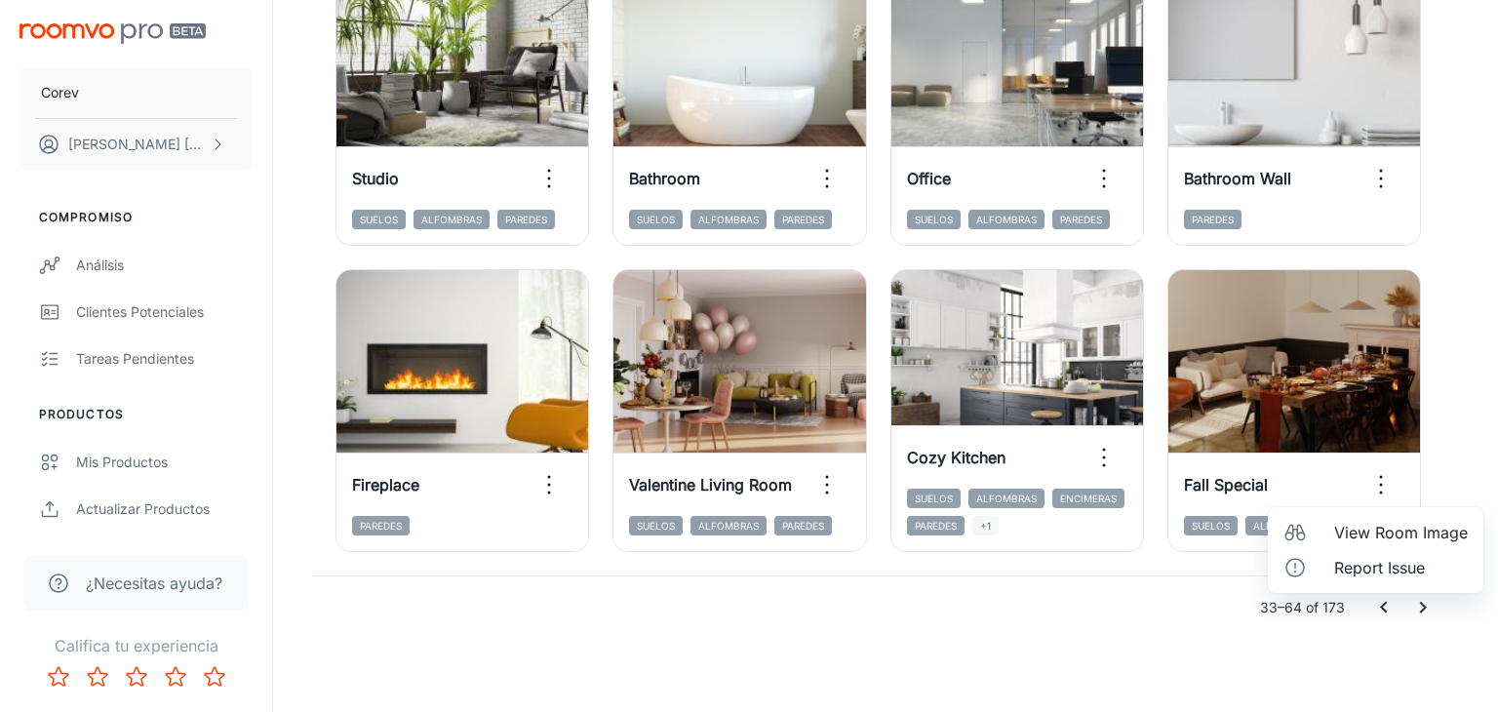
click at [1330, 539] on li "View Room Image" at bounding box center [1376, 532] width 216 height 35
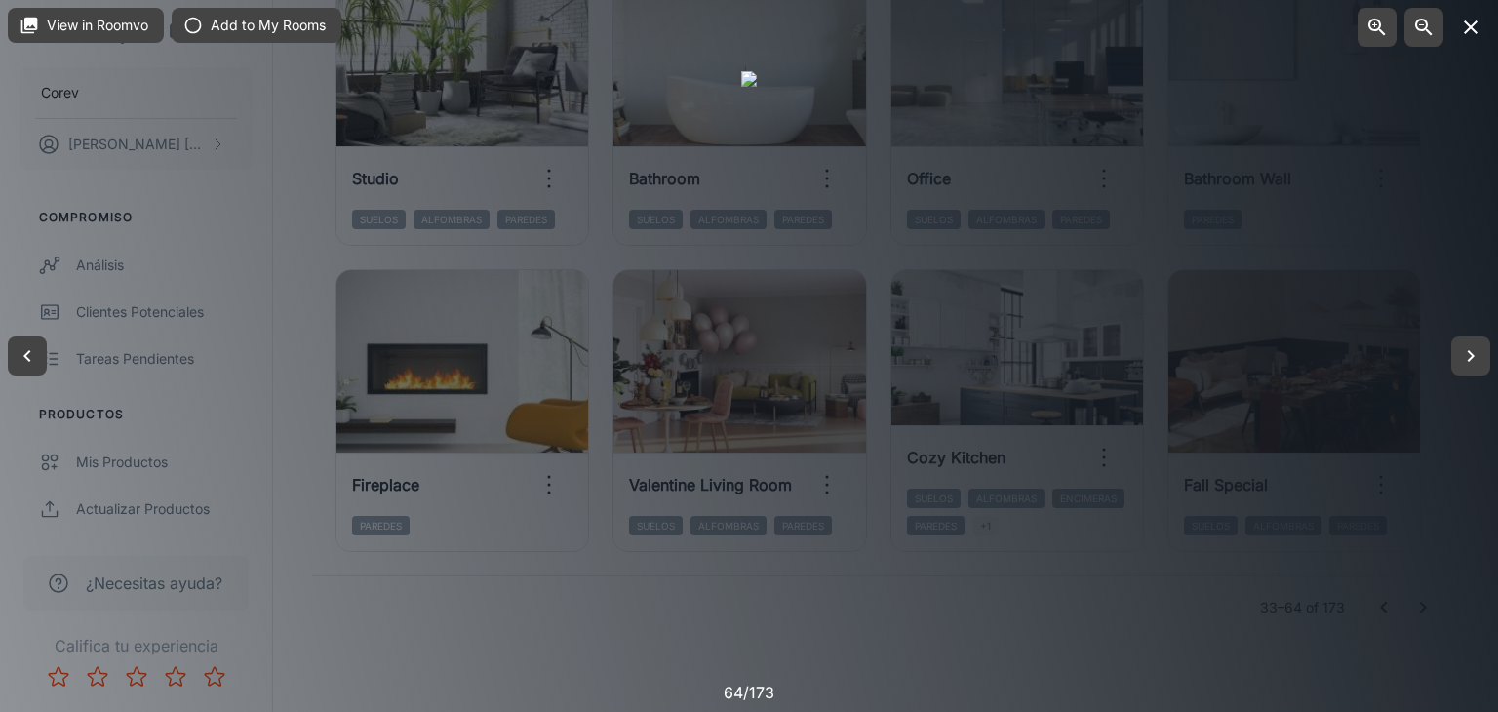
click at [1469, 26] on icon "button" at bounding box center [1471, 27] width 14 height 14
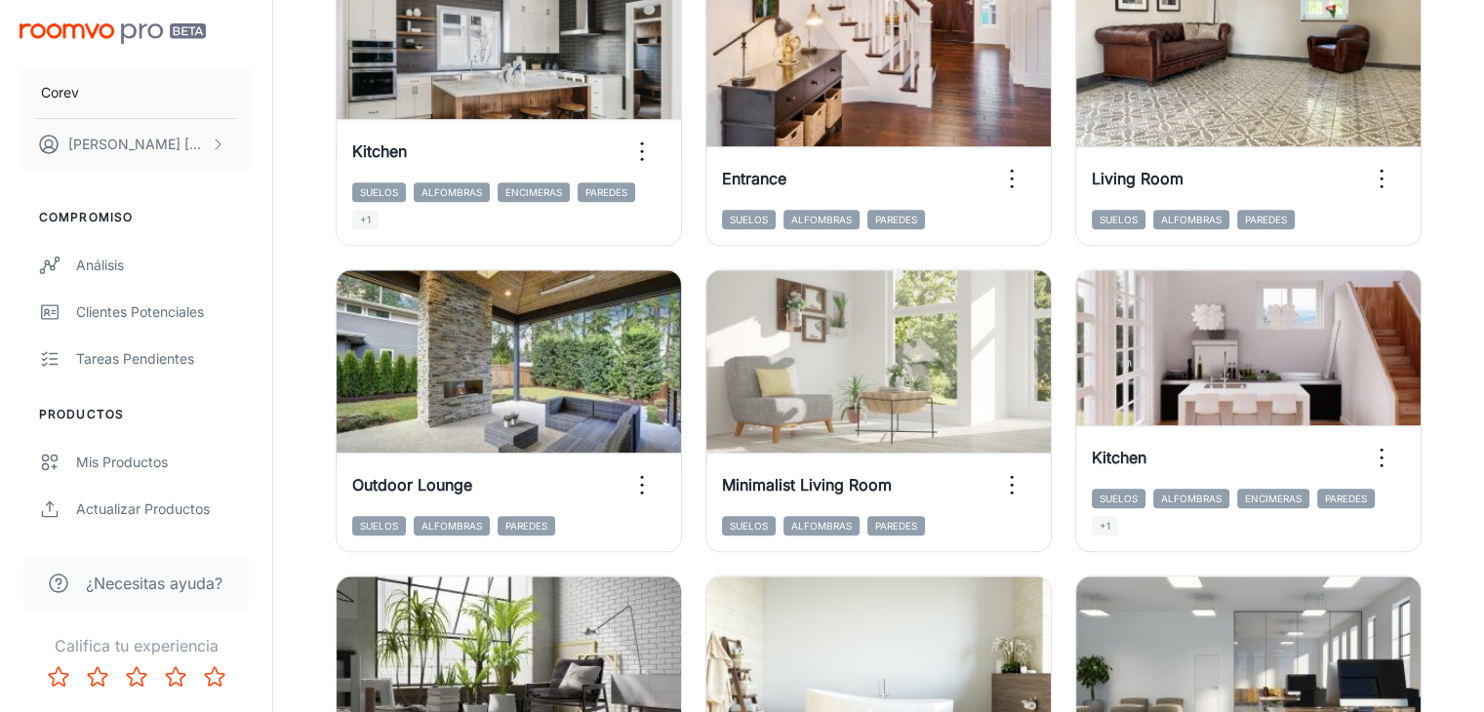
scroll to position [2130, 0]
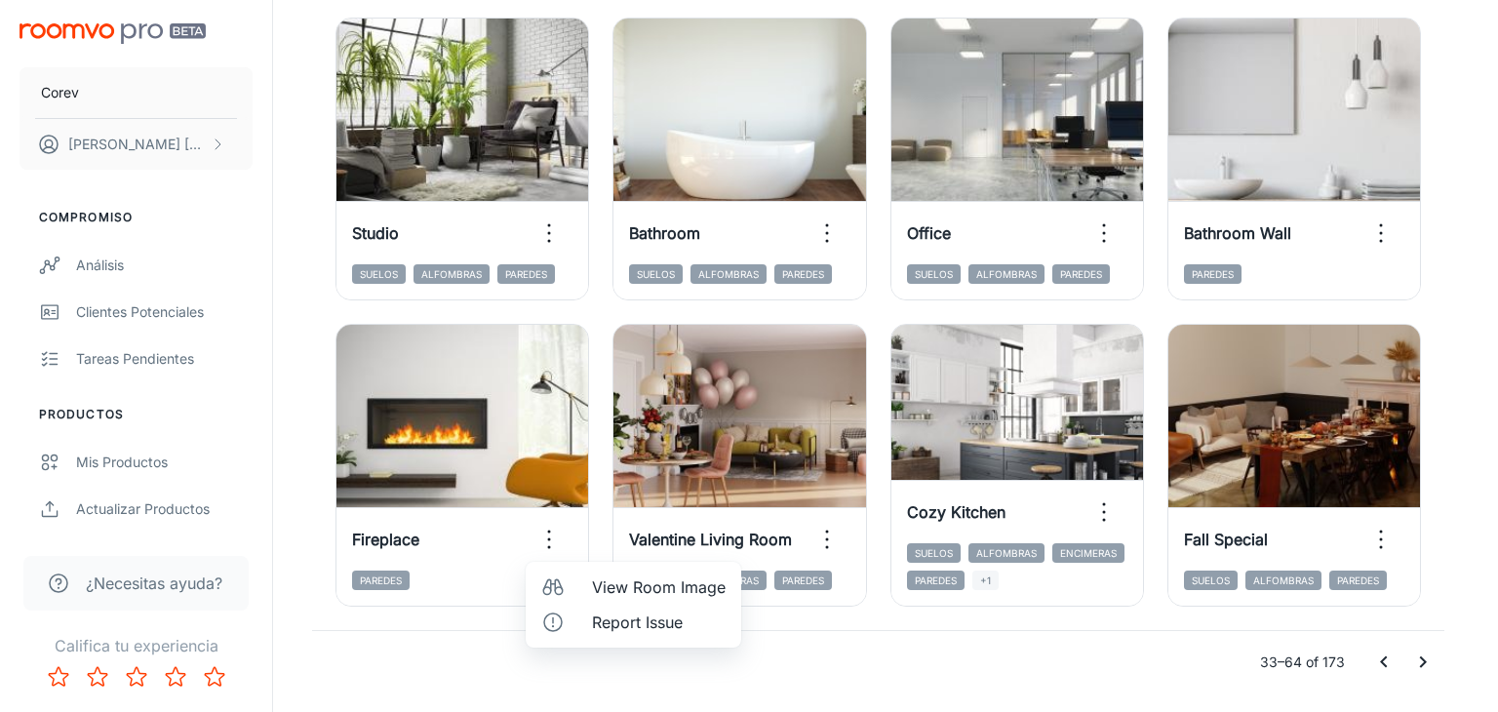
click at [589, 587] on li "View Room Image" at bounding box center [634, 587] width 216 height 35
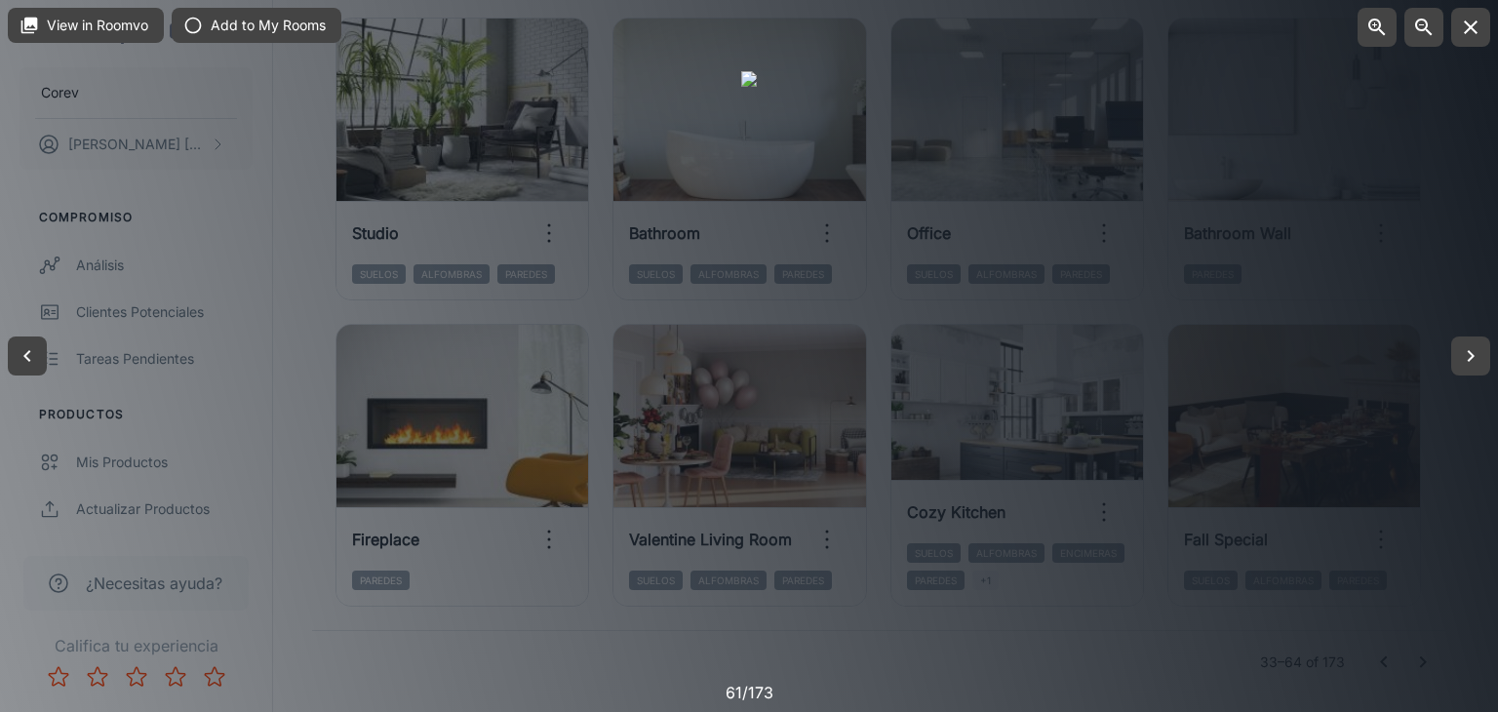
click at [757, 295] on div at bounding box center [749, 356] width 16 height 570
click at [1483, 28] on button "button" at bounding box center [1470, 27] width 39 height 39
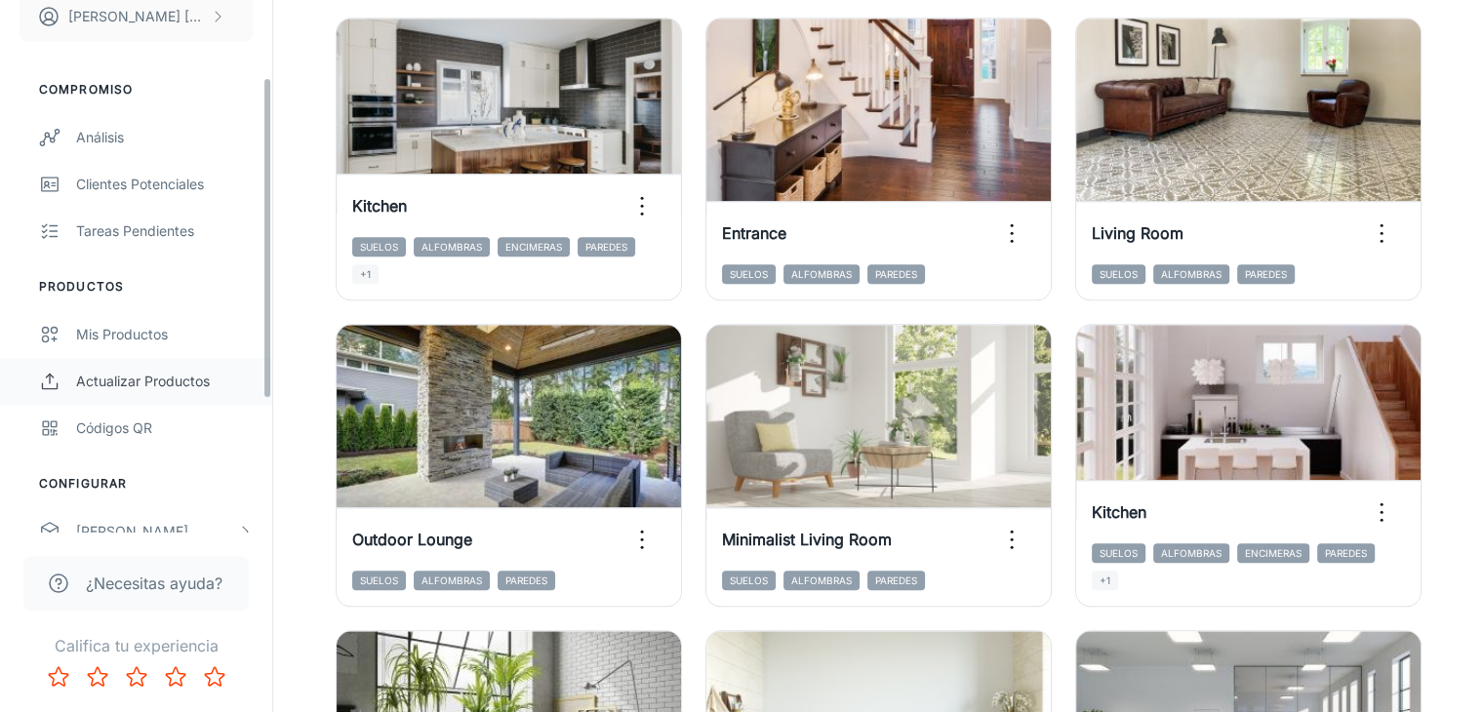
scroll to position [129, 0]
click at [123, 336] on div "Mis productos" at bounding box center [164, 333] width 177 height 21
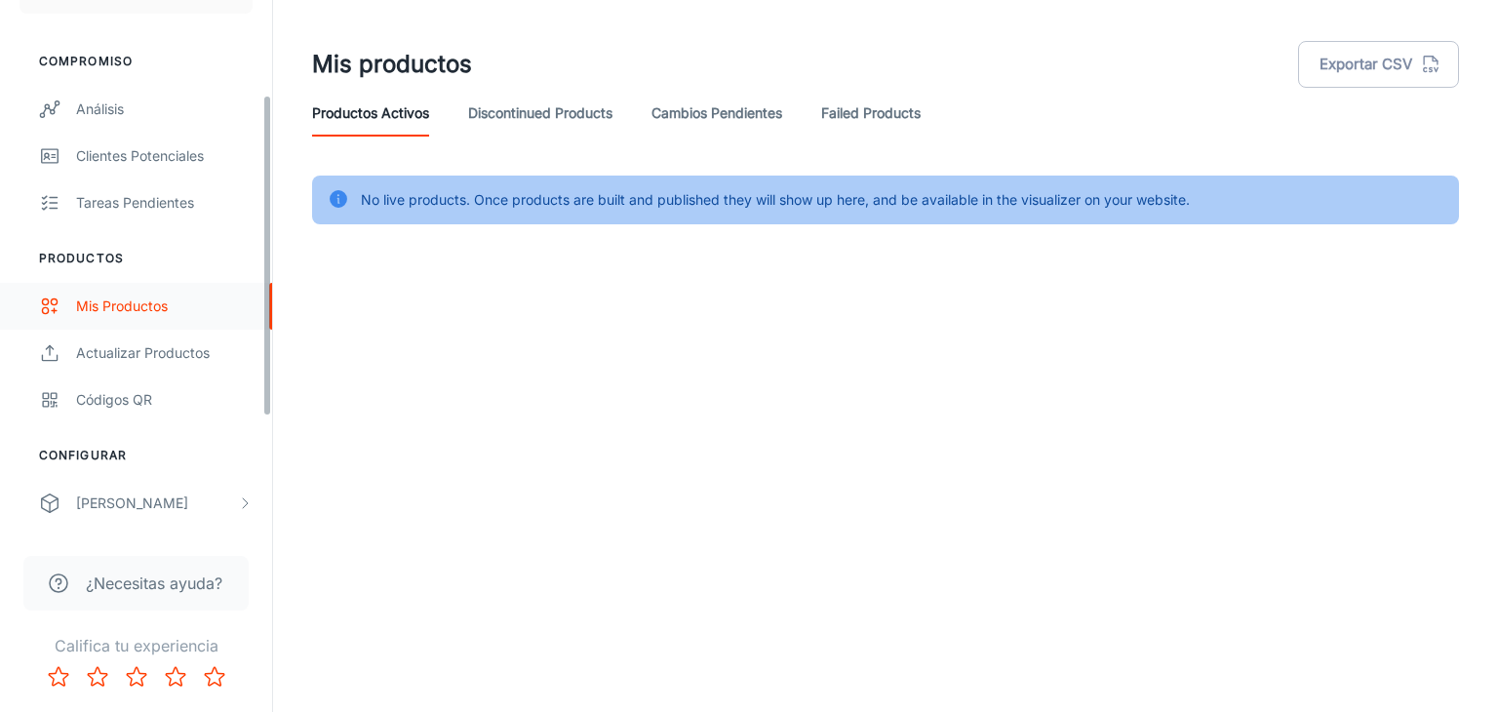
scroll to position [347, 0]
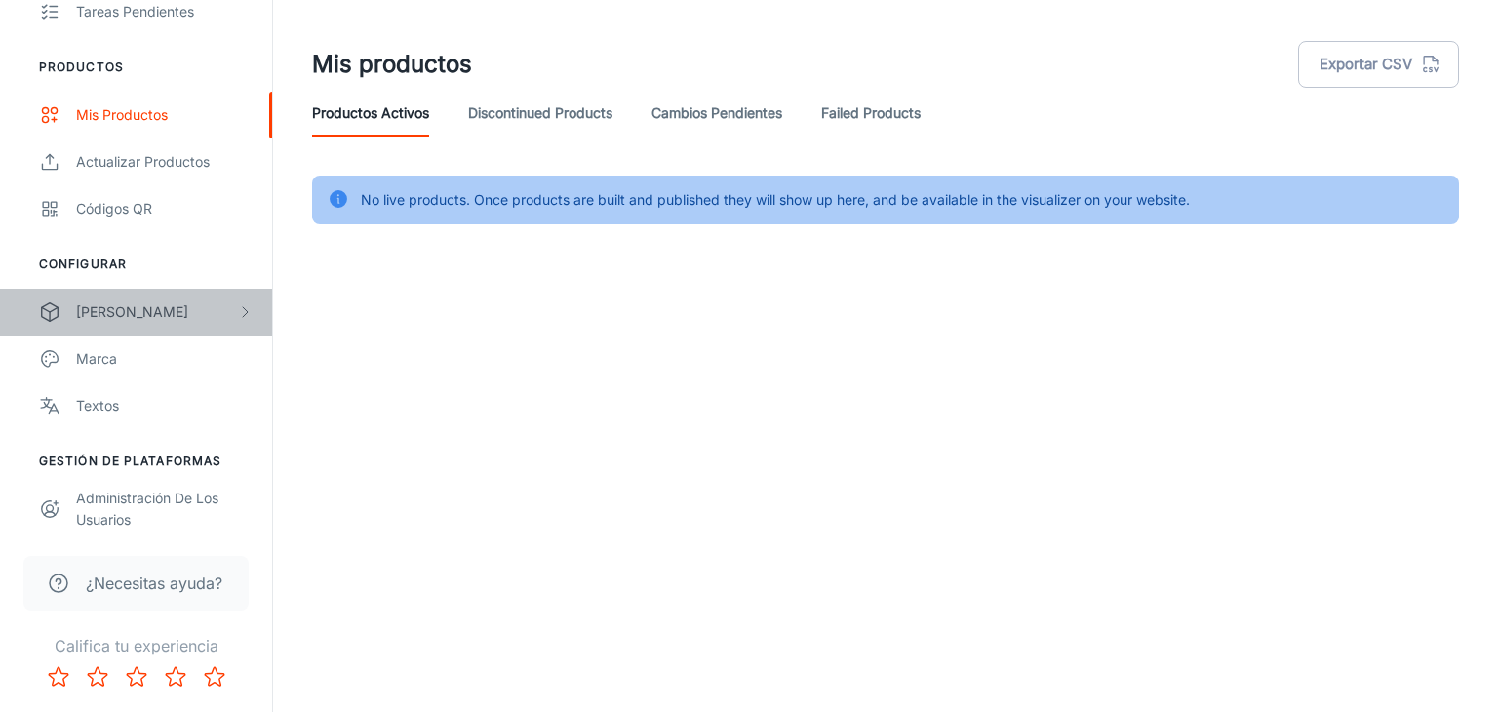
click at [102, 309] on div "[PERSON_NAME]" at bounding box center [156, 311] width 161 height 21
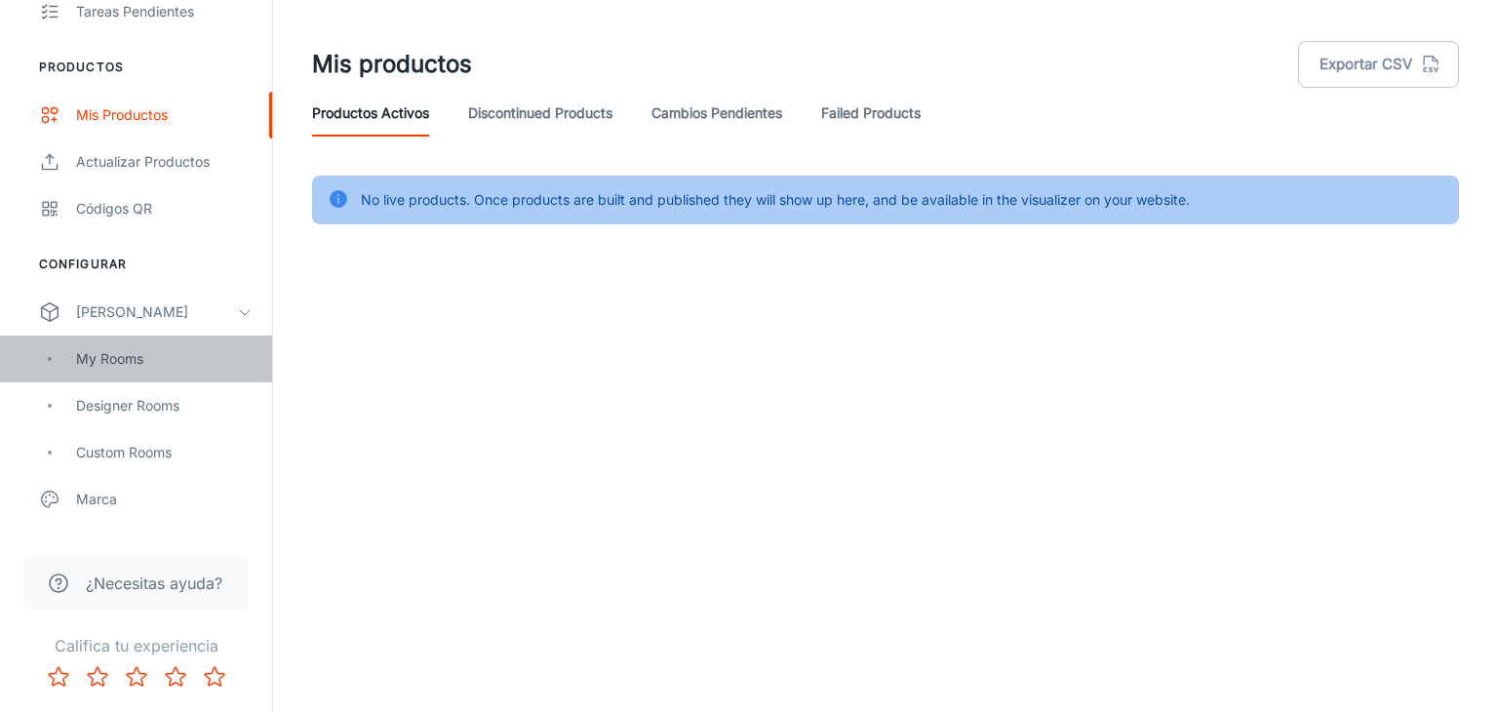
click at [138, 362] on div "My Rooms" at bounding box center [164, 358] width 177 height 21
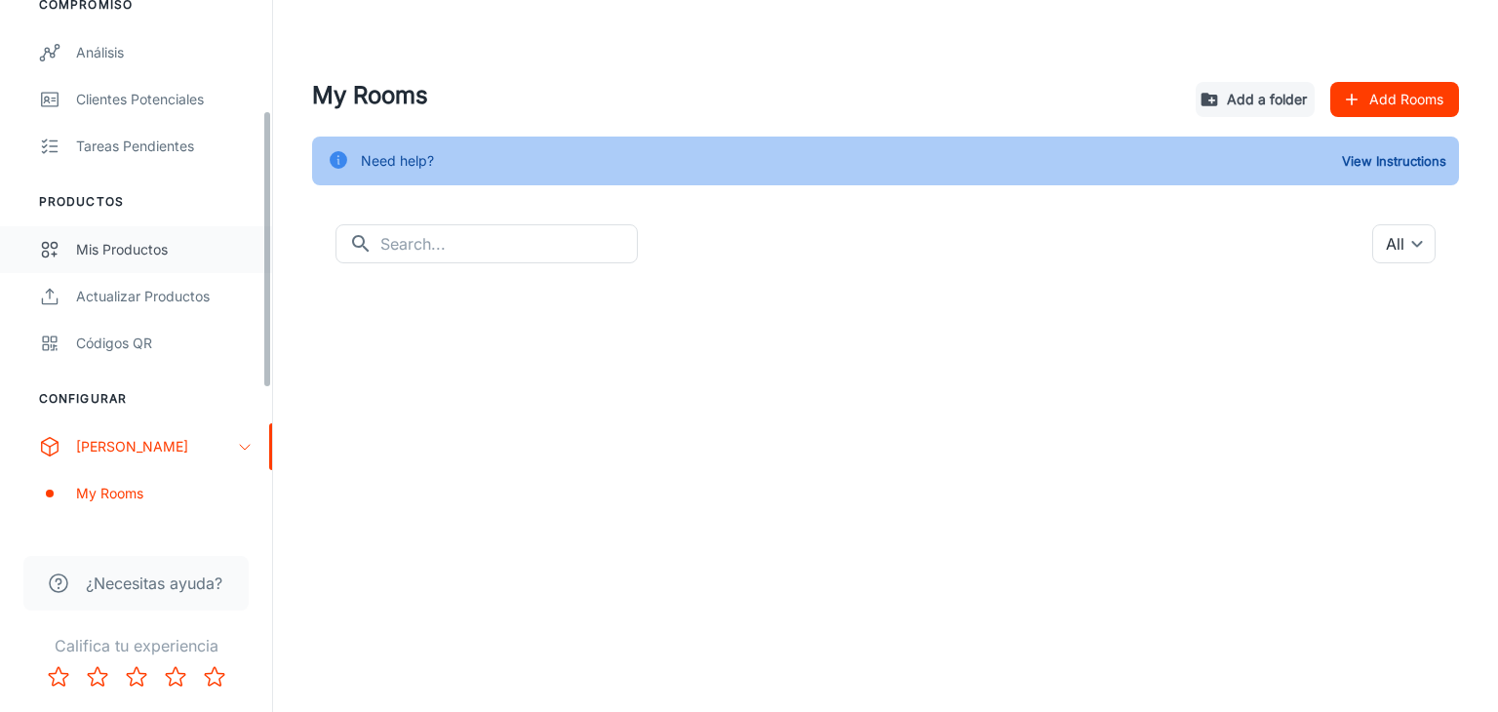
scroll to position [323, 0]
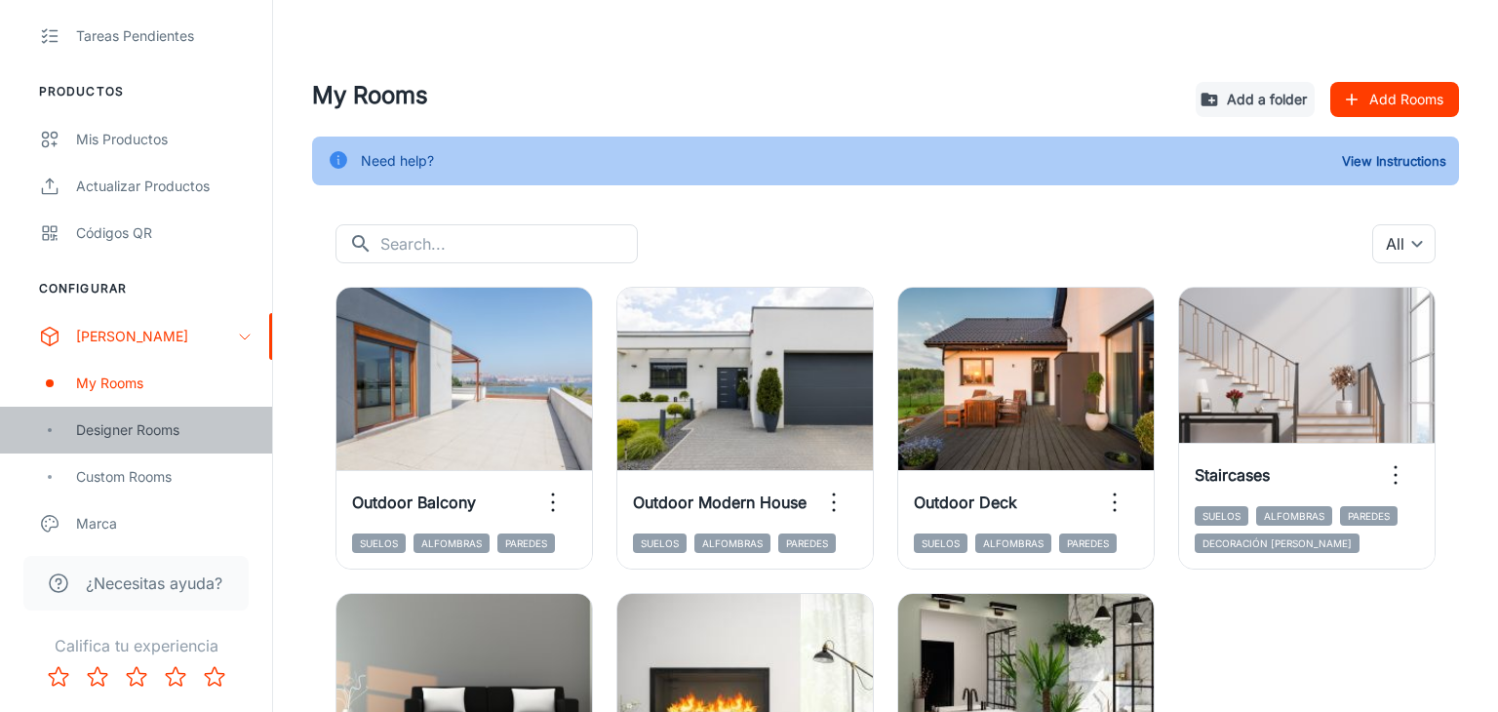
click at [156, 430] on div "Designer Rooms" at bounding box center [164, 429] width 177 height 21
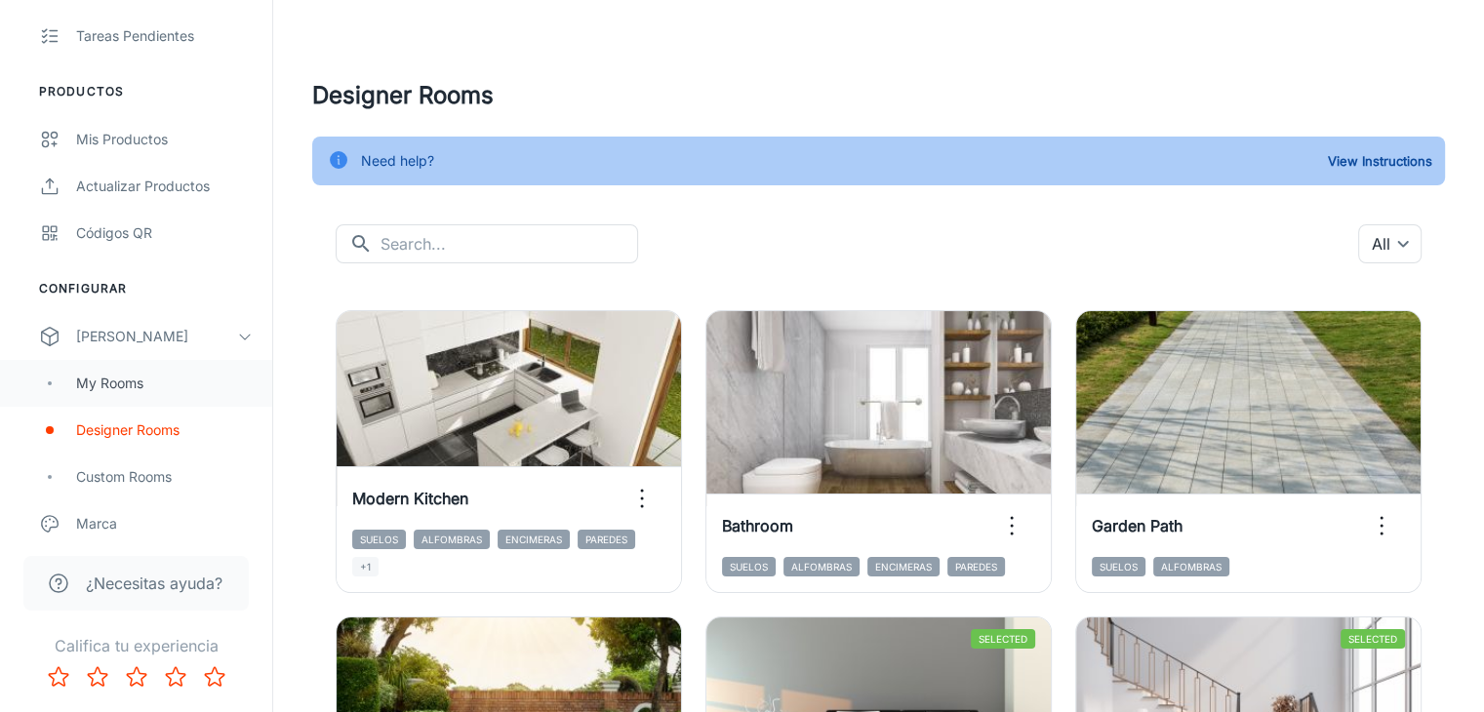
click at [108, 383] on div "My Rooms" at bounding box center [164, 383] width 177 height 21
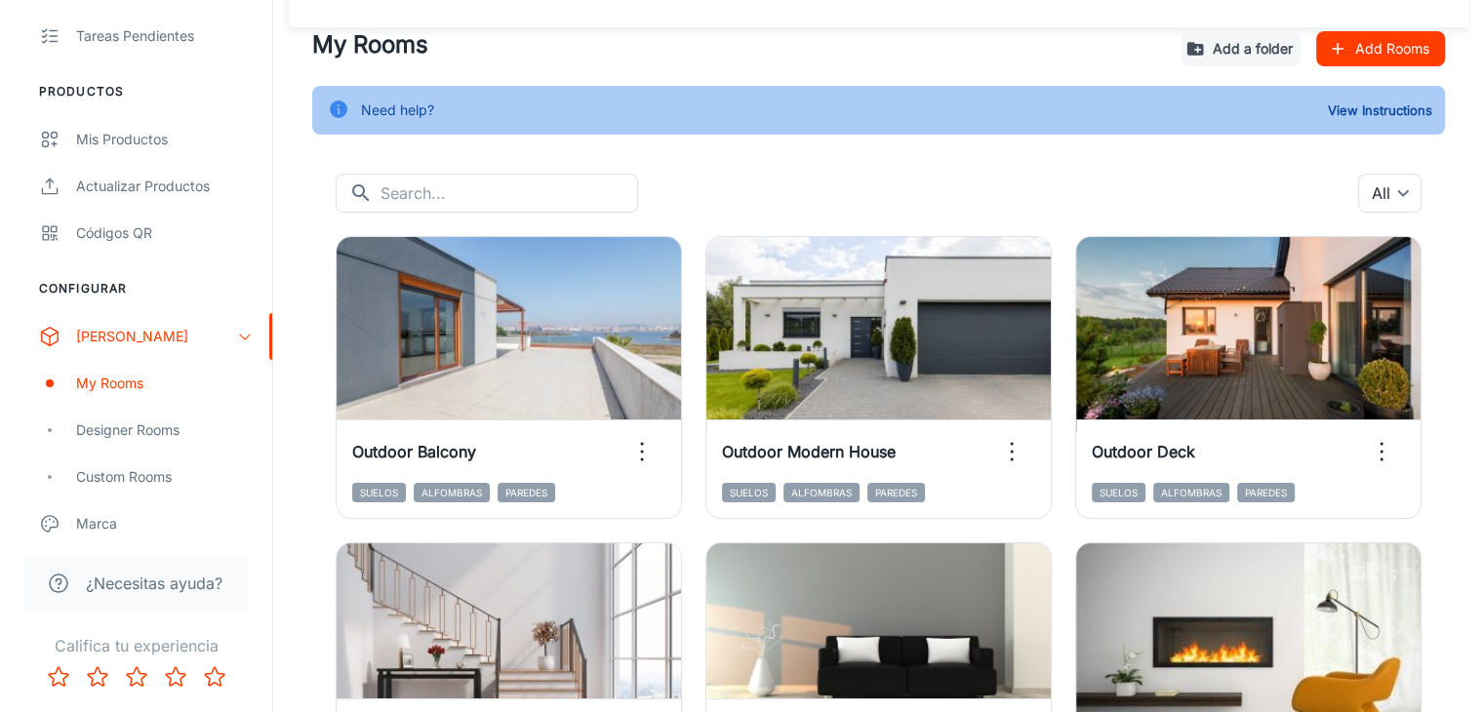
scroll to position [258, 0]
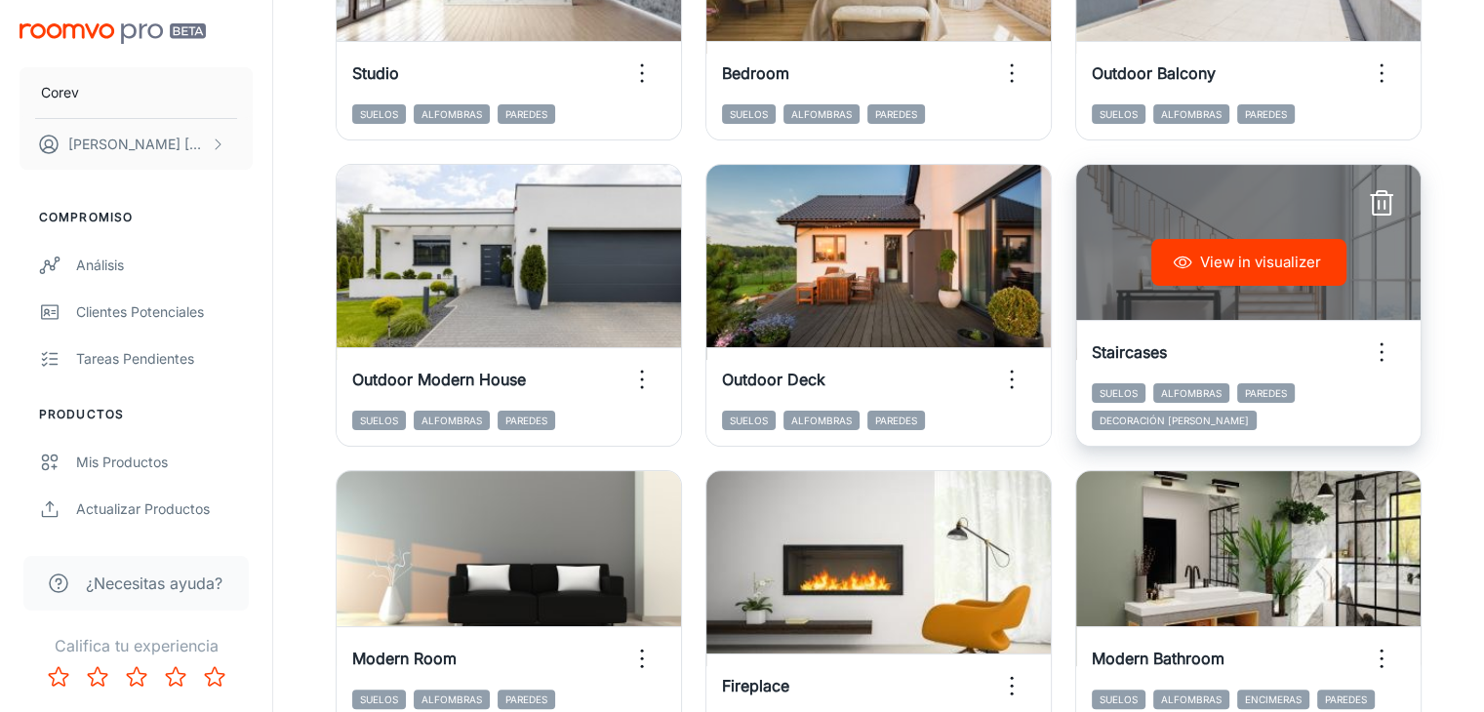
scroll to position [432, 0]
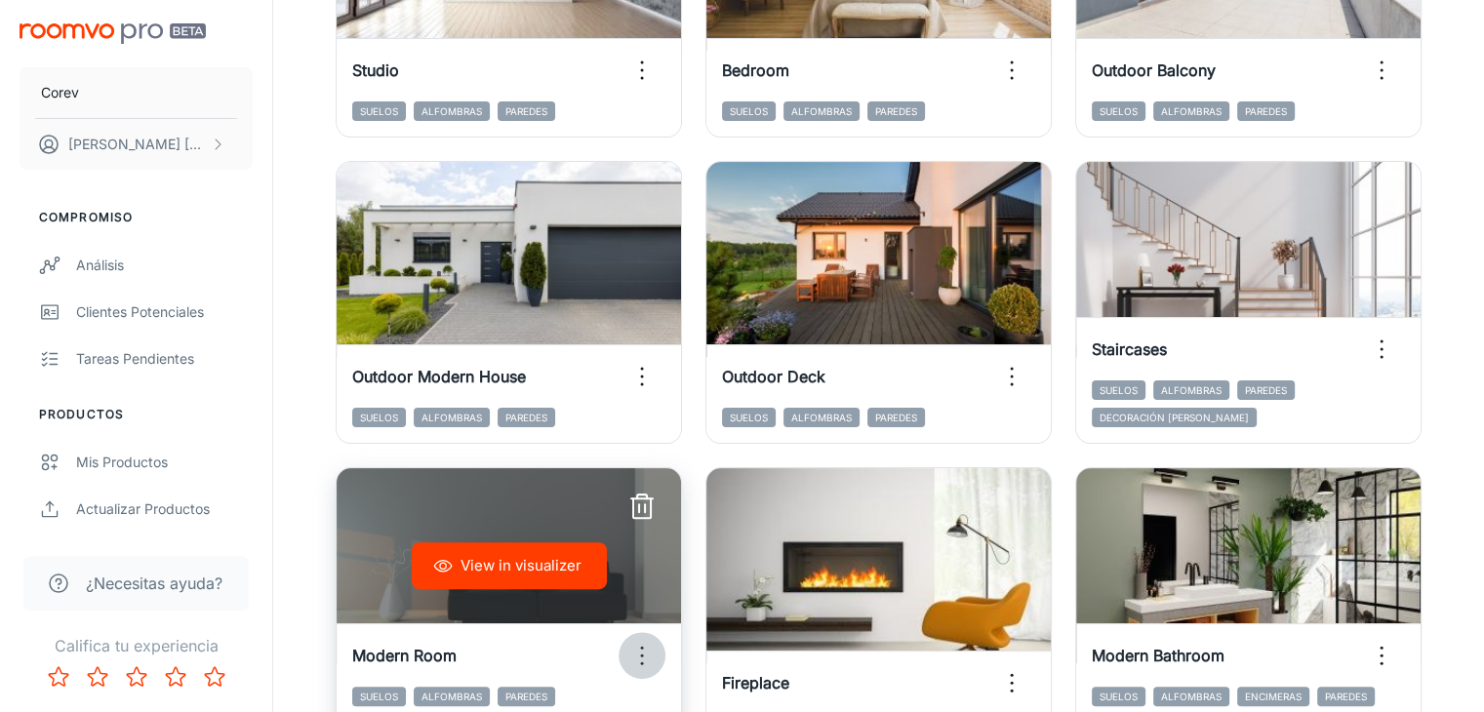
click at [657, 640] on icon "button" at bounding box center [641, 655] width 31 height 31
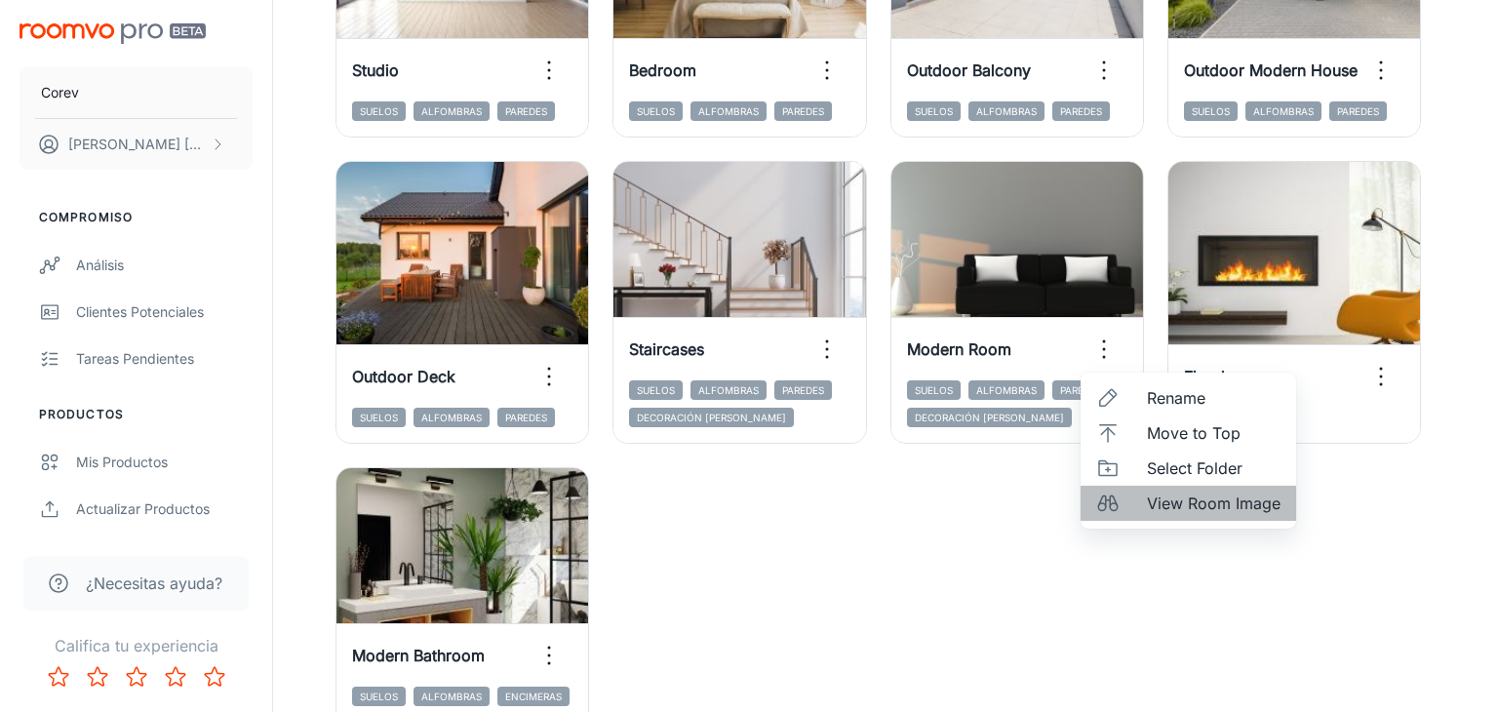
click at [1176, 510] on span "View Room Image" at bounding box center [1214, 503] width 134 height 23
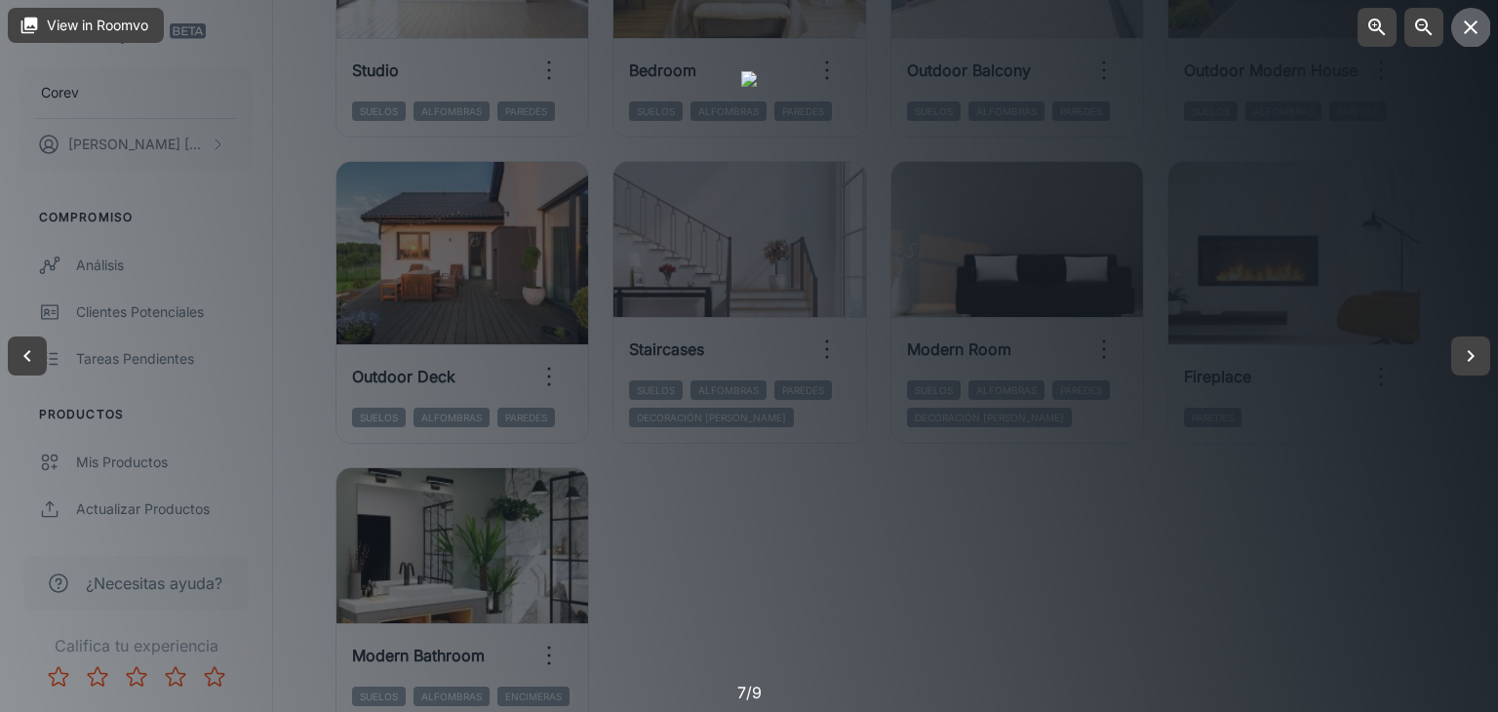
click at [1463, 23] on icon "button" at bounding box center [1470, 27] width 23 height 23
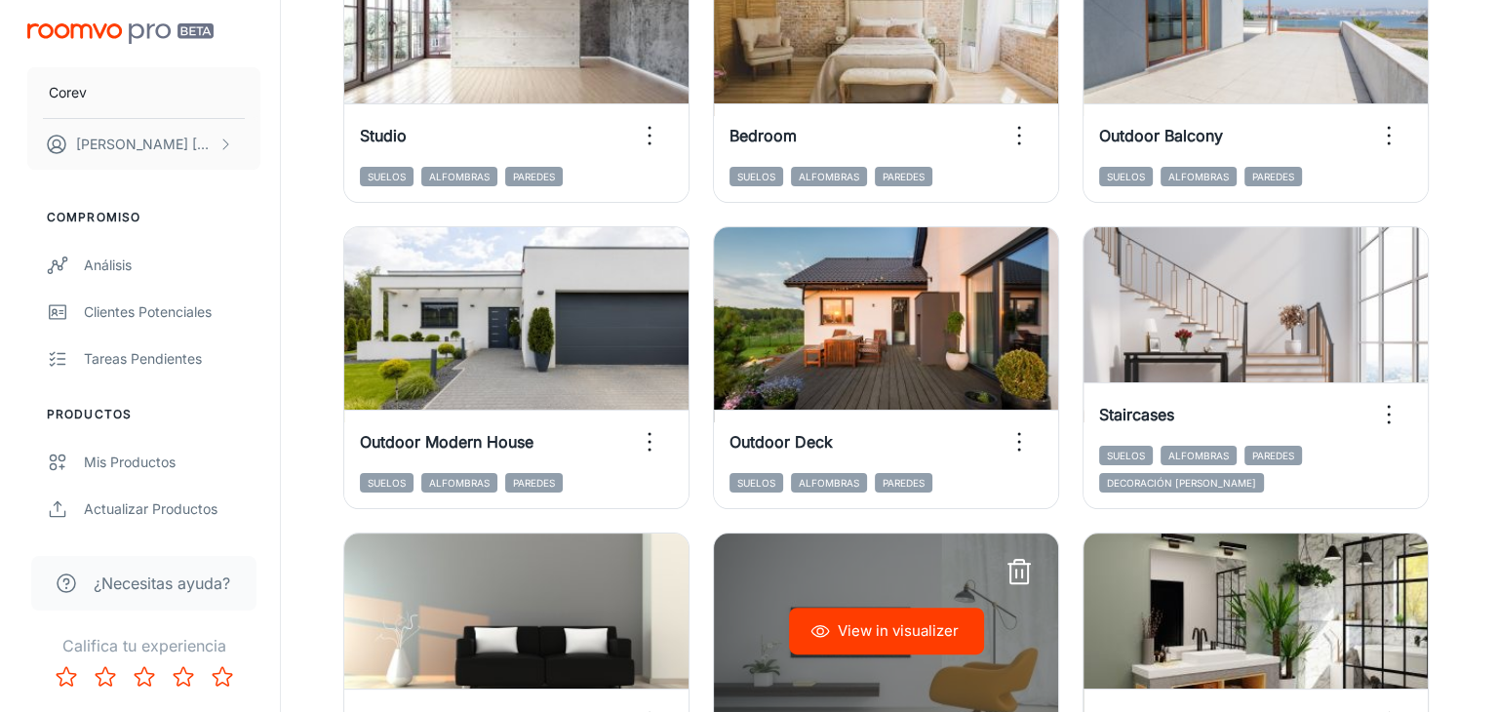
scroll to position [369, 0]
